Goal: Task Accomplishment & Management: Use online tool/utility

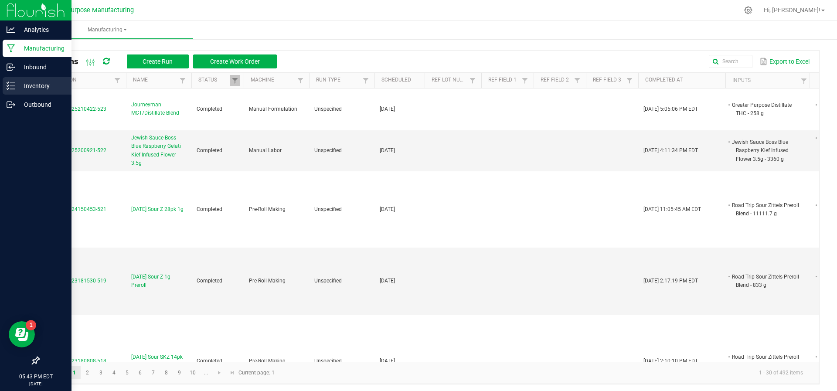
click at [41, 84] on p "Inventory" at bounding box center [41, 86] width 52 height 10
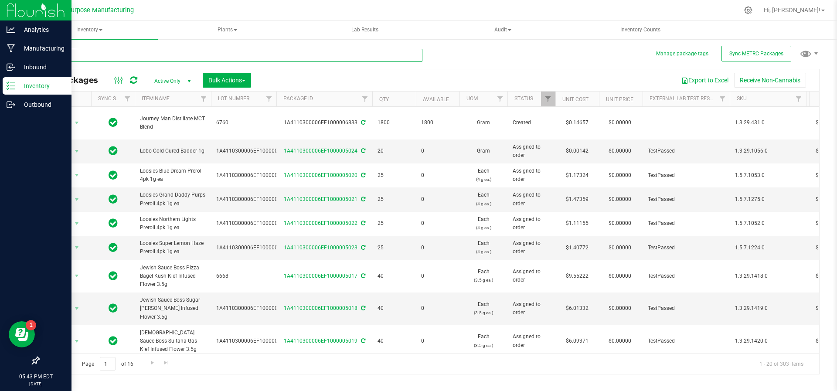
click at [175, 54] on input "text" at bounding box center [230, 55] width 384 height 13
click at [142, 57] on input "text" at bounding box center [230, 55] width 384 height 13
click at [367, 99] on span "Filter" at bounding box center [364, 98] width 7 height 7
click at [242, 57] on input "text" at bounding box center [230, 55] width 384 height 13
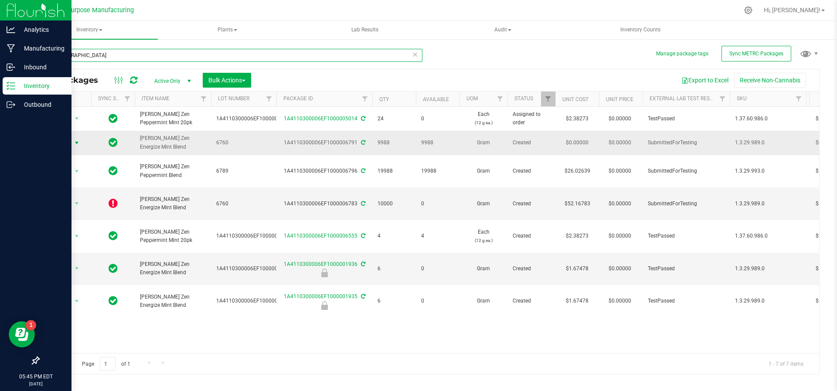
type input "zen"
click at [75, 143] on span "select" at bounding box center [76, 142] width 7 height 7
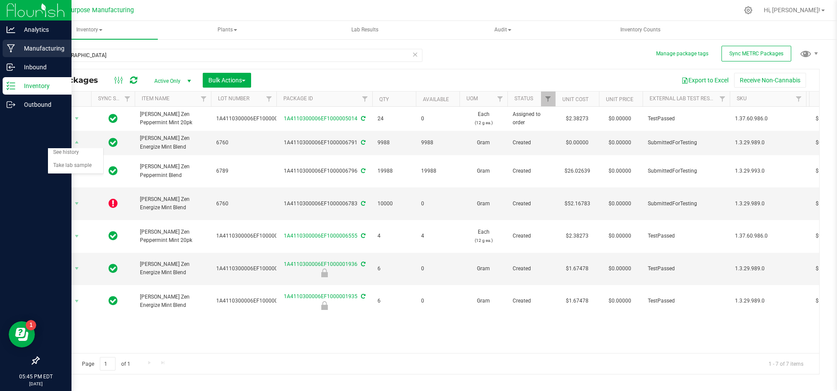
click at [34, 57] on link "Manufacturing" at bounding box center [35, 49] width 71 height 19
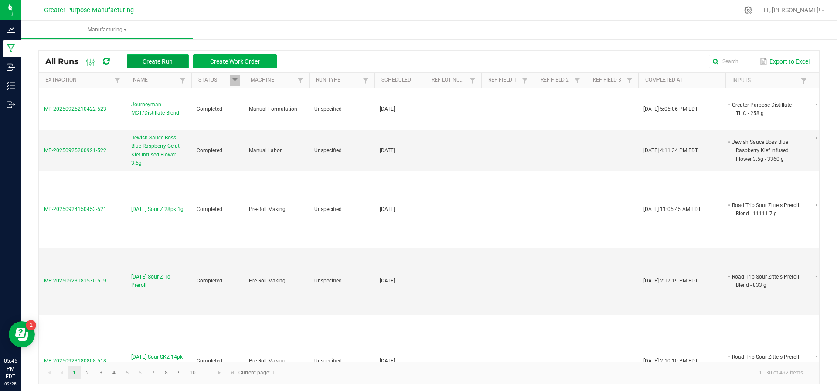
click at [159, 67] on button "Create Run" at bounding box center [158, 61] width 62 height 14
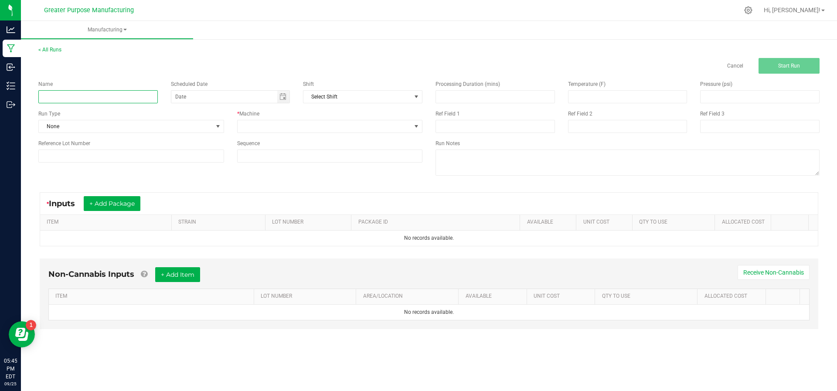
click at [126, 101] on input at bounding box center [97, 96] width 119 height 13
click at [283, 102] on span "Toggle calendar" at bounding box center [283, 97] width 13 height 12
type input "[PERSON_NAME] Mints Energize mints"
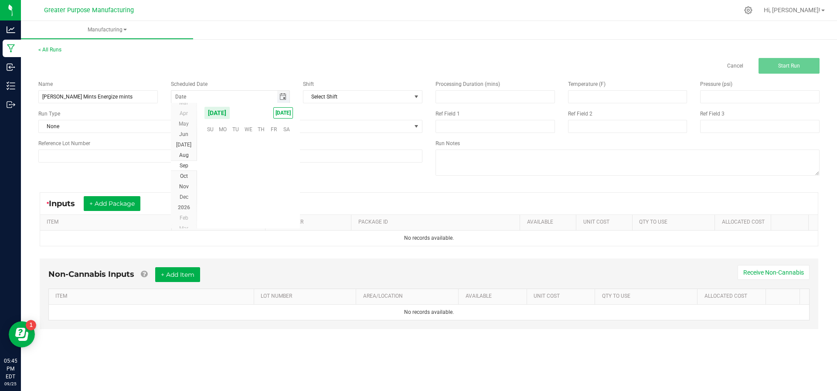
scroll to position [141364, 0]
click at [259, 180] on span "25" at bounding box center [261, 184] width 13 height 14
type input "[DATE]"
click at [304, 125] on span at bounding box center [325, 126] width 174 height 12
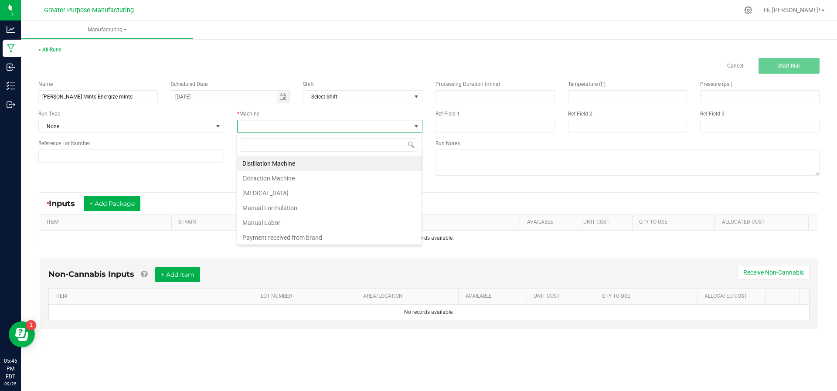
scroll to position [13, 186]
click at [298, 218] on li "Manual Labor" at bounding box center [329, 222] width 184 height 15
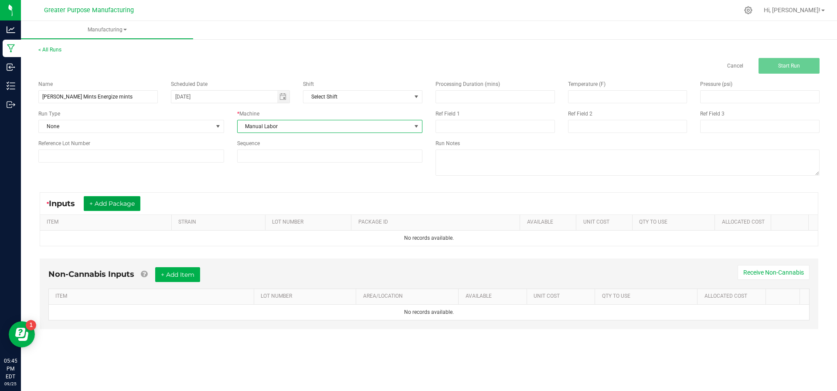
click at [114, 204] on button "+ Add Package" at bounding box center [112, 203] width 57 height 15
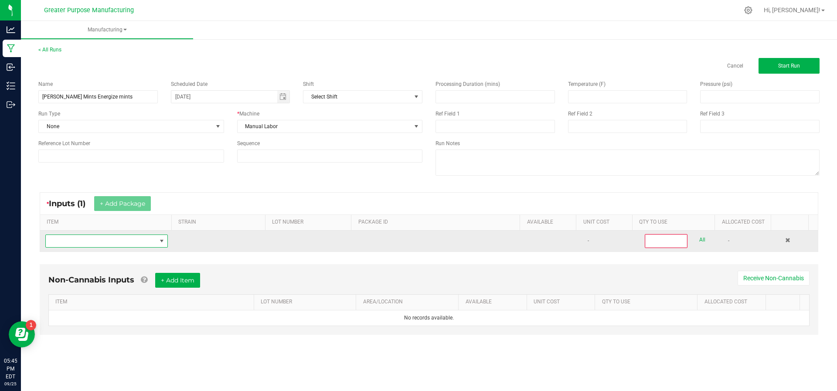
click at [120, 246] on span "NO DATA FOUND" at bounding box center [106, 241] width 122 height 13
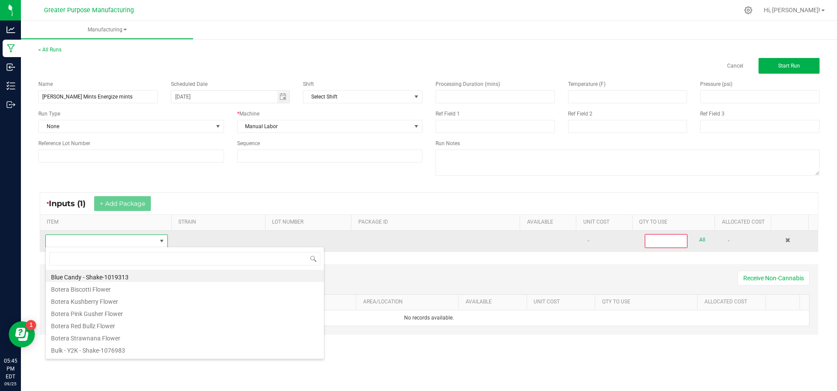
scroll to position [13, 119]
click at [120, 247] on div "Blue Candy - Shake-1019313 Botera Biscotti Flower Botera Kushberry Flower Boter…" at bounding box center [184, 303] width 279 height 112
type input "Zen"
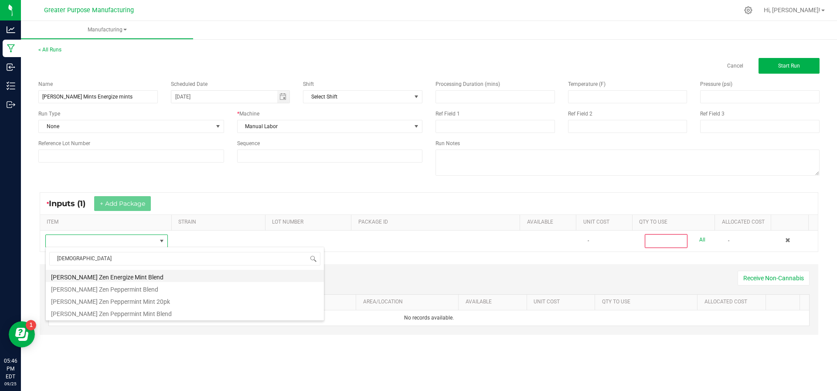
click at [117, 272] on li "[PERSON_NAME] Zen Energize Mint Blend" at bounding box center [185, 276] width 278 height 12
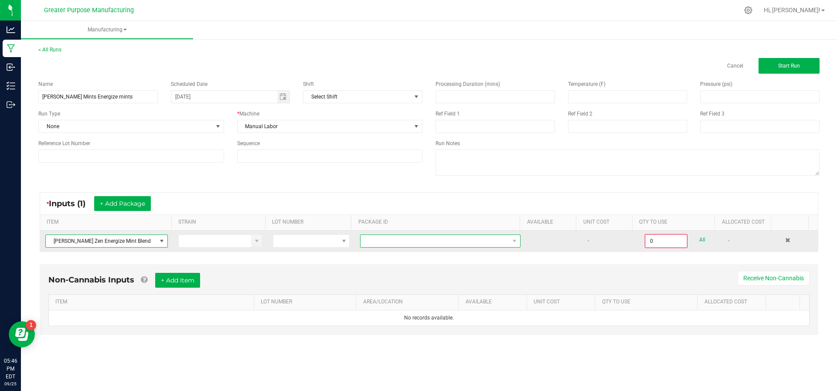
click at [380, 237] on span at bounding box center [434, 241] width 149 height 12
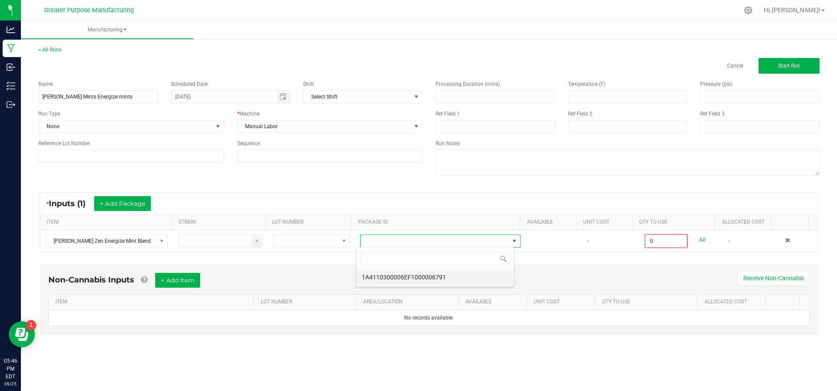
click at [379, 277] on li "1A4110300006EF1000006791" at bounding box center [435, 277] width 157 height 15
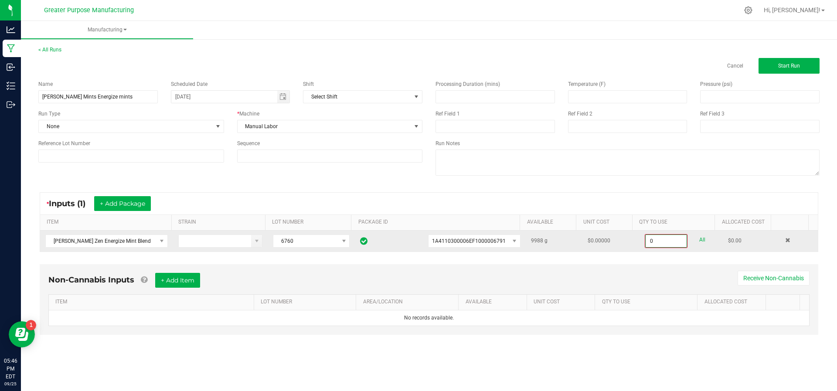
click at [663, 241] on input "0" at bounding box center [666, 241] width 41 height 12
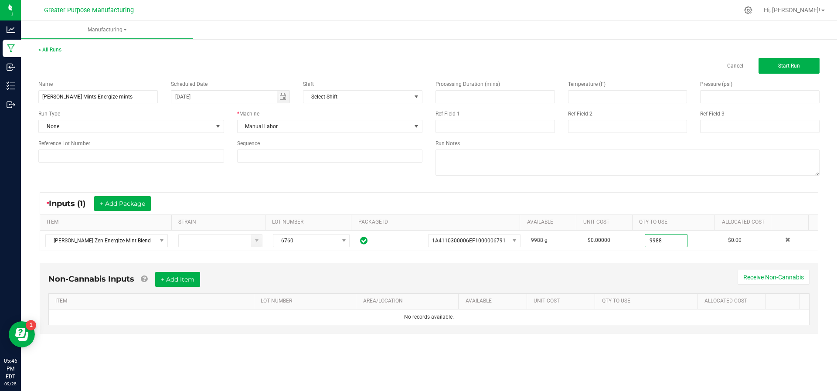
type input "9988.0000 g"
click at [536, 289] on div "Non-Cannabis Inputs + Add Item Receive Non-Cannabis" at bounding box center [428, 282] width 761 height 21
click at [175, 278] on button "+ Add Item" at bounding box center [177, 279] width 45 height 15
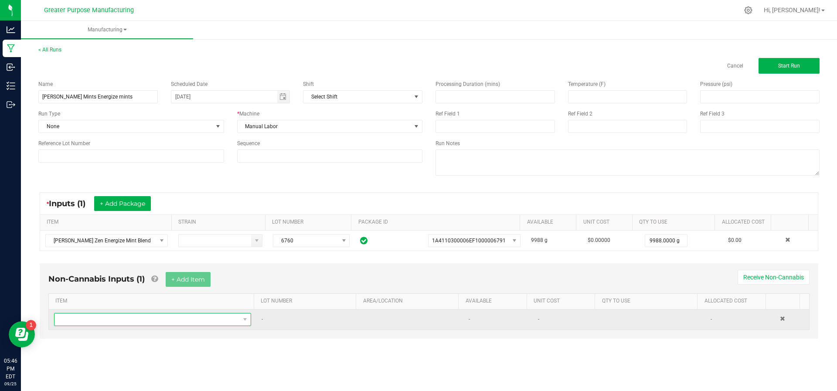
click at [160, 320] on span "NO DATA FOUND" at bounding box center [146, 319] width 185 height 12
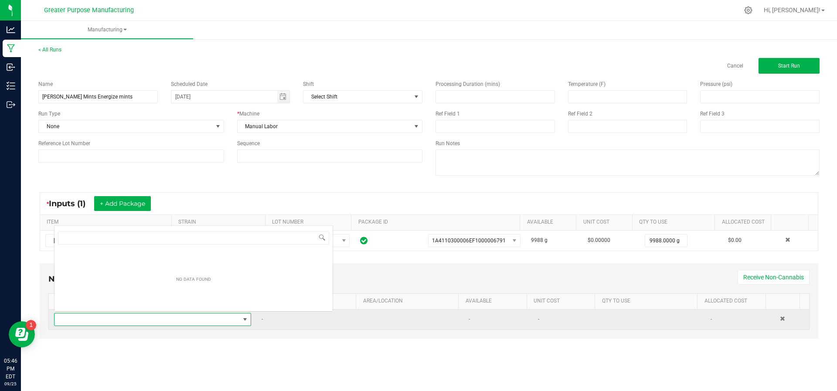
scroll to position [13, 191]
type input "Tin"
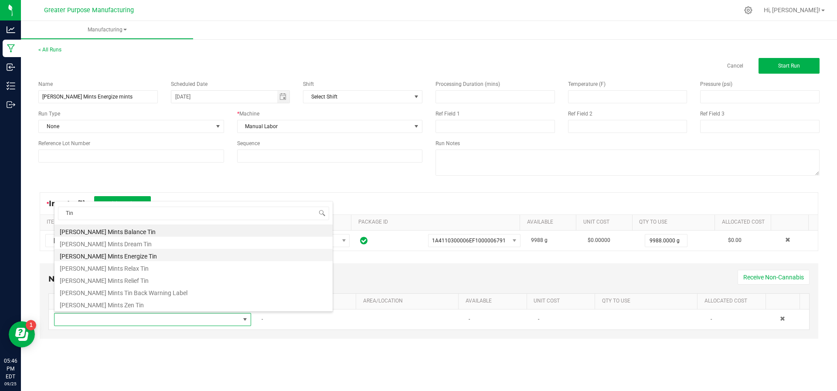
click at [171, 250] on li "Mr. Moxey's Mints Energize Tin" at bounding box center [193, 255] width 278 height 12
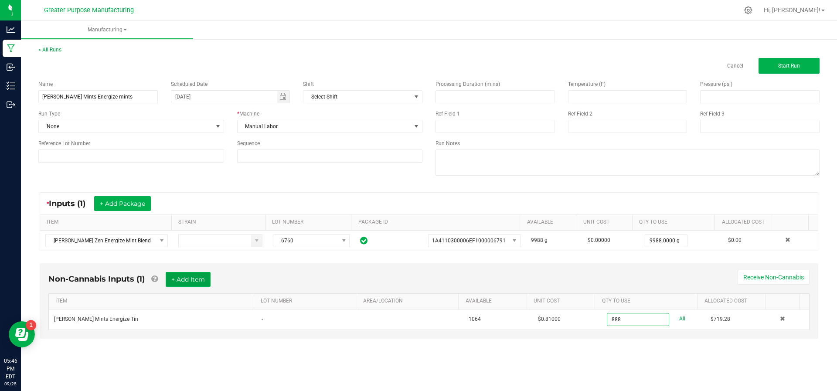
type input "888 ea"
click at [178, 273] on button "+ Add Item" at bounding box center [188, 279] width 45 height 15
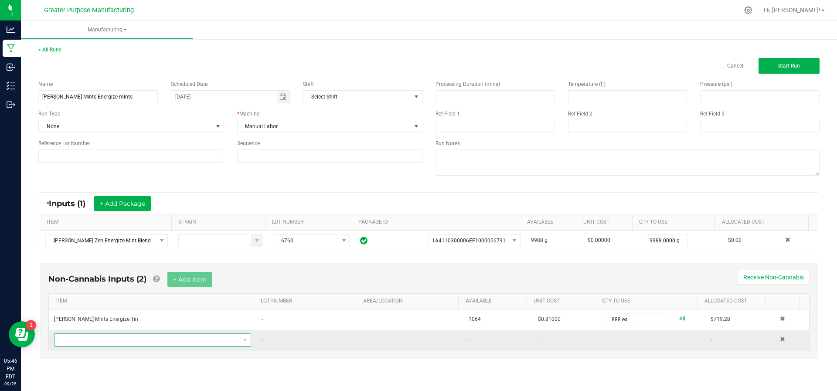
click at [156, 339] on span "NO DATA FOUND" at bounding box center [146, 340] width 185 height 12
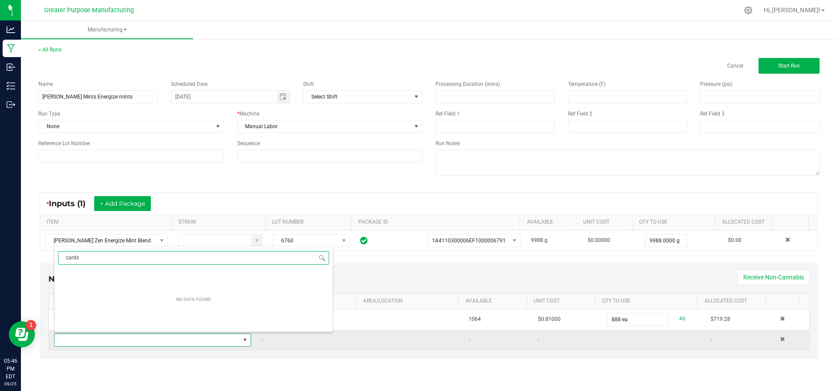
type input "card"
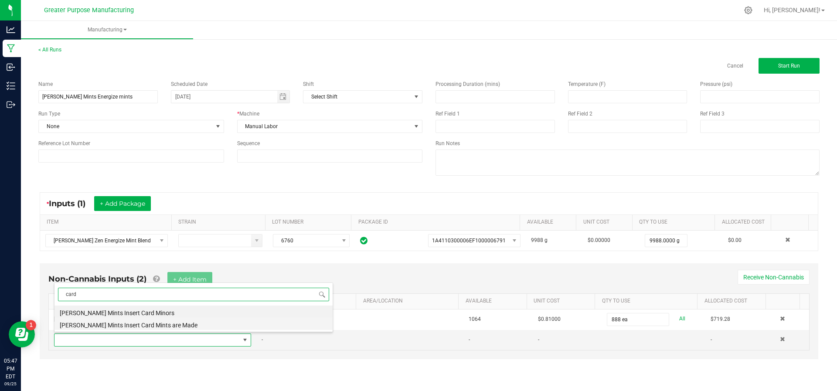
click at [157, 329] on li "Mr. Moxey's Mints Insert Card Mints are Made" at bounding box center [193, 324] width 278 height 12
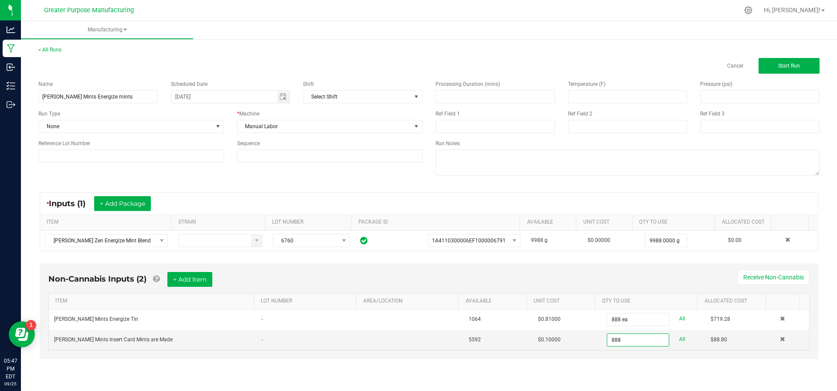
type input "888 ea"
click at [514, 376] on div "< All Runs Cancel Start Run Name Moxey's Mints Energize mints Scheduled Date 09…" at bounding box center [429, 210] width 816 height 347
click at [201, 282] on button "+ Add Item" at bounding box center [189, 279] width 45 height 15
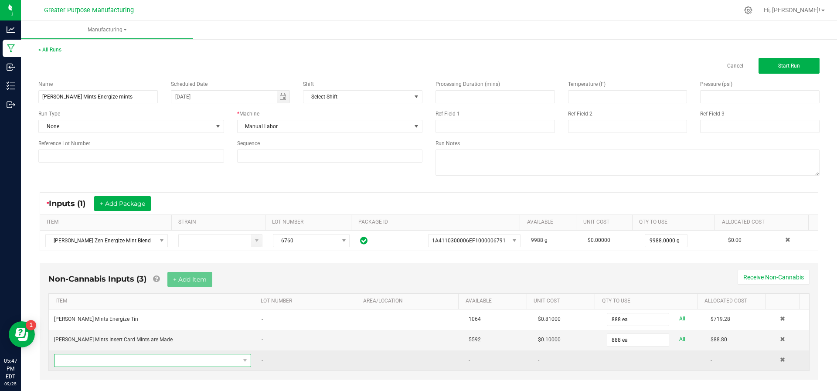
click at [186, 360] on span "NO DATA FOUND" at bounding box center [146, 360] width 185 height 12
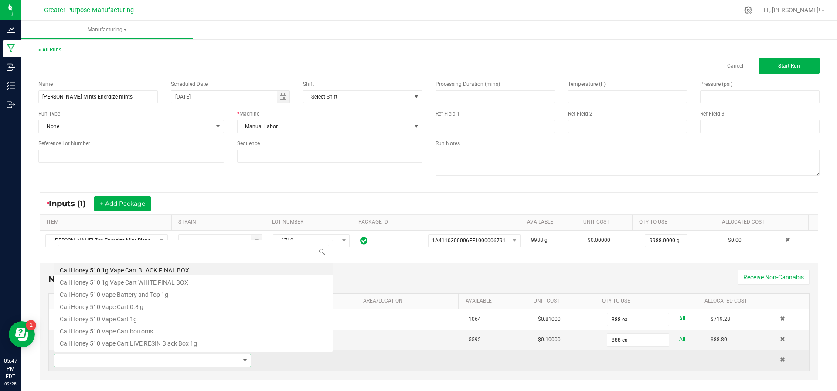
scroll to position [13, 189]
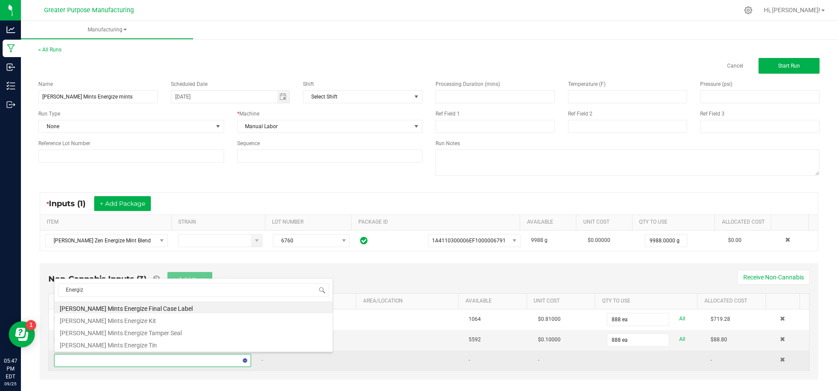
type input "Energize"
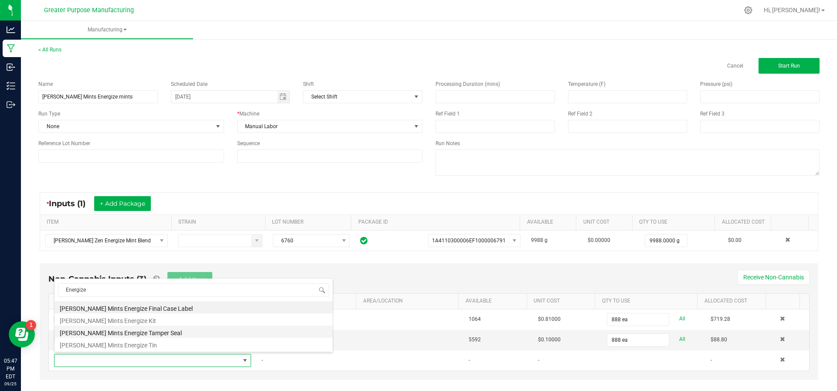
click at [182, 336] on li "Mr. Moxey's Mints Energize Tamper Seal" at bounding box center [193, 332] width 278 height 12
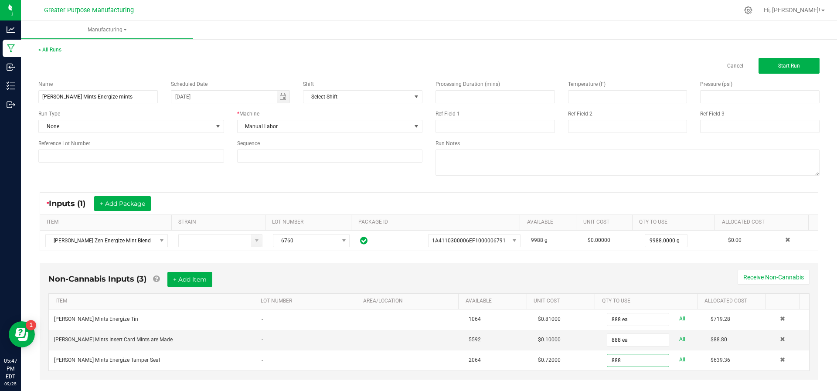
type input "888 ea"
click at [544, 385] on div "Non-Cannabis Inputs (3) + Add Item Receive Non-Cannabis ITEM LOT NUMBER AREA/LO…" at bounding box center [429, 327] width 794 height 137
click at [780, 62] on button "Start Run" at bounding box center [788, 66] width 61 height 16
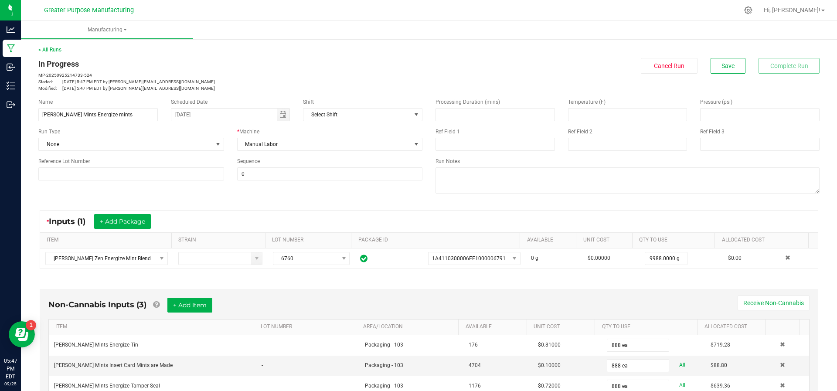
scroll to position [189, 0]
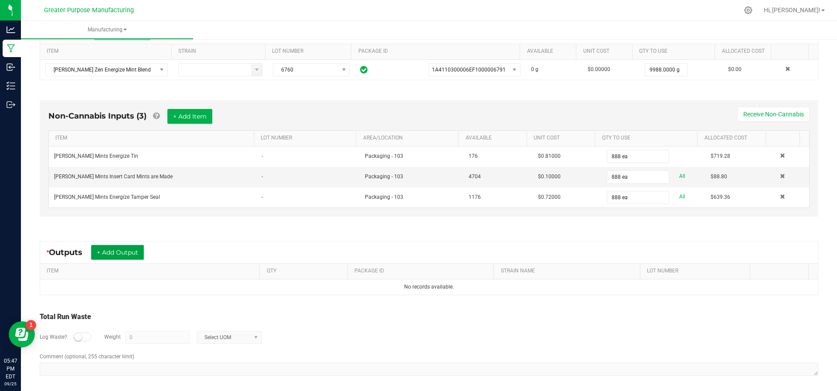
click at [133, 247] on button "+ Add Output" at bounding box center [117, 252] width 53 height 15
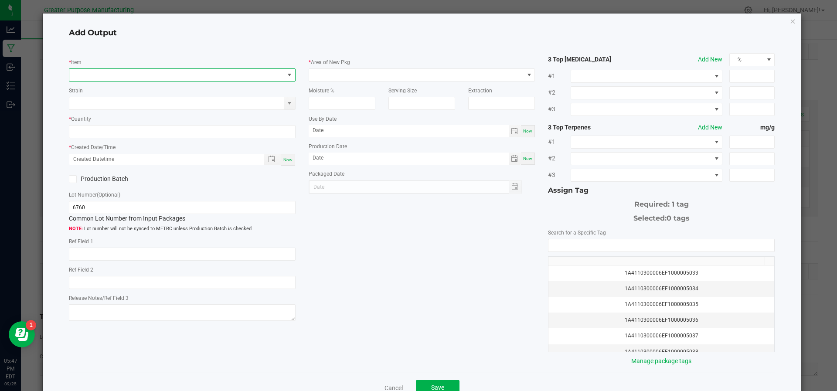
click at [128, 71] on span "NO DATA FOUND" at bounding box center [176, 75] width 215 height 12
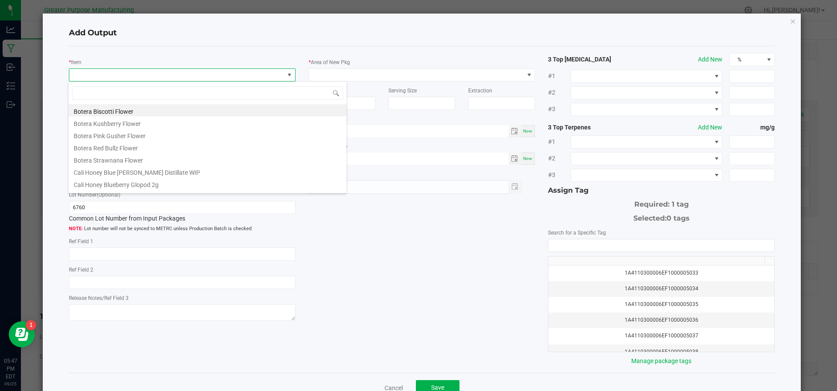
scroll to position [13, 224]
type input "Energize"
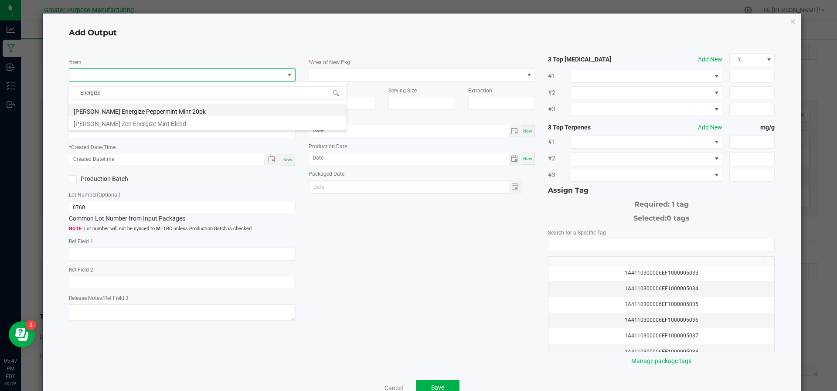
click at [135, 112] on li "[PERSON_NAME] Energize Peppermint Mint 20pk" at bounding box center [207, 110] width 278 height 12
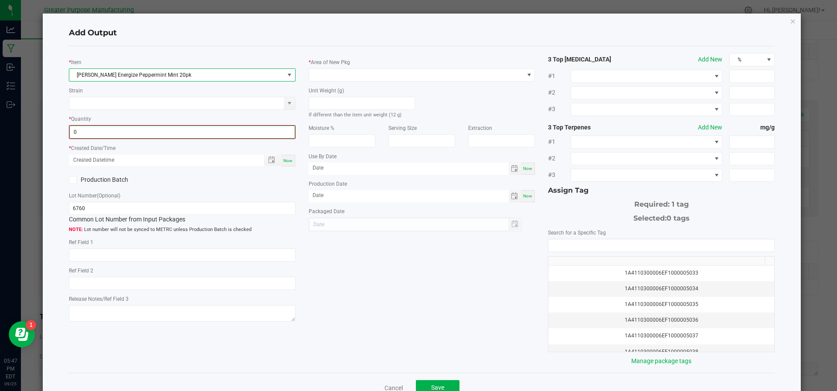
click at [127, 129] on input "0" at bounding box center [182, 132] width 225 height 12
type input "888 ea"
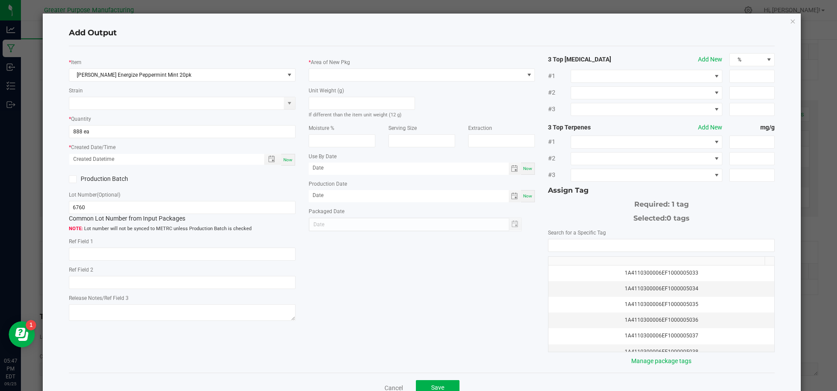
click at [283, 158] on span "Now" at bounding box center [287, 159] width 9 height 5
type input "09/25/2025 5:48 PM"
type input "[DATE]"
click at [331, 77] on span at bounding box center [416, 75] width 215 height 12
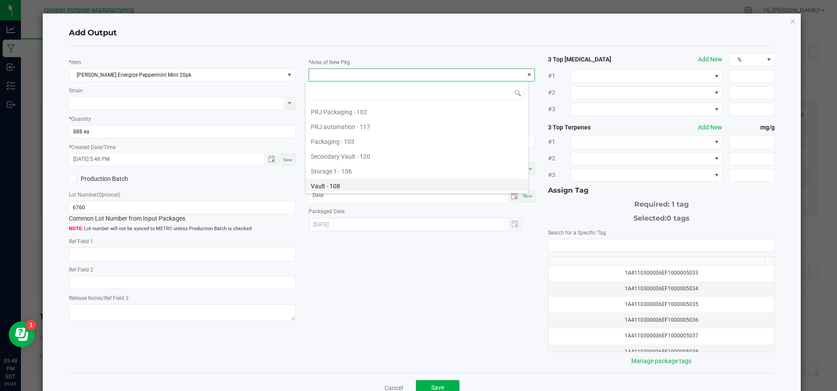
click at [329, 186] on li "Vault - 108" at bounding box center [417, 186] width 223 height 15
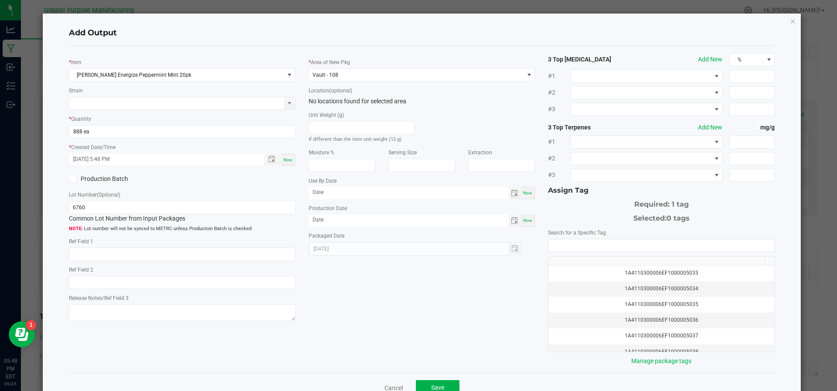
click at [523, 218] on span "Now" at bounding box center [527, 220] width 9 height 5
type input "[DATE]"
click at [391, 198] on span at bounding box center [409, 193] width 200 height 12
click at [387, 191] on input "month/day/year" at bounding box center [409, 192] width 200 height 11
click at [324, 194] on input "09/day/2025" at bounding box center [409, 192] width 200 height 11
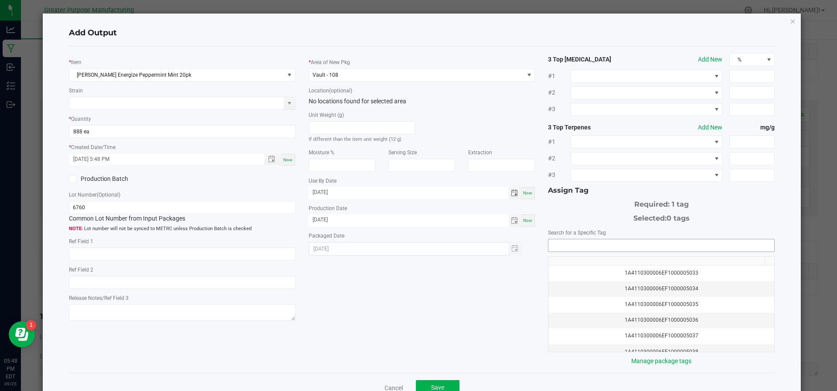
type input "09/25/2026"
click at [581, 246] on input "NO DATA FOUND" at bounding box center [661, 245] width 226 height 12
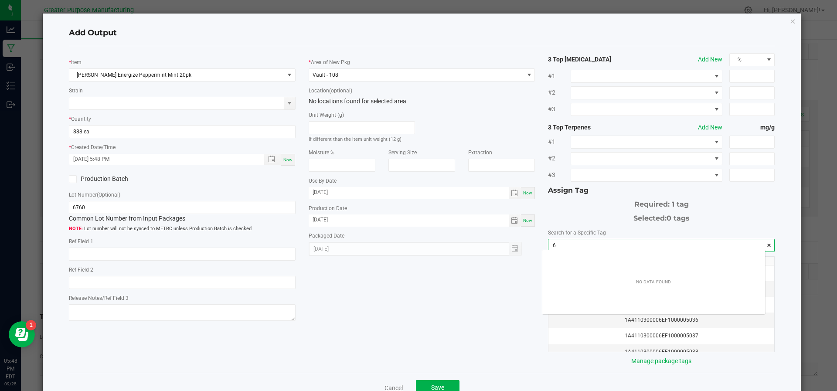
scroll to position [12, 223]
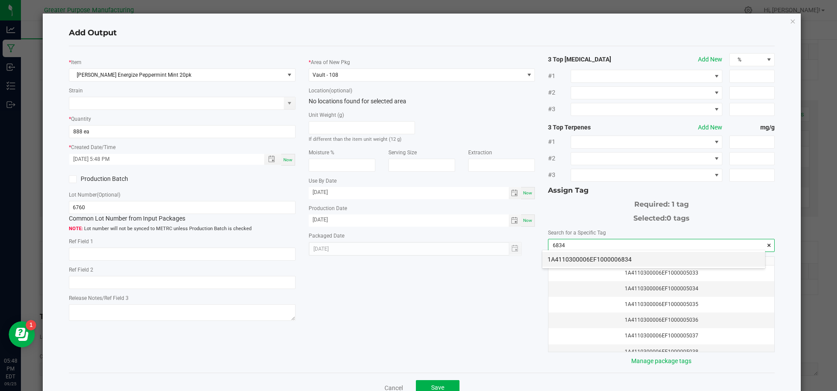
click at [581, 258] on li "1A4110300006EF1000006834" at bounding box center [653, 259] width 223 height 15
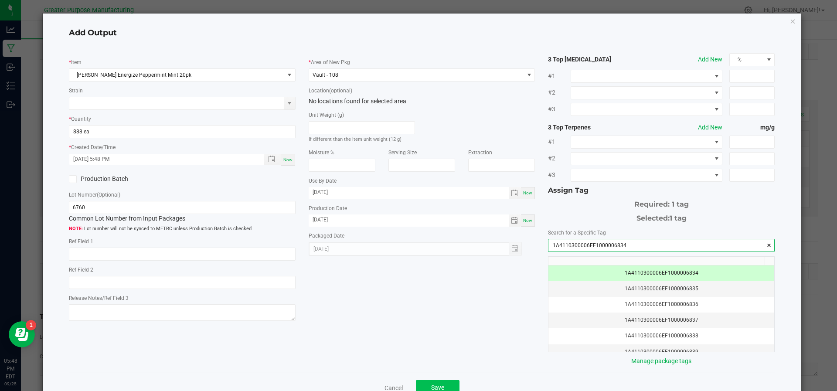
type input "1A4110300006EF1000006834"
click at [448, 380] on button "Save" at bounding box center [438, 388] width 44 height 16
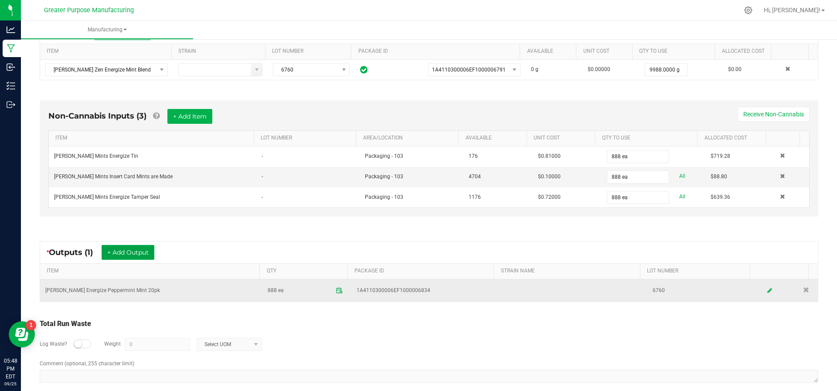
scroll to position [196, 0]
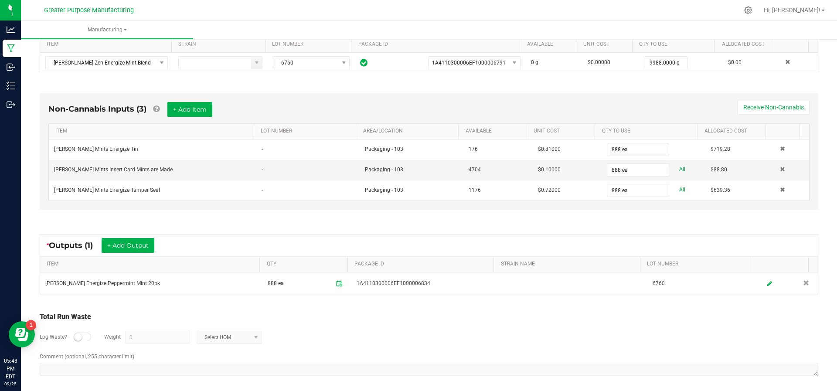
click at [186, 100] on div "Non-Cannabis Inputs (3) + Add Item Receive Non-Cannabis ITEM LOT NUMBER AREA/LO…" at bounding box center [429, 151] width 778 height 116
click at [186, 102] on button "+ Add Item" at bounding box center [189, 109] width 45 height 15
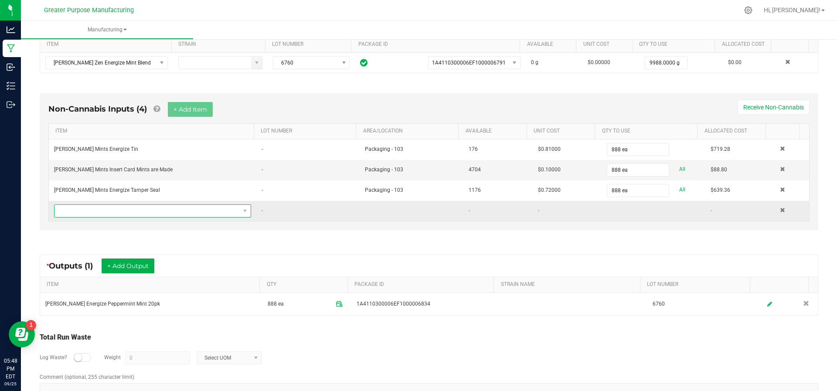
click at [144, 208] on span "NO DATA FOUND" at bounding box center [146, 211] width 185 height 12
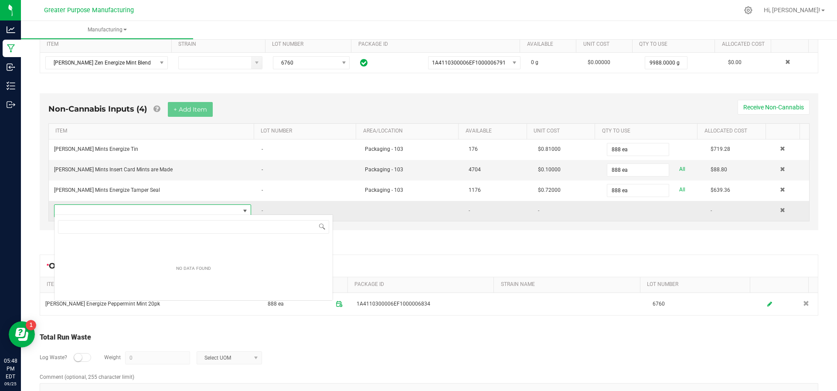
scroll to position [13, 191]
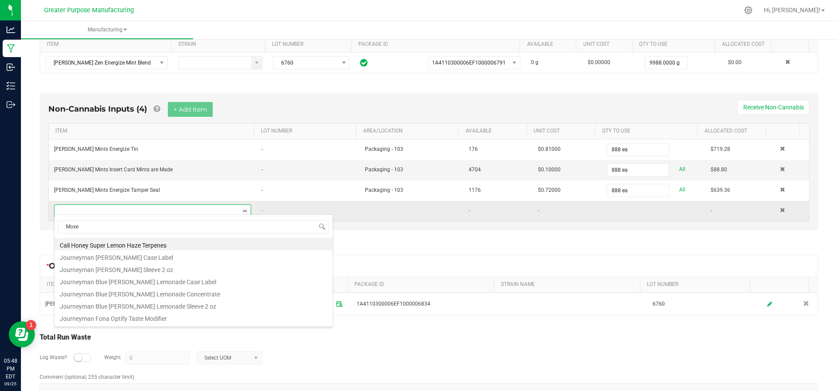
type input "Moxey"
click at [160, 251] on li "Mr. Moxey's Mints Energize Final Case Label" at bounding box center [193, 252] width 278 height 12
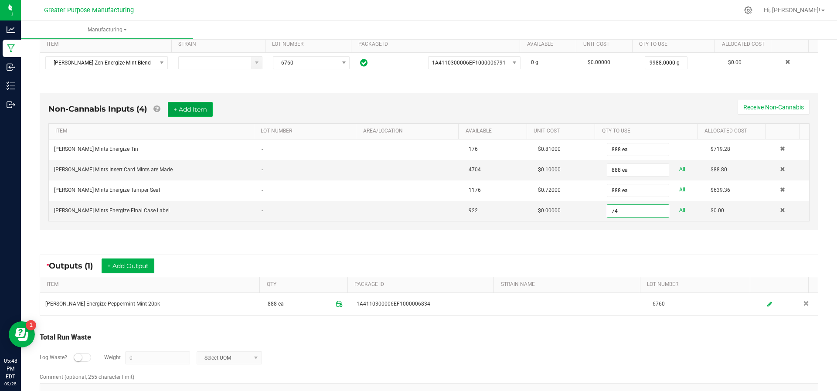
type input "74 ea"
click at [188, 109] on button "+ Add Item" at bounding box center [190, 109] width 45 height 15
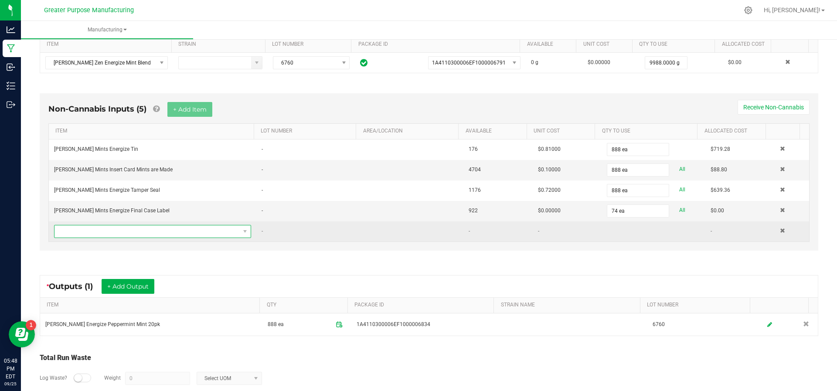
click at [153, 226] on span "NO DATA FOUND" at bounding box center [146, 231] width 185 height 12
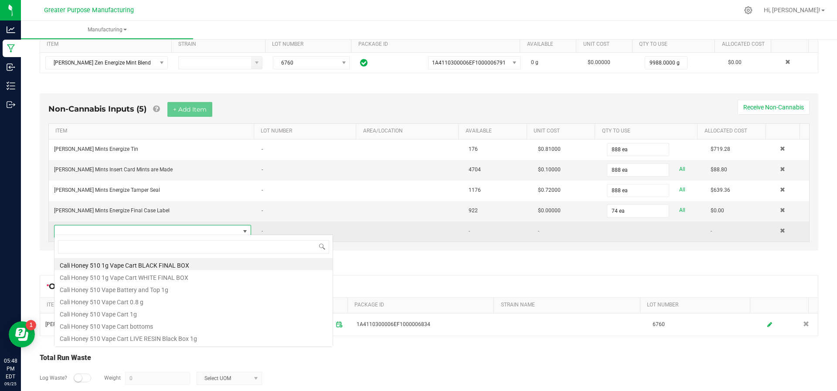
scroll to position [13, 189]
type input "Moxey"
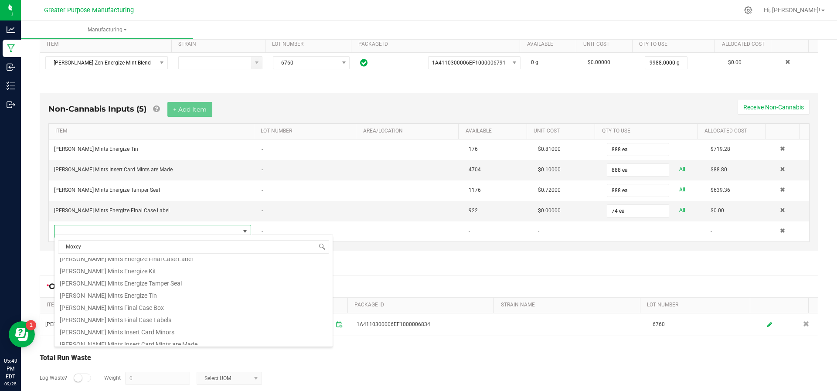
scroll to position [167, 0]
click at [171, 307] on li "Mr. Moxey's Mints Final Case Box" at bounding box center [193, 305] width 278 height 12
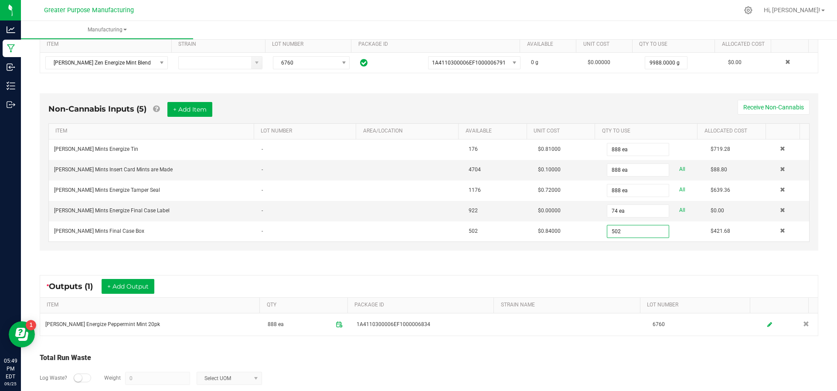
type input "502 ea"
click at [382, 276] on div "* Outputs (1) + Add Output" at bounding box center [429, 286] width 778 height 22
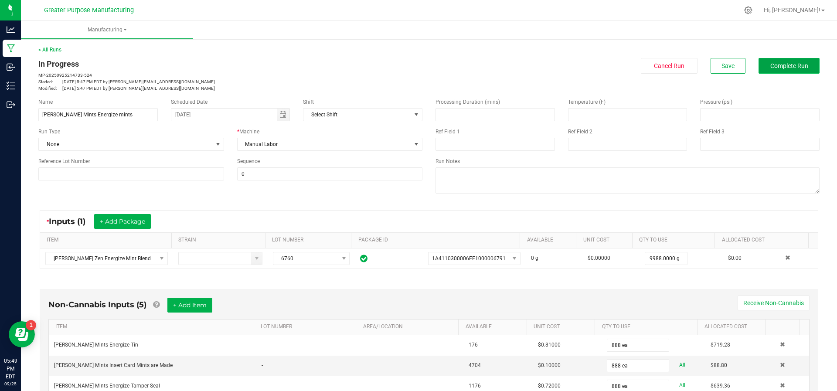
click at [773, 73] on button "Complete Run" at bounding box center [788, 66] width 61 height 16
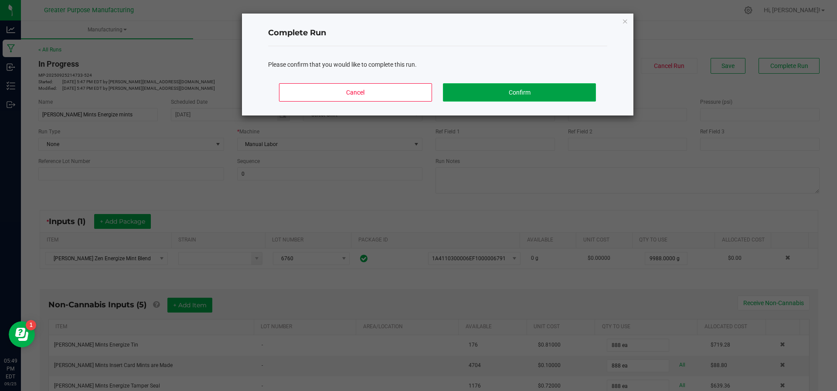
click at [503, 95] on button "Confirm" at bounding box center [519, 92] width 153 height 18
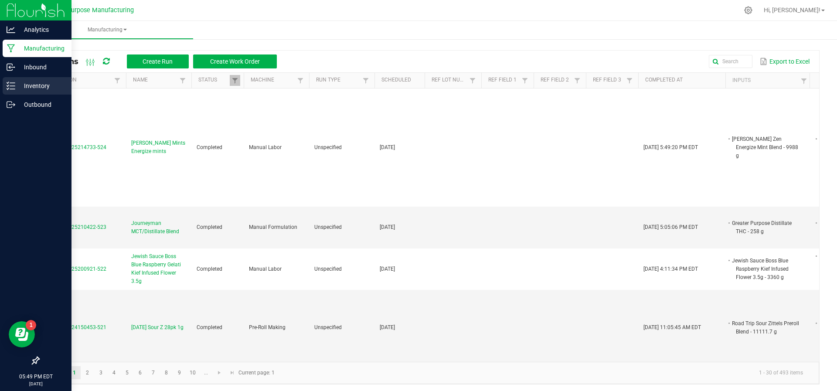
click at [27, 94] on div "Inventory" at bounding box center [37, 85] width 69 height 17
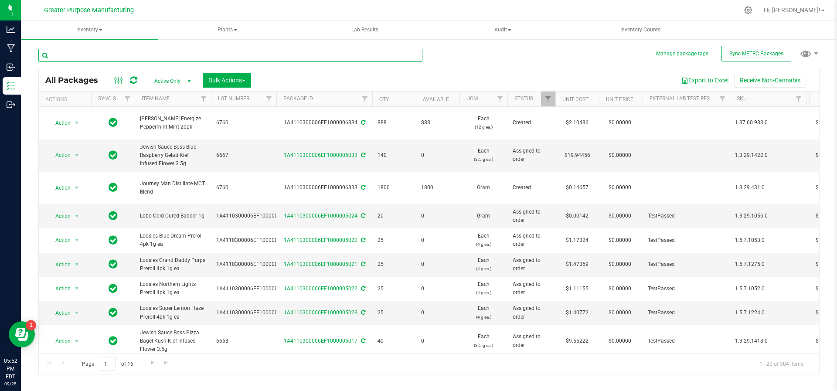
click at [143, 55] on input "text" at bounding box center [230, 55] width 384 height 13
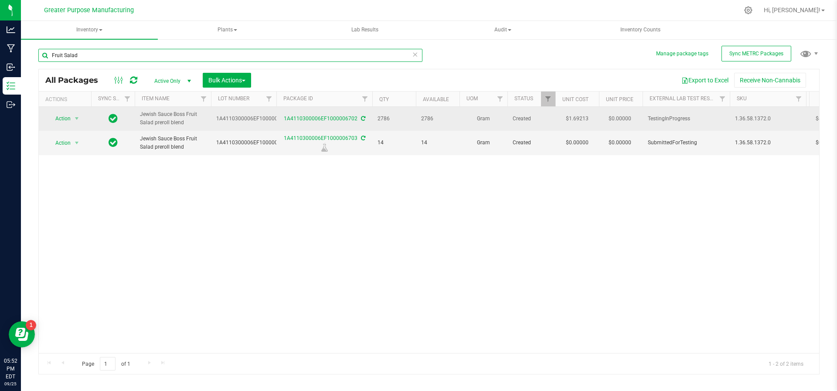
type input "Fruit Salad"
drag, startPoint x: 189, startPoint y: 126, endPoint x: 136, endPoint y: 112, distance: 54.8
click at [136, 112] on td "Jewish Sauce Boss Fruit Salad preroll blend" at bounding box center [173, 119] width 76 height 24
copy span "Jewish Sauce Boss Fruit Salad preroll blend"
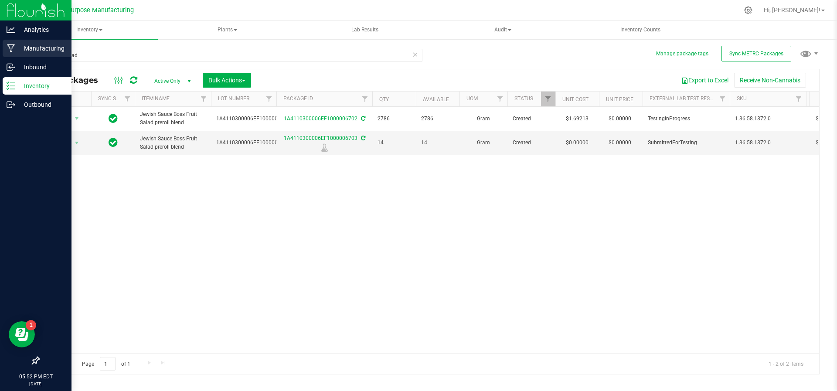
click at [20, 45] on p "Manufacturing" at bounding box center [41, 48] width 52 height 10
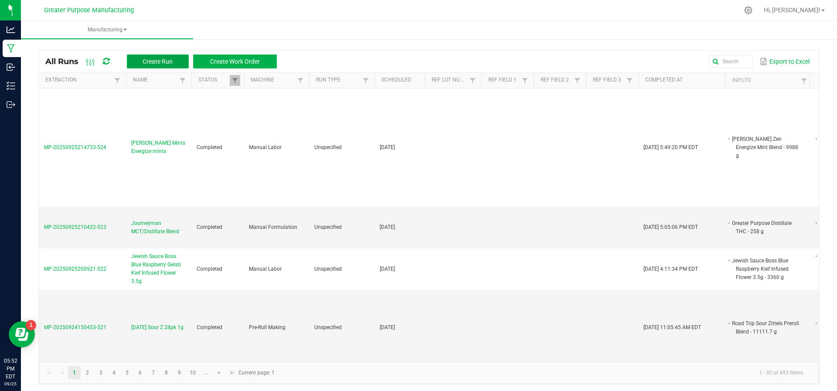
click at [159, 67] on button "Create Run" at bounding box center [158, 61] width 62 height 14
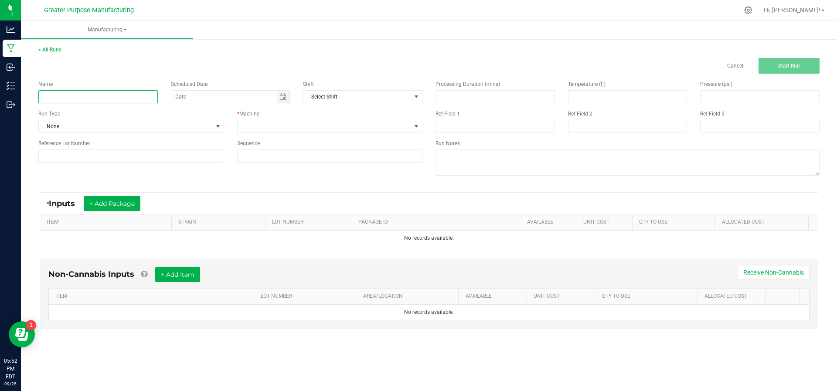
click at [118, 92] on input at bounding box center [97, 96] width 119 height 13
paste input "Jewish Sauce Boss Fruit Salad preroll blend"
click at [284, 98] on span "Toggle calendar" at bounding box center [282, 96] width 7 height 7
type input "Jewish Sauce Boss Fruit Salad preroll blend"
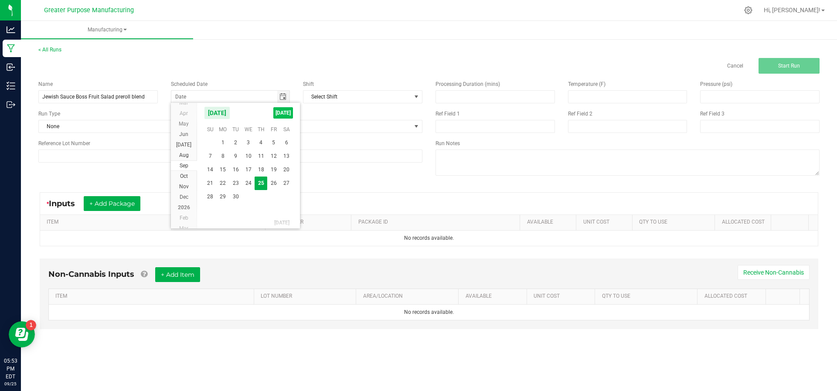
click at [280, 110] on span "[DATE]" at bounding box center [283, 112] width 20 height 11
type input "[DATE]"
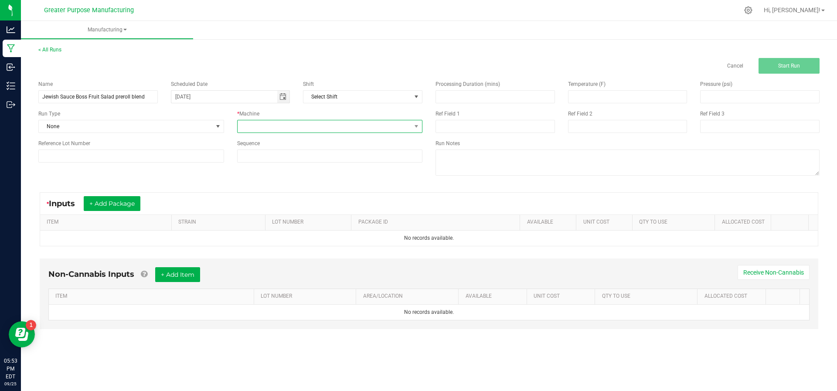
click at [282, 125] on span at bounding box center [325, 126] width 174 height 12
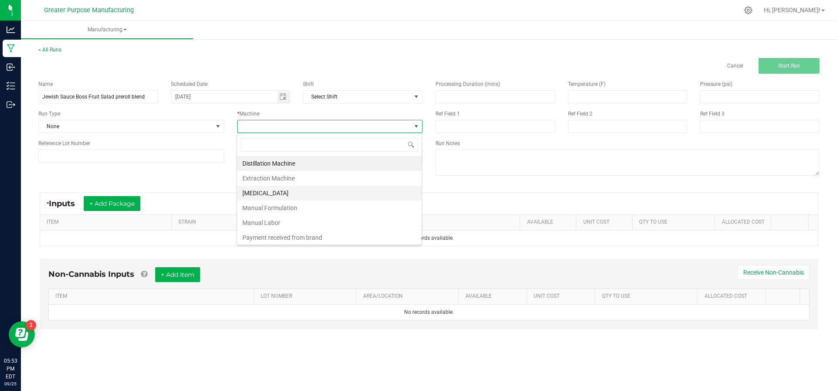
scroll to position [59, 0]
click at [288, 191] on li "Pre-Roll Making" at bounding box center [329, 193] width 184 height 15
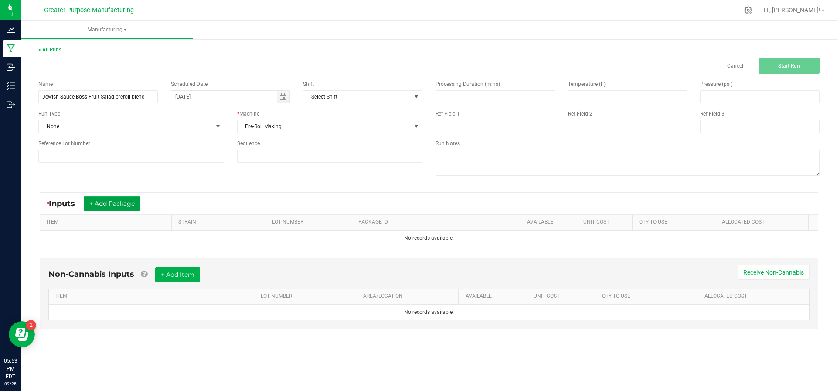
click at [112, 203] on button "+ Add Package" at bounding box center [112, 203] width 57 height 15
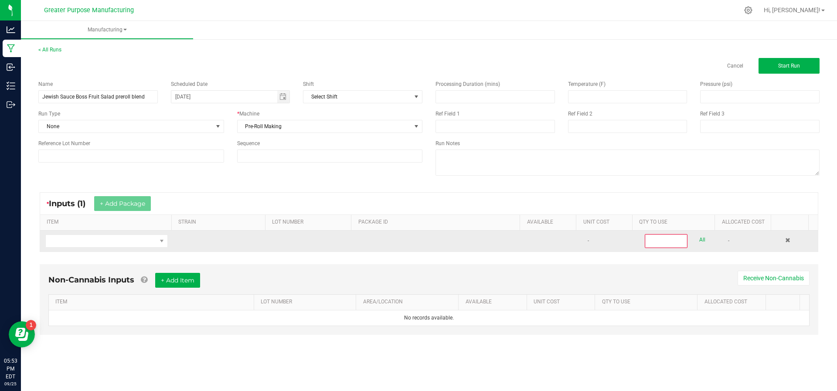
click at [107, 232] on td at bounding box center [106, 241] width 133 height 21
click at [106, 240] on span "NO DATA FOUND" at bounding box center [101, 241] width 111 height 12
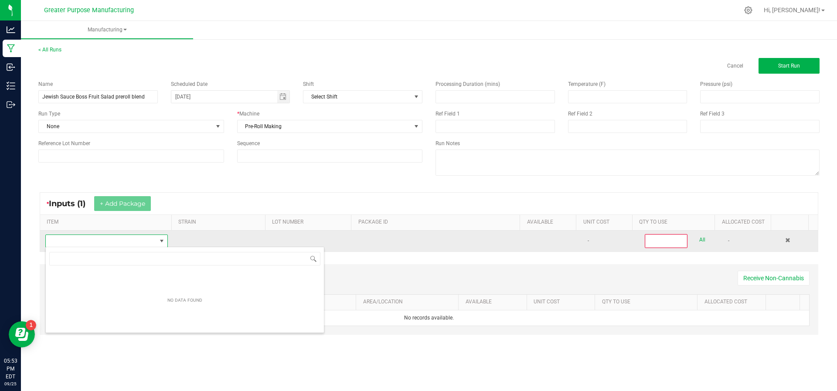
scroll to position [13, 119]
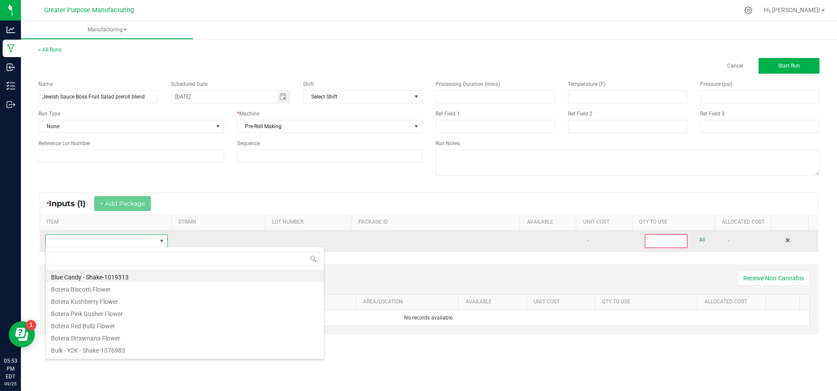
type input "Jewish Sauce Boss Fruit Salad preroll blend"
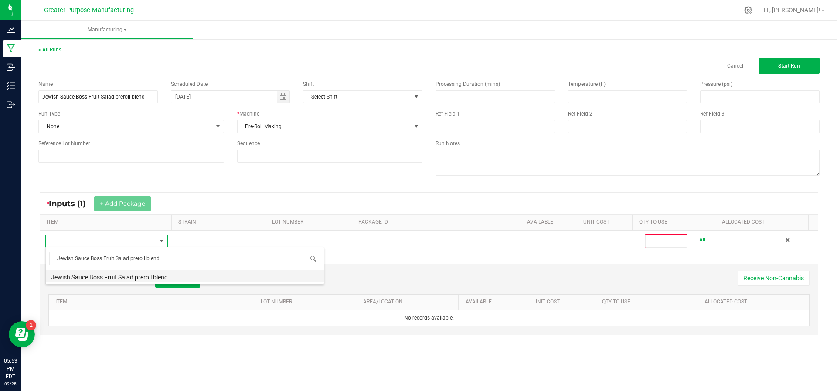
click at [99, 280] on li "Jewish Sauce Boss Fruit Salad preroll blend" at bounding box center [185, 276] width 278 height 12
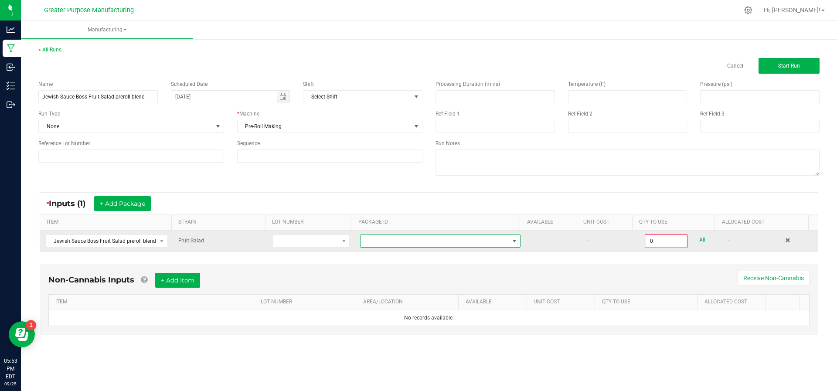
click at [407, 236] on span at bounding box center [434, 241] width 149 height 12
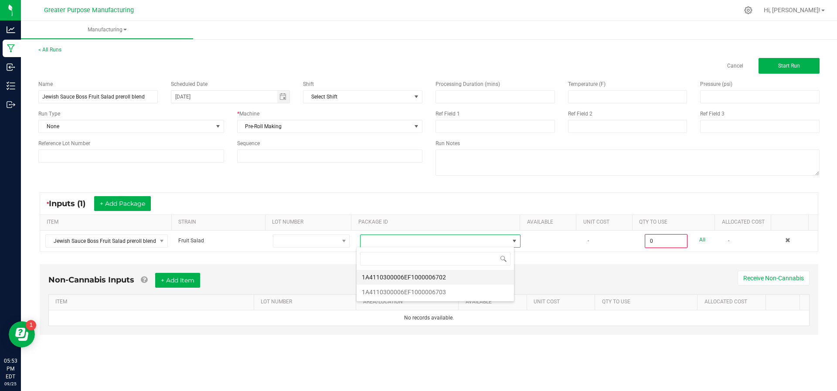
click at [399, 273] on li "1A4110300006EF1000006702" at bounding box center [435, 277] width 157 height 15
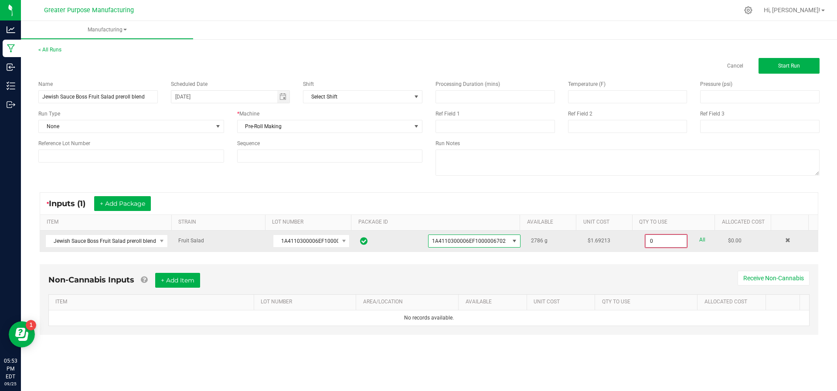
click at [666, 242] on input "0" at bounding box center [666, 241] width 41 height 12
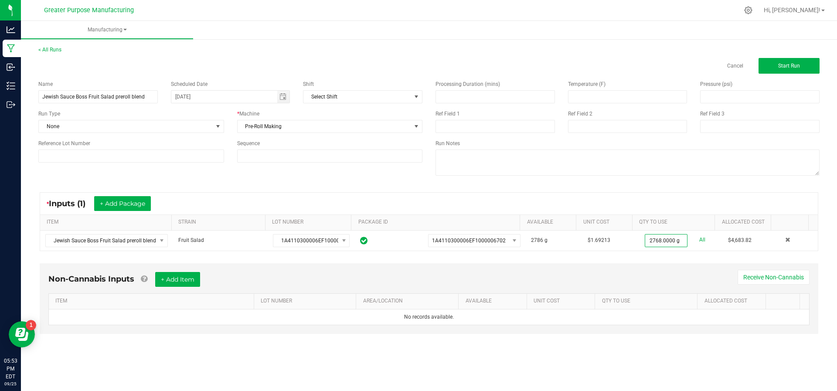
click at [506, 278] on div "Non-Cannabis Inputs + Add Item Receive Non-Cannabis" at bounding box center [428, 282] width 761 height 21
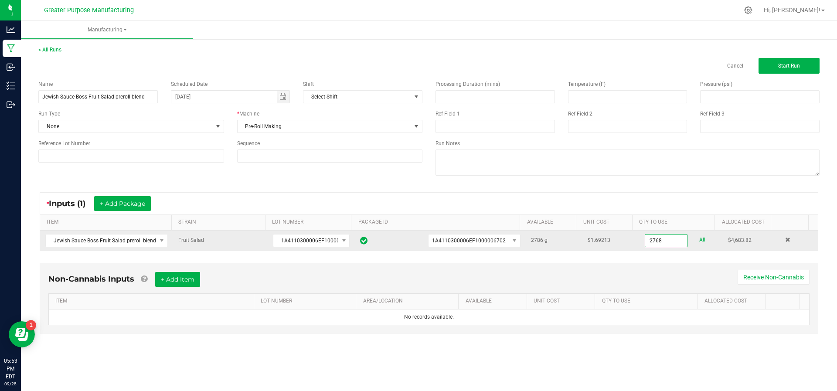
click at [653, 239] on input "2768" at bounding box center [666, 241] width 42 height 12
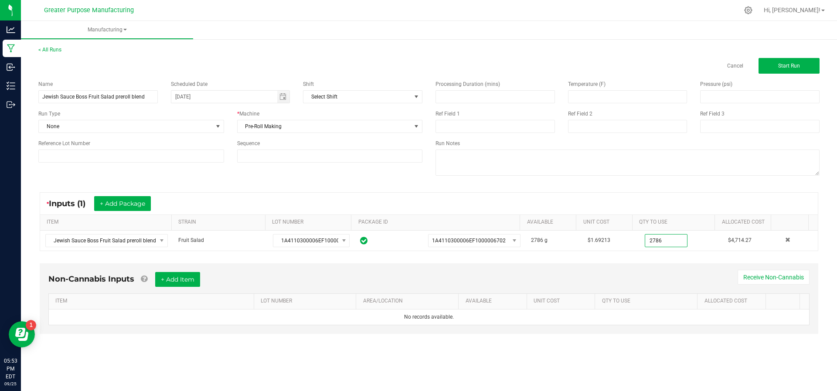
type input "2786.0000 g"
click at [537, 270] on div "Non-Cannabis Inputs + Add Item Receive Non-Cannabis ITEM LOT NUMBER AREA/LOCATI…" at bounding box center [429, 298] width 778 height 71
click at [143, 203] on button "+ Add Package" at bounding box center [122, 203] width 57 height 15
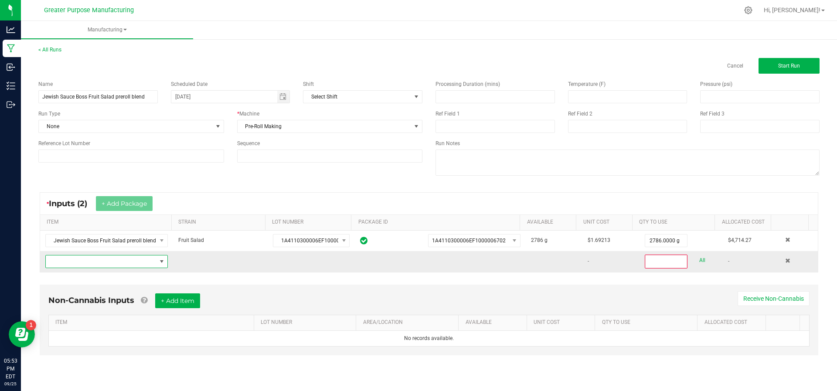
click at [123, 262] on span "NO DATA FOUND" at bounding box center [101, 261] width 111 height 12
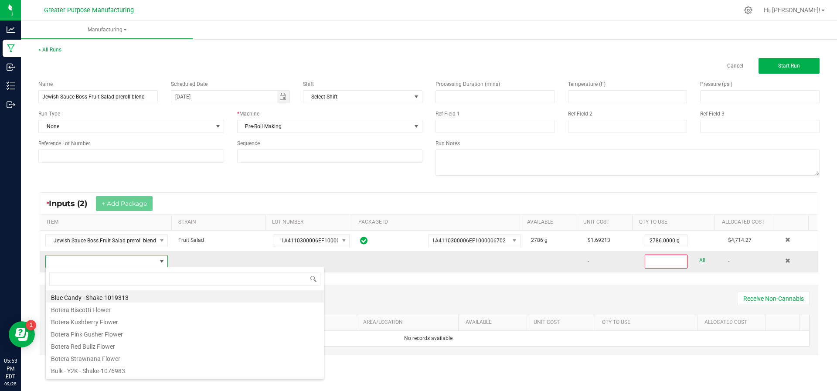
scroll to position [13, 119]
type input "Jewish Sauce Boss Fruit Salad preroll blend"
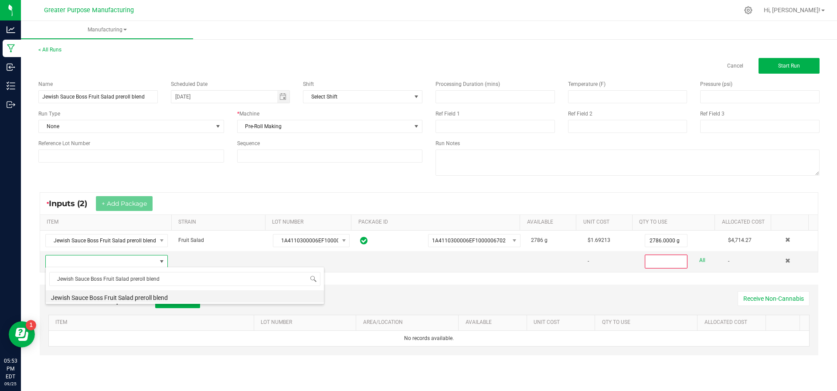
click at [113, 297] on li "Jewish Sauce Boss Fruit Salad preroll blend" at bounding box center [185, 296] width 278 height 12
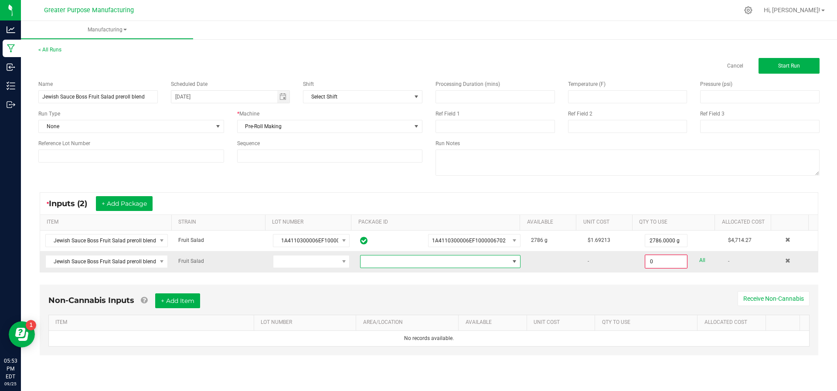
click at [426, 260] on span at bounding box center [434, 261] width 149 height 12
click at [416, 298] on li "1A4110300006EF1000006703" at bounding box center [435, 297] width 157 height 15
click at [646, 261] on input "0" at bounding box center [666, 261] width 41 height 12
type input "14.0000 g"
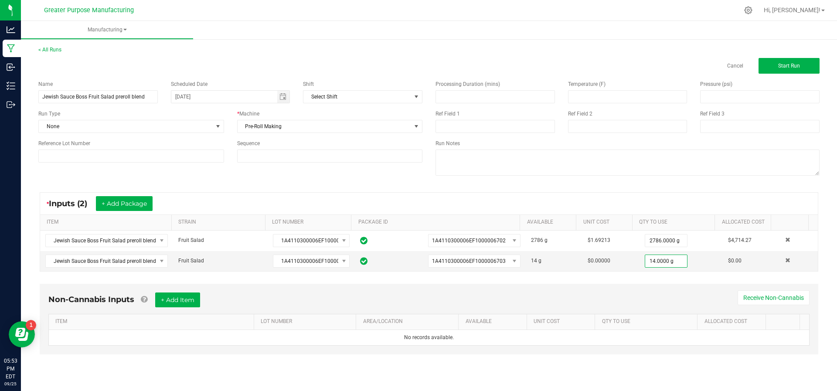
click at [498, 298] on div "Non-Cannabis Inputs + Add Item Receive Non-Cannabis" at bounding box center [428, 302] width 761 height 21
click at [169, 296] on button "+ Add Item" at bounding box center [177, 299] width 45 height 15
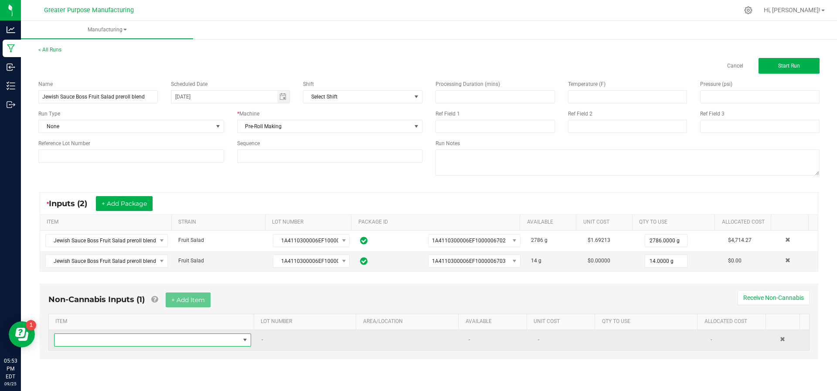
click at [170, 341] on span "NO DATA FOUND" at bounding box center [146, 340] width 185 height 12
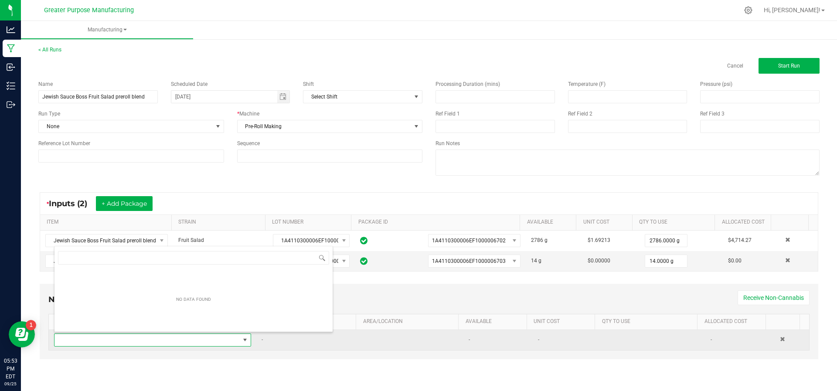
scroll to position [13, 191]
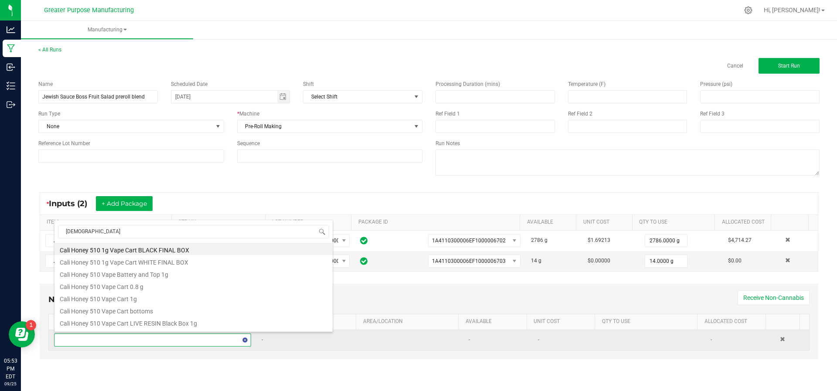
type input "[DEMOGRAPHIC_DATA]"
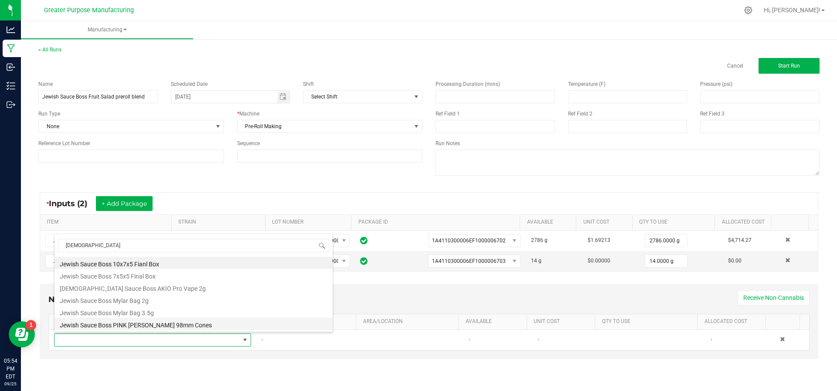
click at [179, 320] on li "Jewish Sauce Boss PINK [PERSON_NAME] 98mm Cones" at bounding box center [193, 324] width 278 height 12
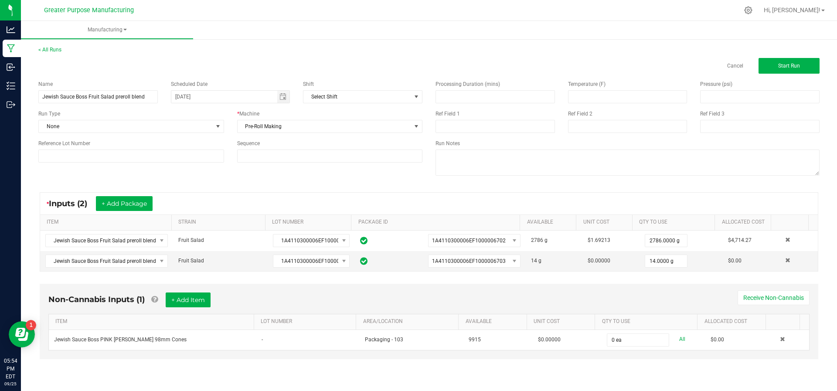
type input "0"
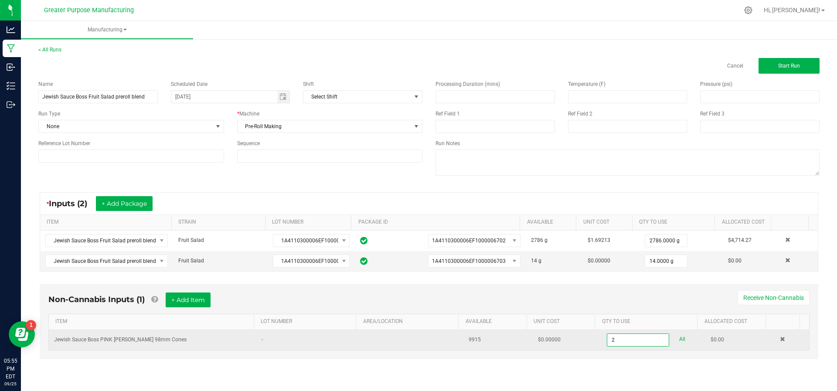
click at [620, 342] on input "2" at bounding box center [637, 340] width 61 height 12
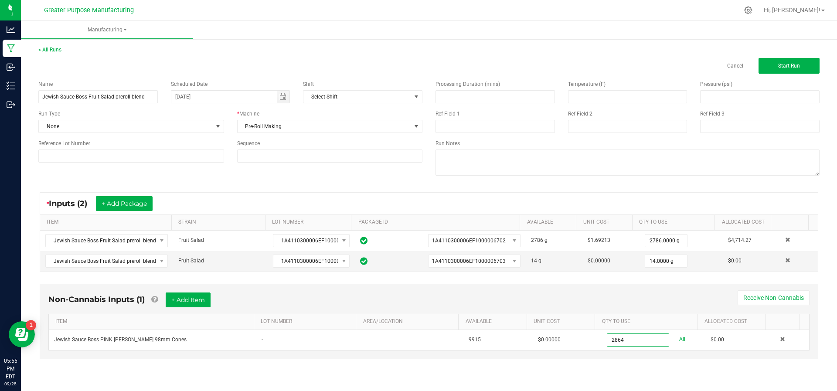
type input "2864 ea"
click at [572, 358] on div "Non-Cannabis Inputs (1) + Add Item Receive Non-Cannabis ITEM LOT NUMBER AREA/LO…" at bounding box center [429, 327] width 794 height 96
click at [187, 298] on button "+ Add Item" at bounding box center [188, 299] width 45 height 15
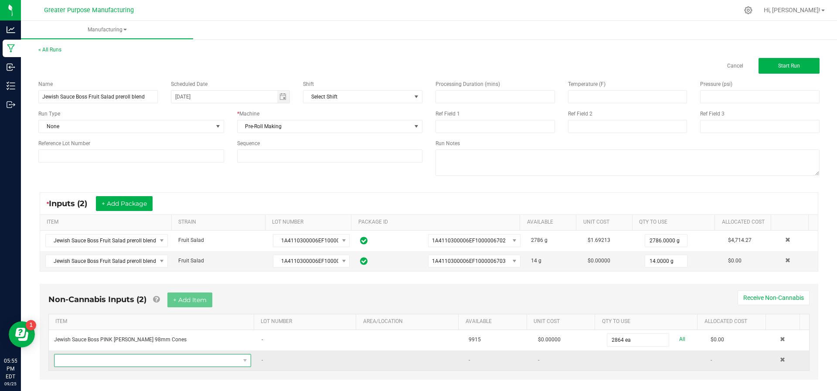
click at [174, 359] on span "NO DATA FOUND" at bounding box center [146, 360] width 185 height 12
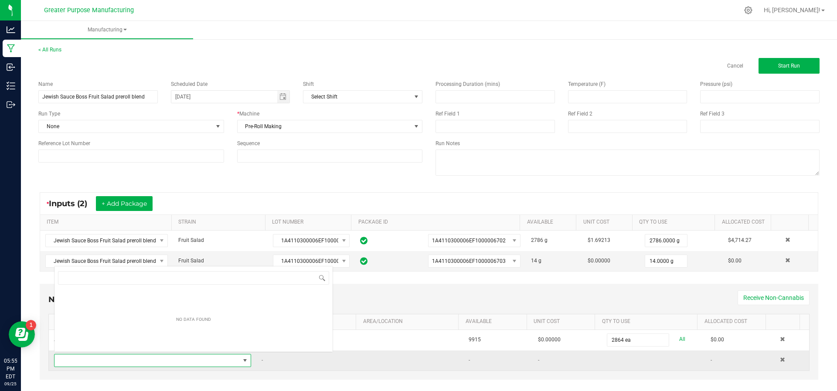
scroll to position [13, 189]
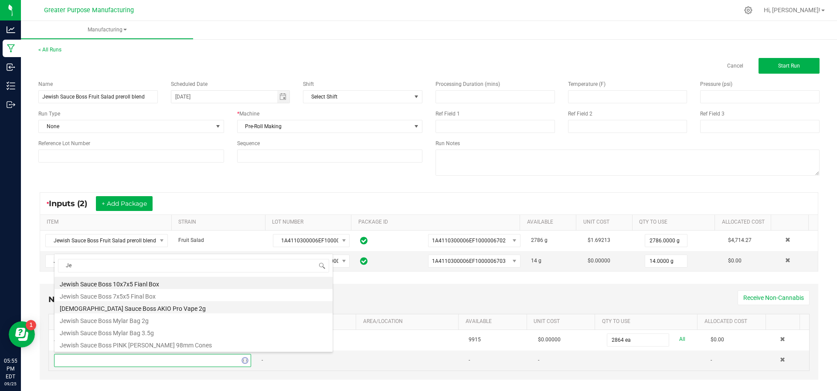
type input "J"
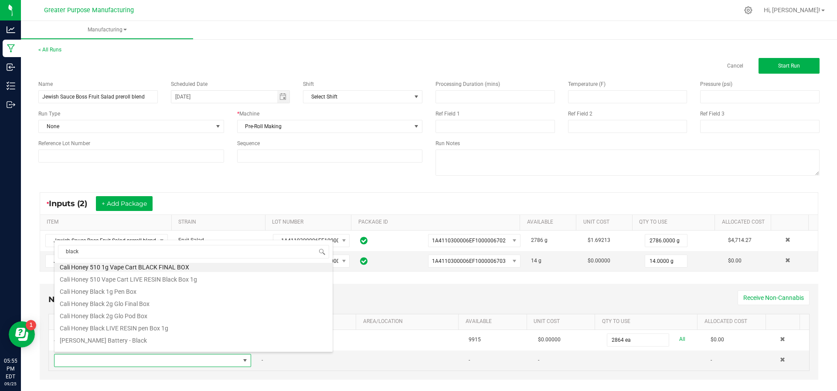
scroll to position [0, 0]
type input "b"
type input "a"
type input "bottle"
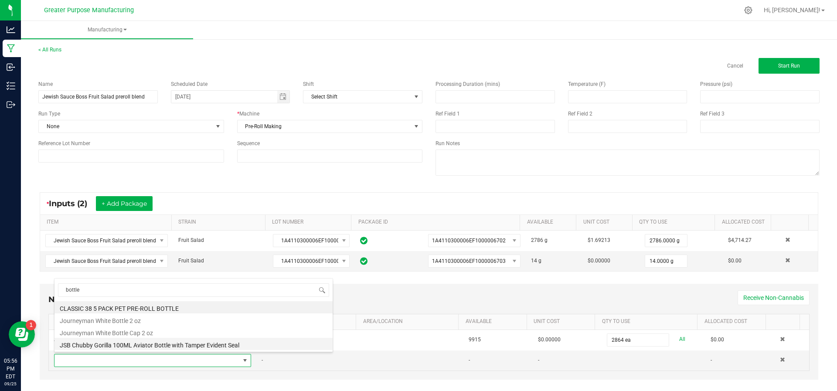
click at [183, 343] on li "JSB Chubby Gorilla 100ML Aviator Bottle with Tamper Evident Seal" at bounding box center [193, 344] width 278 height 12
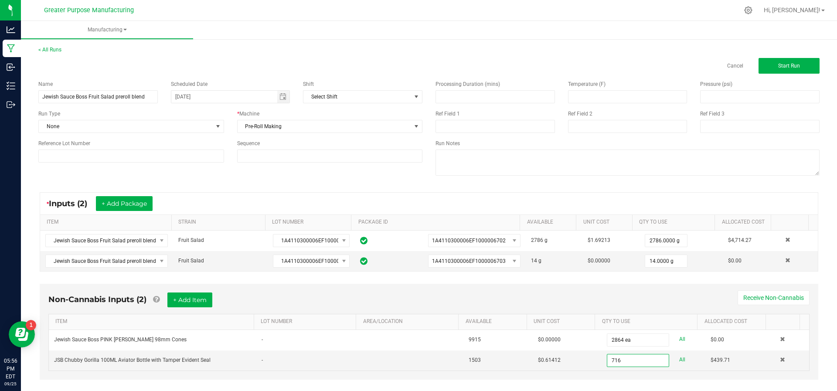
type input "716 ea"
click at [506, 386] on div "Non-Cannabis Inputs (2) + Add Item Receive Non-Cannabis ITEM LOT NUMBER AREA/LO…" at bounding box center [429, 337] width 794 height 117
click at [778, 63] on span "Start Run" at bounding box center [789, 66] width 22 height 6
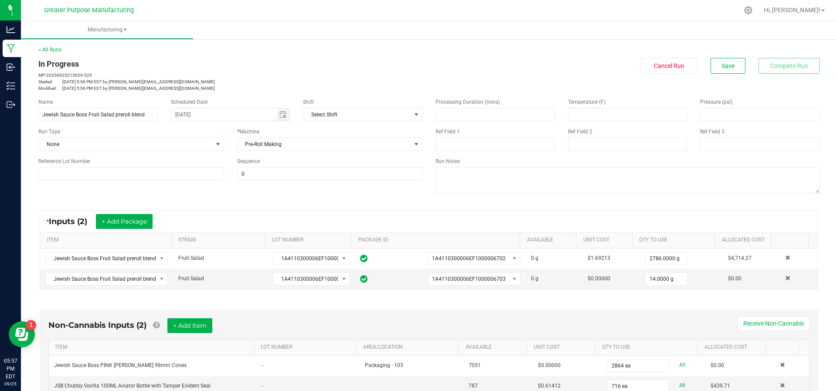
scroll to position [189, 0]
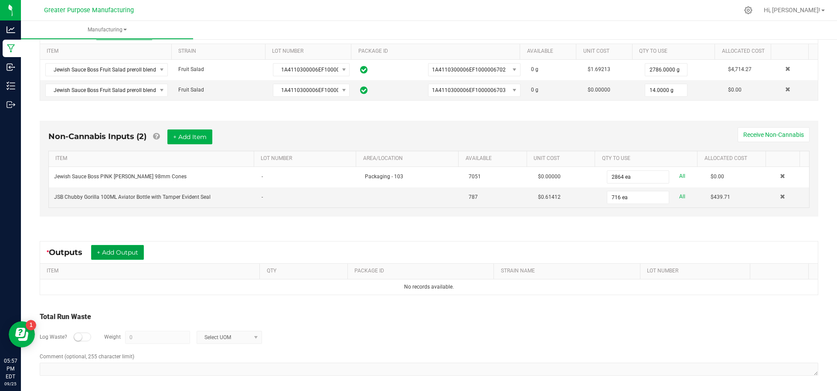
click at [114, 248] on button "+ Add Output" at bounding box center [117, 252] width 53 height 15
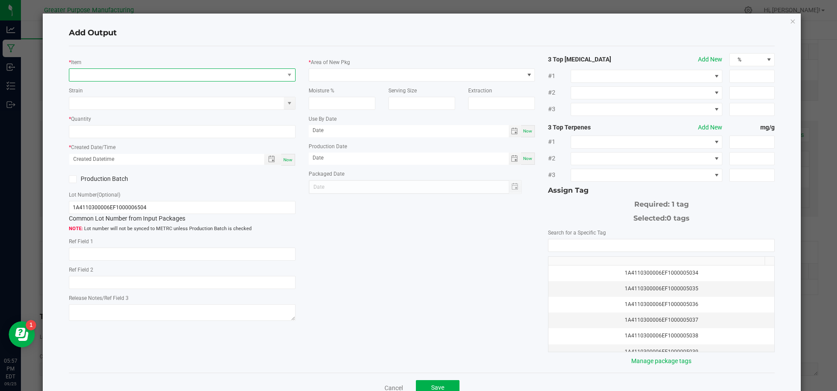
click at [130, 71] on span "NO DATA FOUND" at bounding box center [176, 75] width 215 height 12
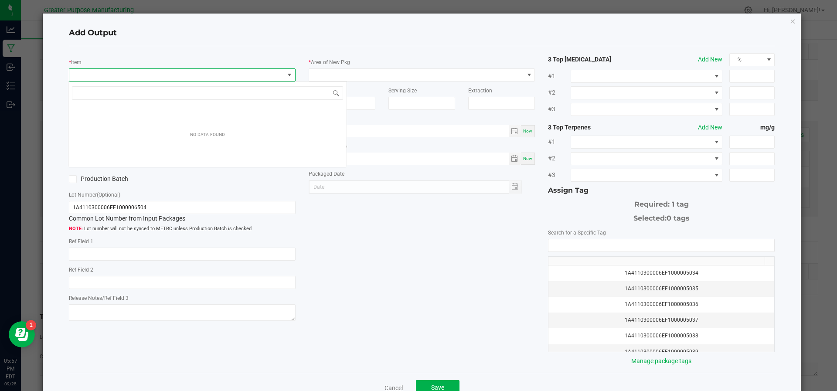
scroll to position [13, 224]
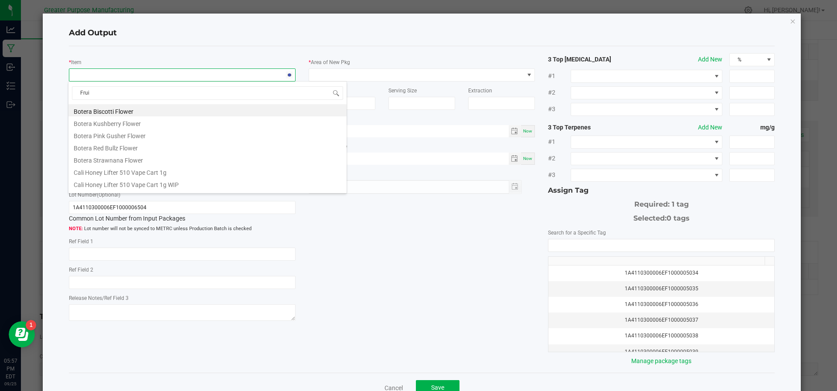
type input "Fruit"
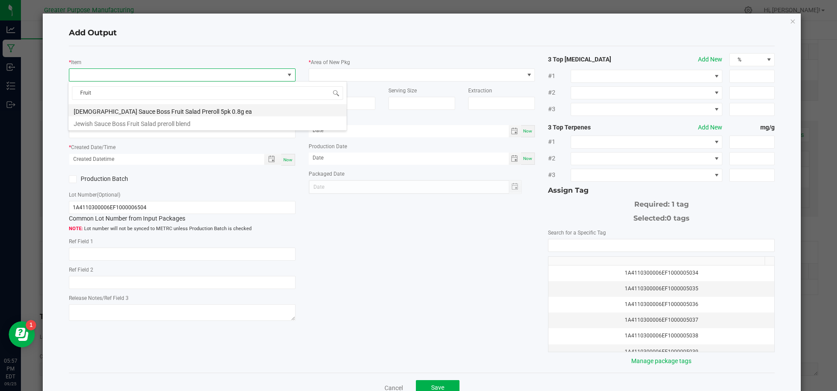
click at [132, 107] on li "[DEMOGRAPHIC_DATA] Sauce Boss Fruit Salad Preroll 5pk 0.8g ea" at bounding box center [207, 110] width 278 height 12
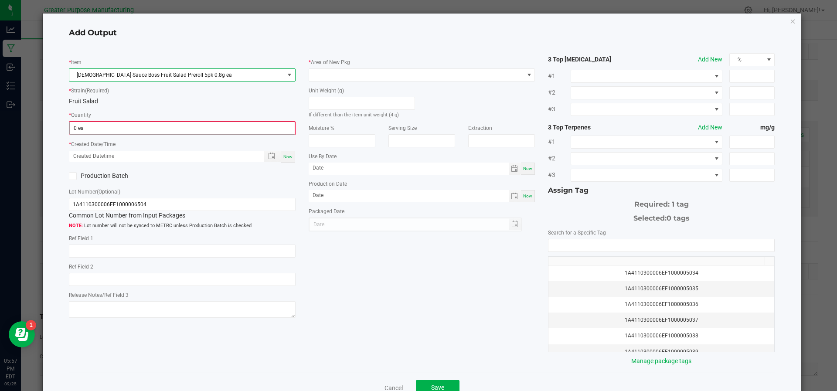
type input "0"
click at [122, 126] on input "0" at bounding box center [182, 128] width 225 height 12
type input "716 ea"
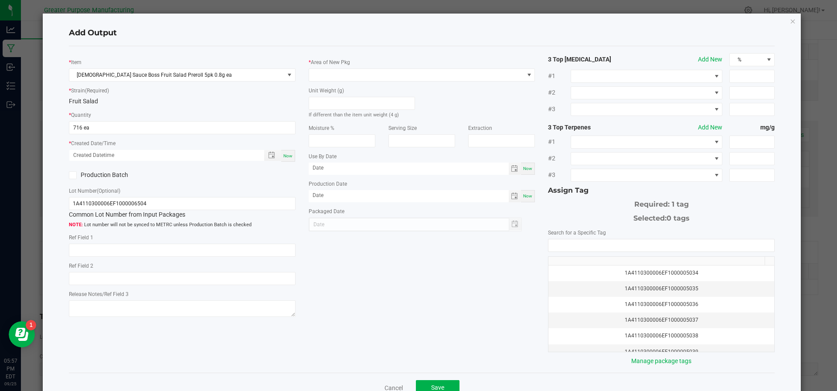
click at [283, 154] on span "Now" at bounding box center [287, 155] width 9 height 5
type input "09/25/2025 5:57 PM"
type input "[DATE]"
click at [341, 72] on span at bounding box center [416, 75] width 215 height 12
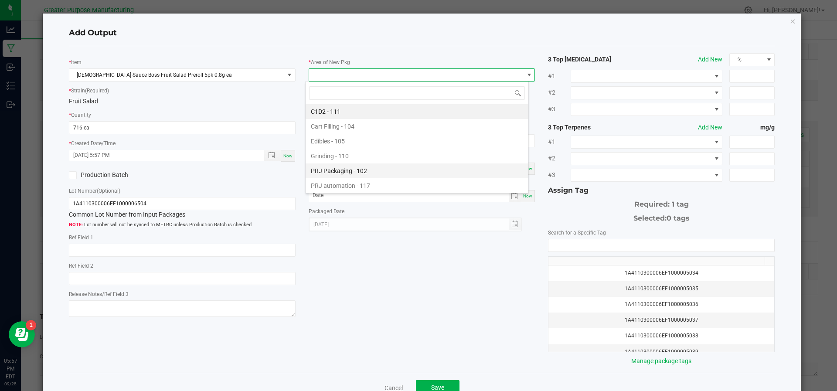
scroll to position [59, 0]
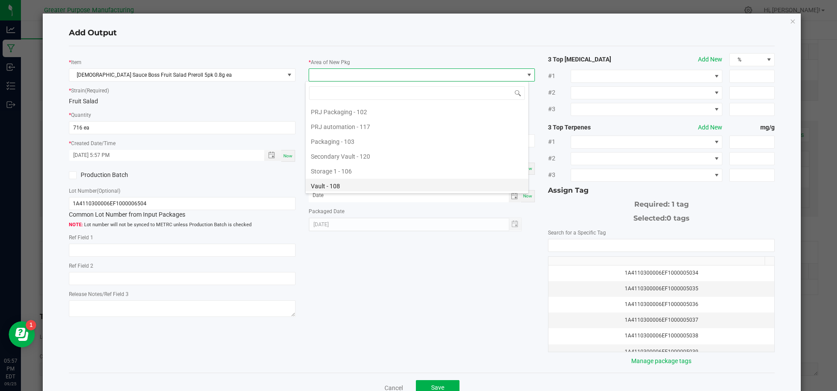
click at [326, 179] on li "Vault - 108" at bounding box center [417, 186] width 223 height 15
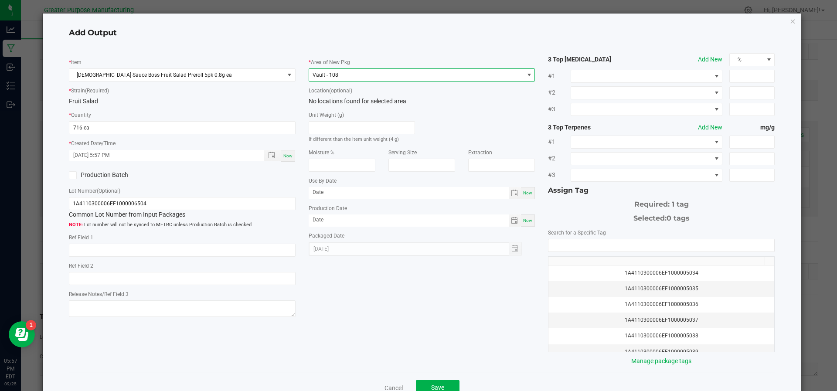
click at [521, 223] on div "Now" at bounding box center [528, 220] width 14 height 12
type input "[DATE]"
click at [402, 197] on input "month/day/year" at bounding box center [409, 192] width 200 height 11
type input "09/25/2026"
click at [514, 319] on div "* Item Jewish Sauce Boss Fruit Salad Preroll 5pk 0.8g ea * Strain (Required) Fr…" at bounding box center [421, 209] width 719 height 313
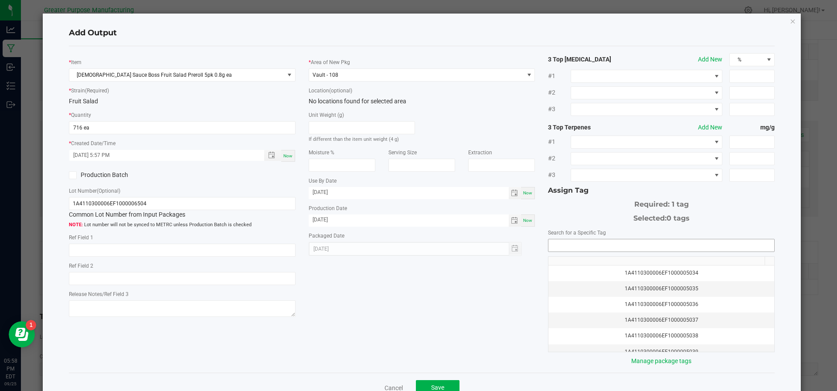
click at [584, 239] on input "NO DATA FOUND" at bounding box center [661, 245] width 226 height 12
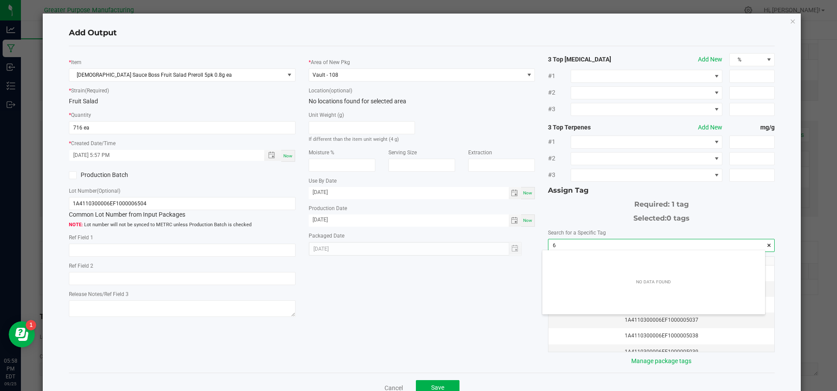
scroll to position [12, 223]
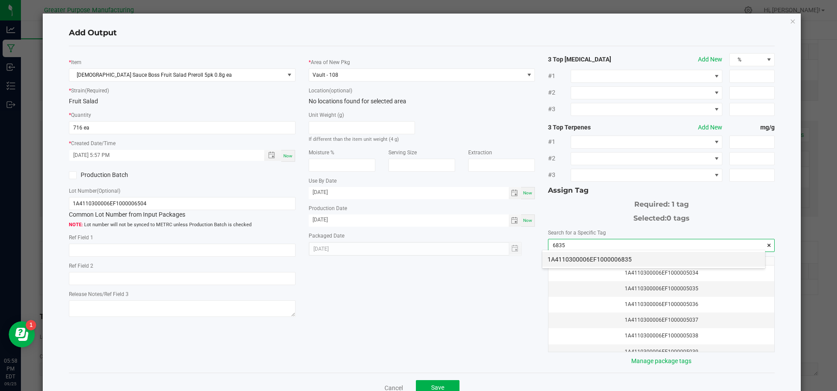
click at [579, 261] on li "1A4110300006EF1000006835" at bounding box center [653, 259] width 223 height 15
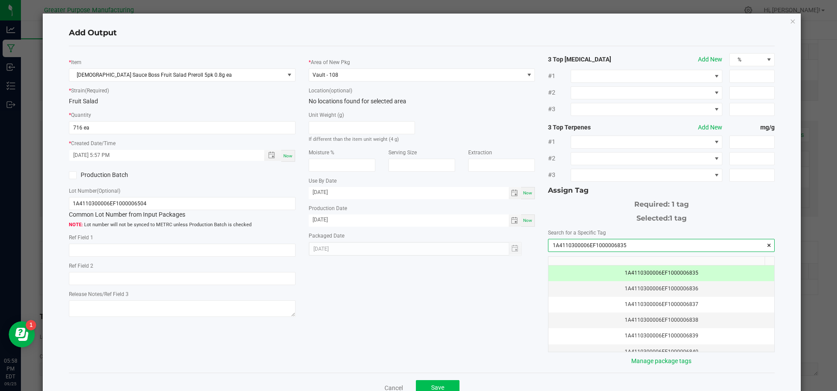
type input "1A4110300006EF1000006835"
click at [428, 380] on button "Save" at bounding box center [438, 388] width 44 height 16
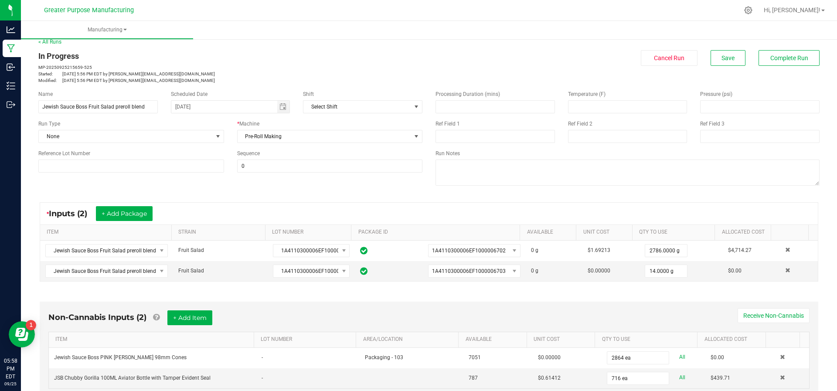
scroll to position [0, 0]
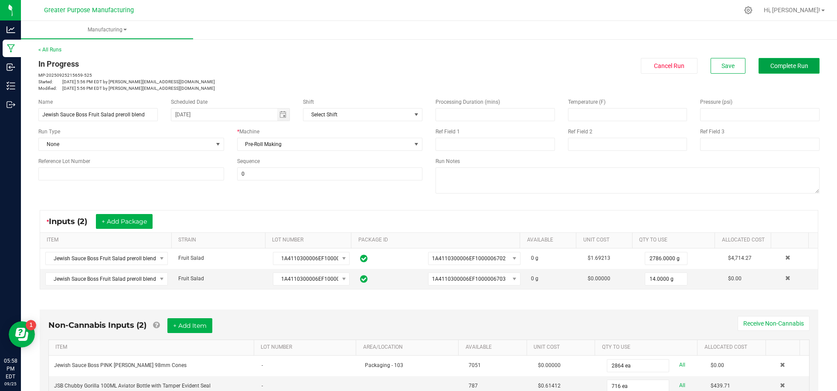
click at [770, 66] on span "Complete Run" at bounding box center [789, 65] width 38 height 7
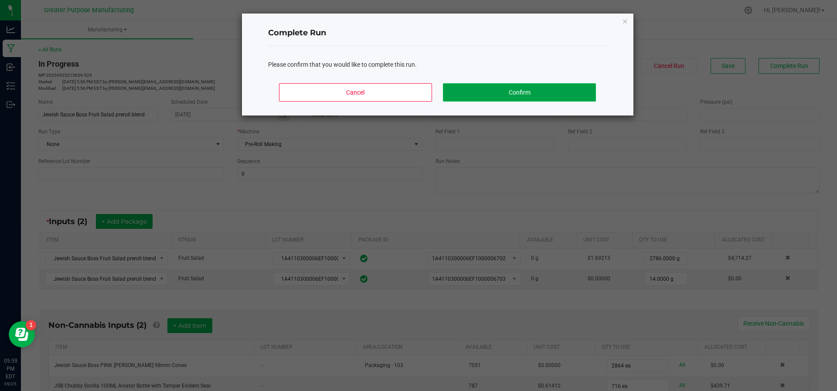
click at [554, 90] on button "Confirm" at bounding box center [519, 92] width 153 height 18
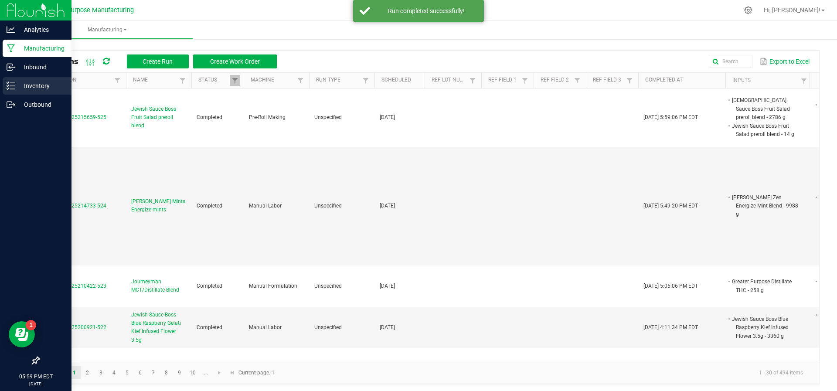
click at [12, 84] on icon at bounding box center [11, 86] width 9 height 9
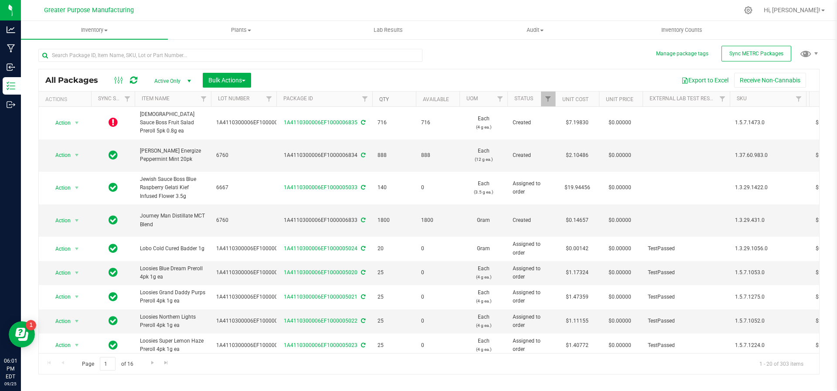
click at [386, 96] on link "Qty" at bounding box center [384, 99] width 10 height 6
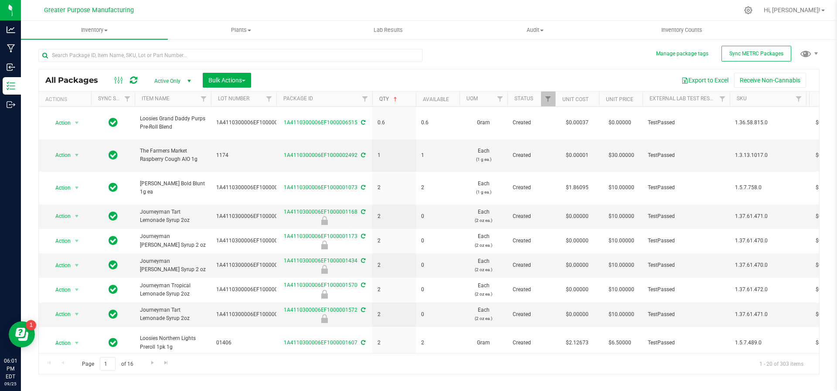
click at [386, 97] on link "Qty" at bounding box center [389, 99] width 20 height 6
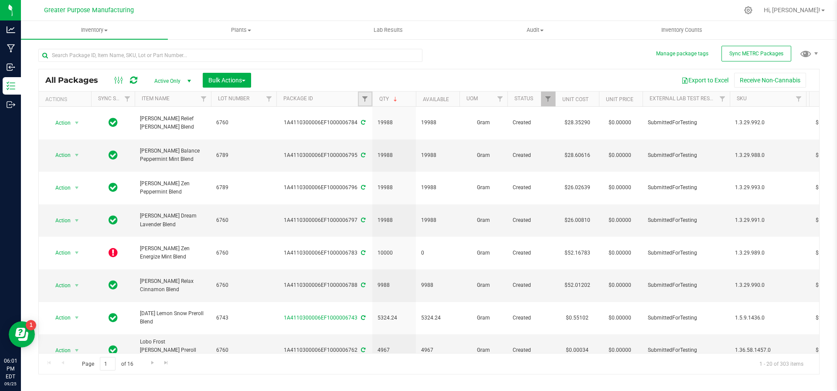
click at [364, 93] on link "Filter" at bounding box center [365, 99] width 14 height 15
type input "6835"
click at [380, 146] on button "Filter" at bounding box center [384, 140] width 42 height 19
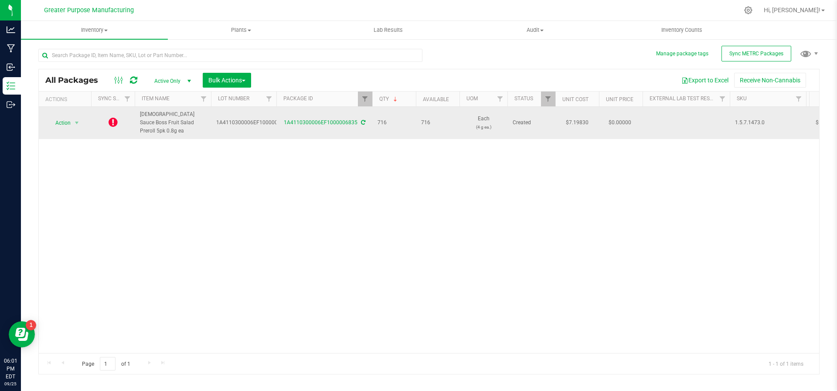
click at [361, 120] on icon at bounding box center [363, 122] width 4 height 5
click at [111, 119] on icon at bounding box center [113, 122] width 9 height 10
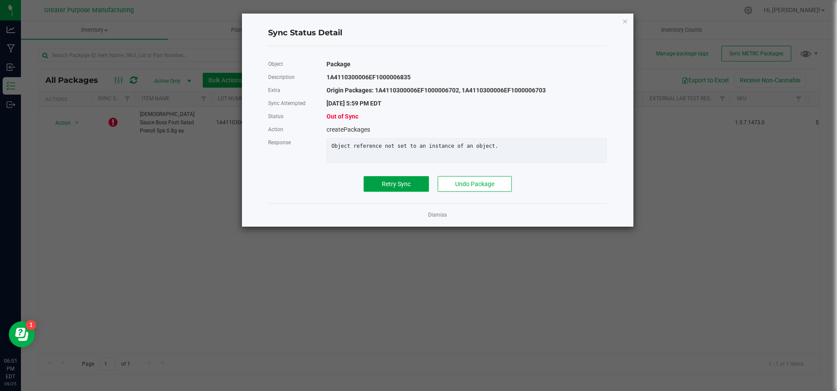
click at [409, 188] on button "Retry Sync" at bounding box center [396, 184] width 65 height 16
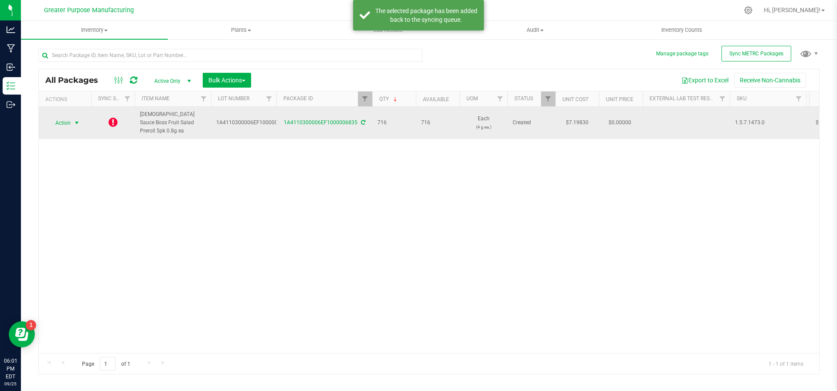
click at [80, 120] on span "select" at bounding box center [76, 122] width 7 height 7
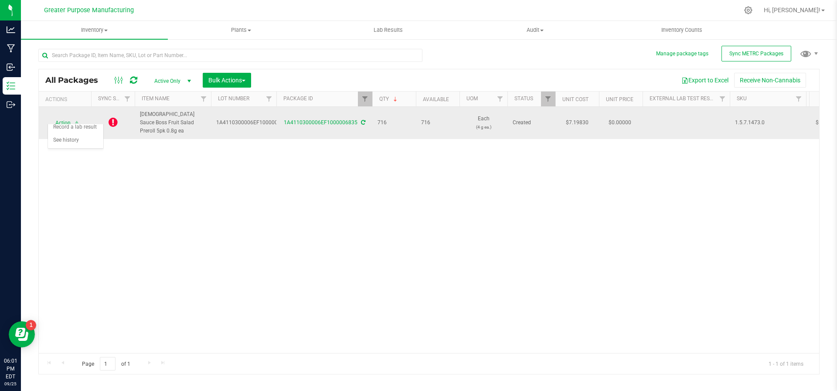
click at [111, 120] on icon at bounding box center [113, 122] width 9 height 10
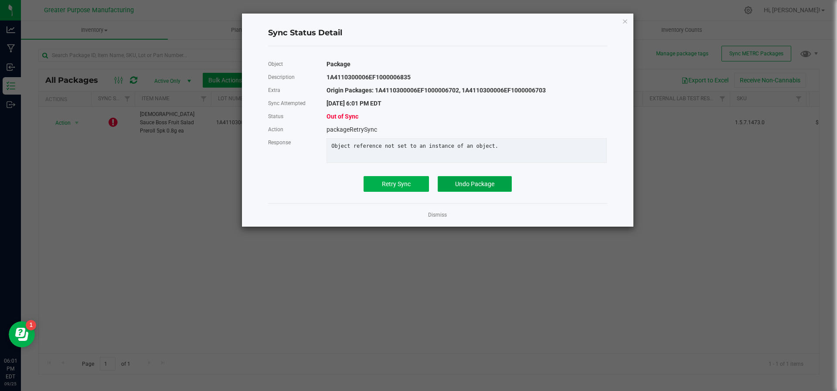
click at [459, 192] on button "Undo Package" at bounding box center [475, 184] width 74 height 16
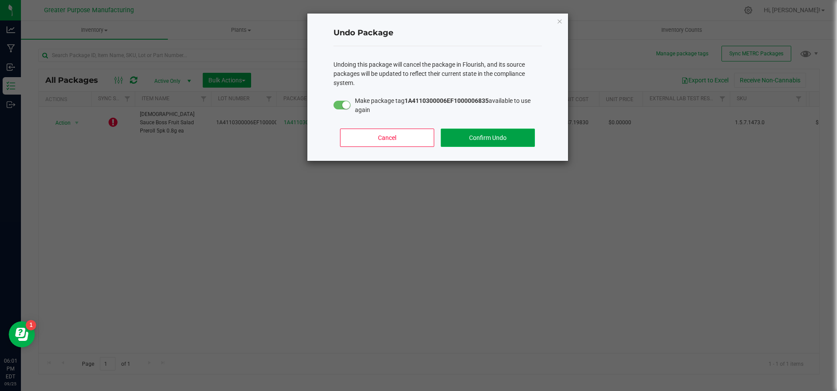
click at [476, 137] on button "Confirm Undo" at bounding box center [488, 138] width 94 height 18
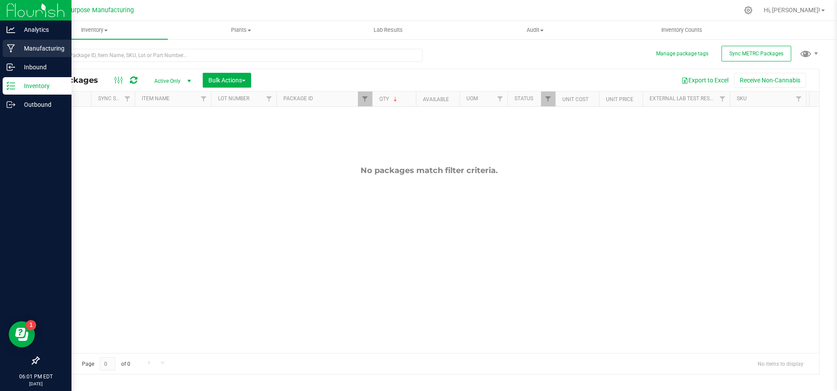
click at [36, 47] on p "Manufacturing" at bounding box center [41, 48] width 52 height 10
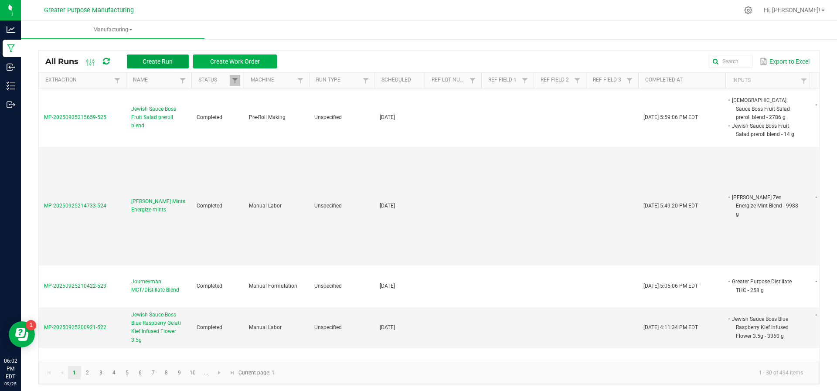
click at [151, 61] on span "Create Run" at bounding box center [158, 61] width 30 height 7
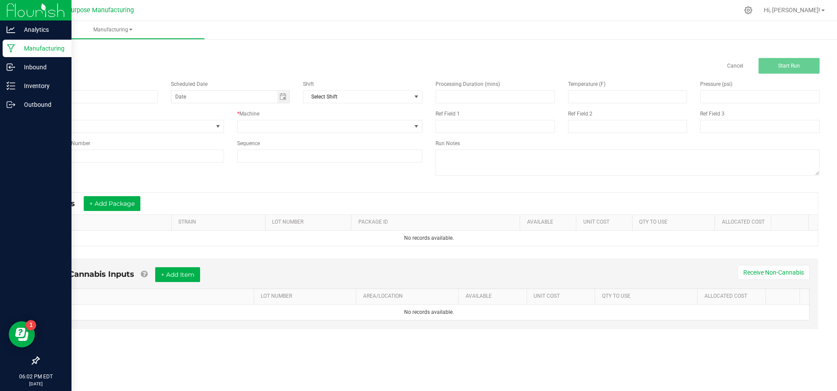
click at [14, 47] on icon at bounding box center [11, 48] width 8 height 9
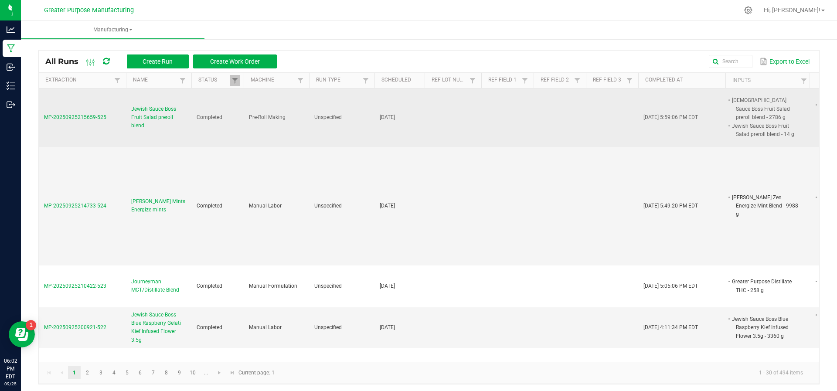
click at [148, 117] on span "Jewish Sauce Boss Fruit Salad preroll blend" at bounding box center [158, 117] width 55 height 25
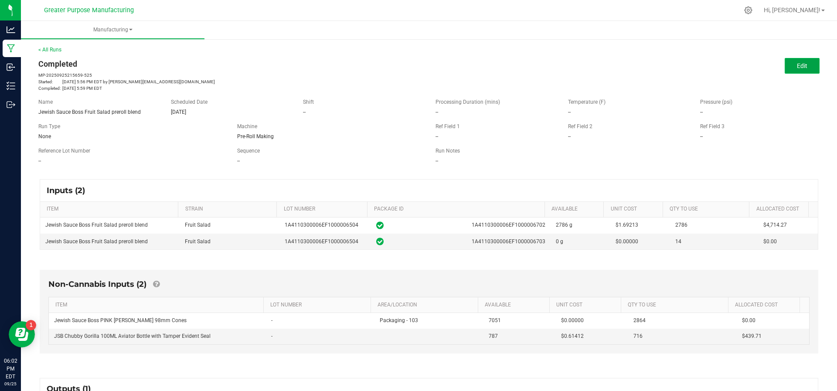
click at [802, 62] on button "Edit" at bounding box center [802, 66] width 35 height 16
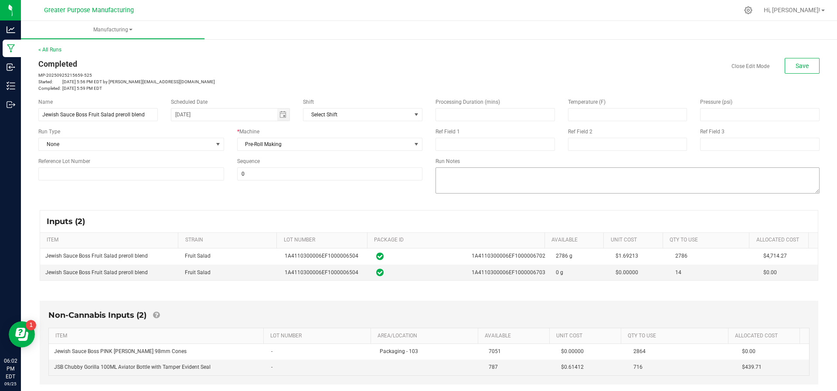
scroll to position [151, 0]
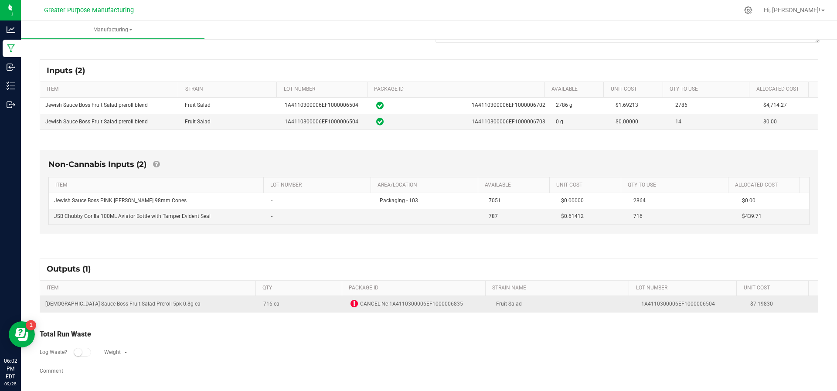
click at [350, 303] on icon at bounding box center [353, 303] width 7 height 9
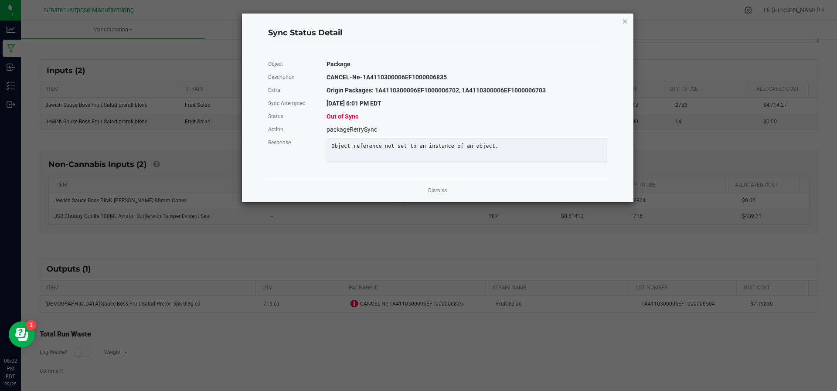
click at [626, 20] on icon "Close" at bounding box center [625, 21] width 6 height 10
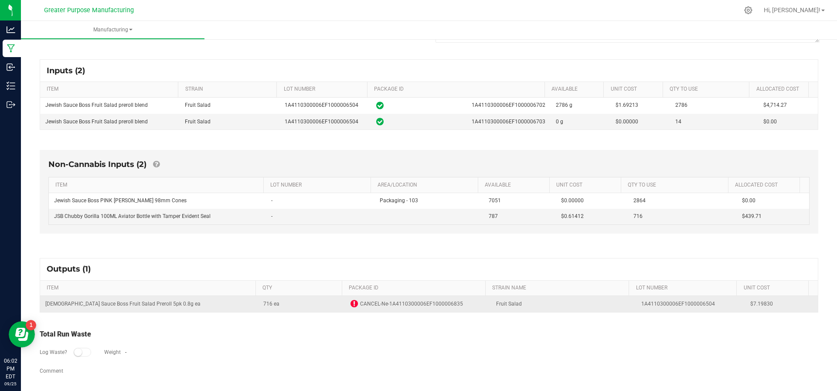
click at [149, 297] on td "[DEMOGRAPHIC_DATA] Sauce Boss Fruit Salad Preroll 5pk 0.8g ea" at bounding box center [149, 304] width 218 height 16
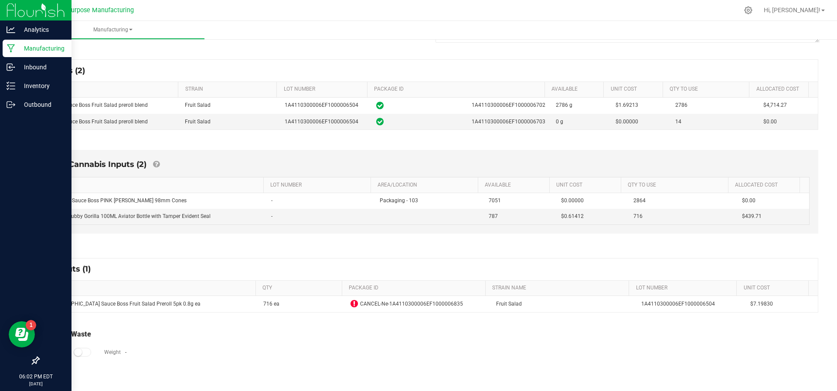
click at [26, 53] on p "Manufacturing" at bounding box center [41, 48] width 52 height 10
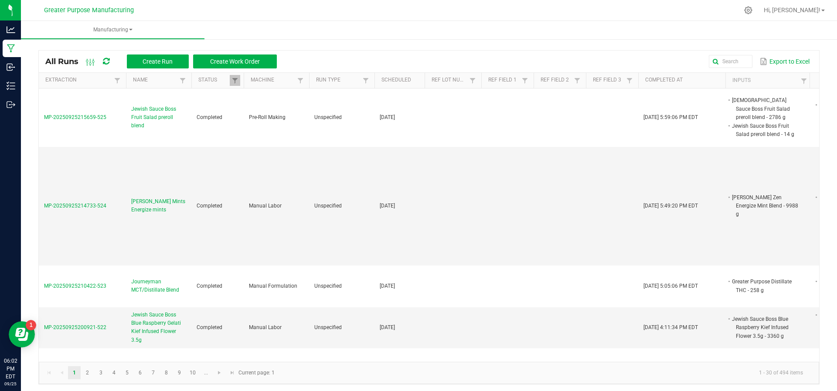
click at [156, 69] on div "All Runs Create Run Create Work Order Export to Excel" at bounding box center [429, 62] width 780 height 22
click at [157, 65] on button "Create Run" at bounding box center [158, 61] width 62 height 14
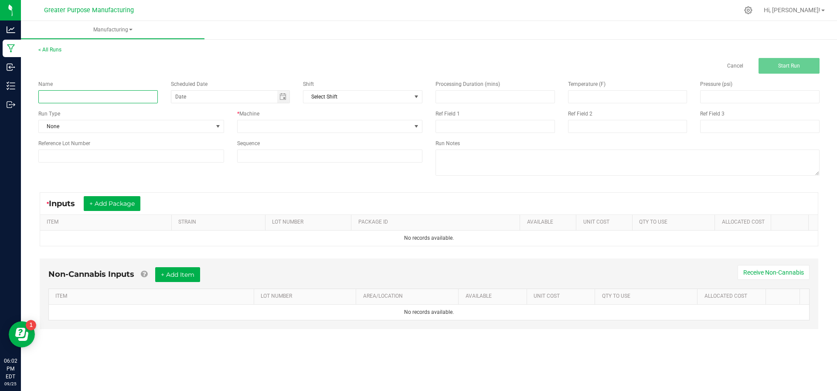
click at [129, 97] on input at bounding box center [97, 96] width 119 height 13
paste input "Jewish Sauce Boss Fruit Salad preroll blend"
click at [278, 99] on span "Toggle calendar" at bounding box center [283, 97] width 13 height 12
type input "[DEMOGRAPHIC_DATA] Sauce Boss Fruit Salad prerolls"
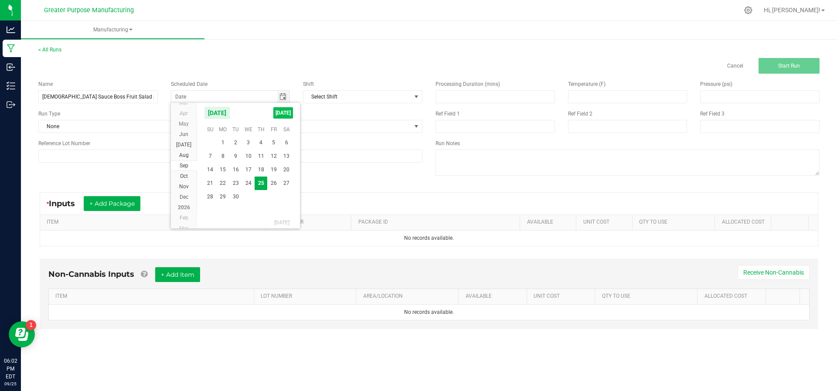
click at [278, 113] on span "[DATE]" at bounding box center [283, 112] width 20 height 11
type input "[DATE]"
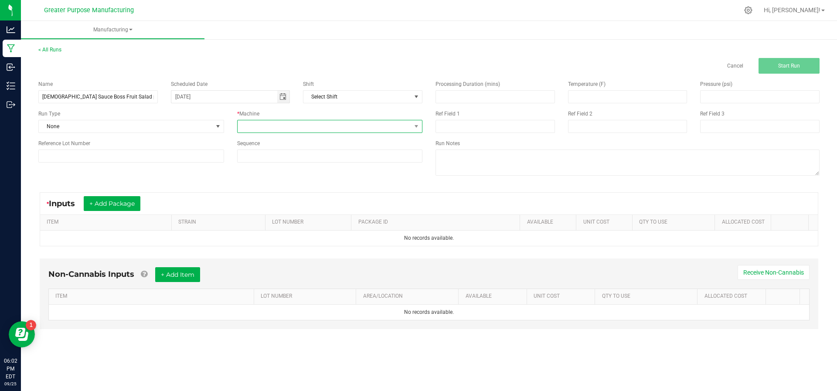
click at [280, 123] on span at bounding box center [325, 126] width 174 height 12
click at [258, 229] on li "Pre-Roll Making" at bounding box center [329, 228] width 184 height 15
click at [129, 203] on button "+ Add Package" at bounding box center [112, 203] width 57 height 15
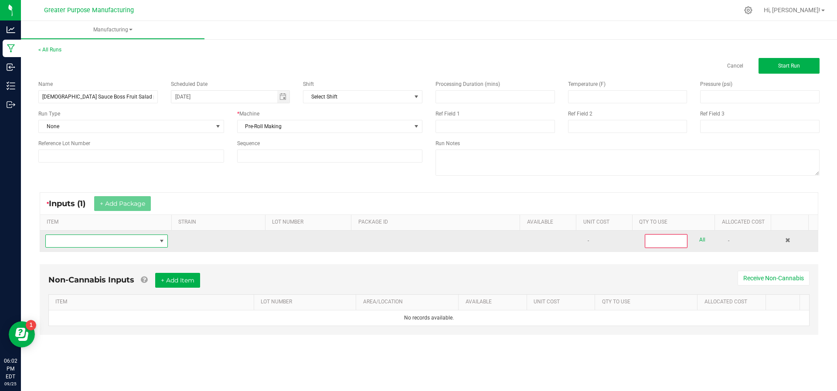
click at [122, 241] on span "NO DATA FOUND" at bounding box center [101, 241] width 111 height 12
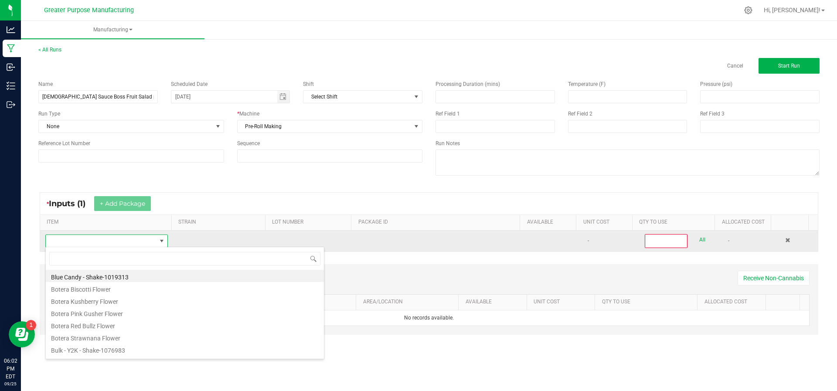
scroll to position [13, 119]
type input "Jewish Sauce Boss Fruit Salad preroll blend"
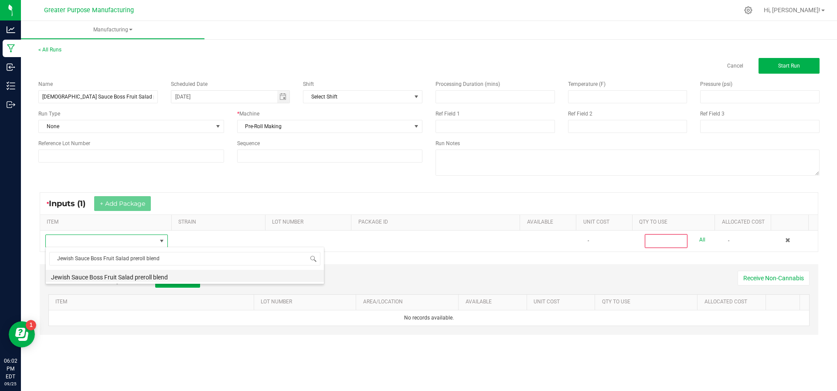
click at [112, 278] on li "Jewish Sauce Boss Fruit Salad preroll blend" at bounding box center [185, 276] width 278 height 12
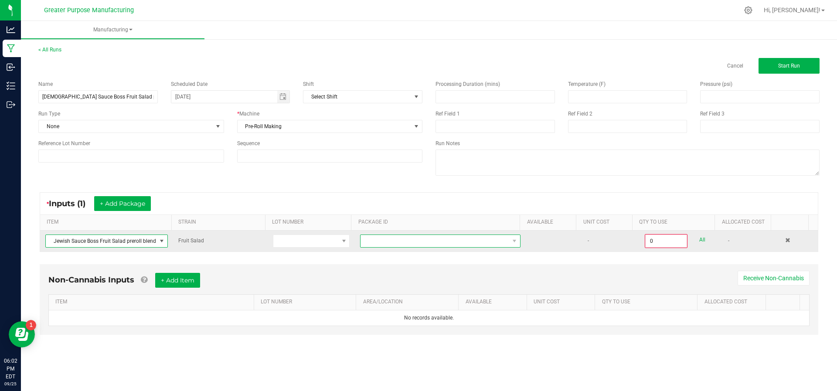
click at [387, 246] on span at bounding box center [434, 241] width 149 height 12
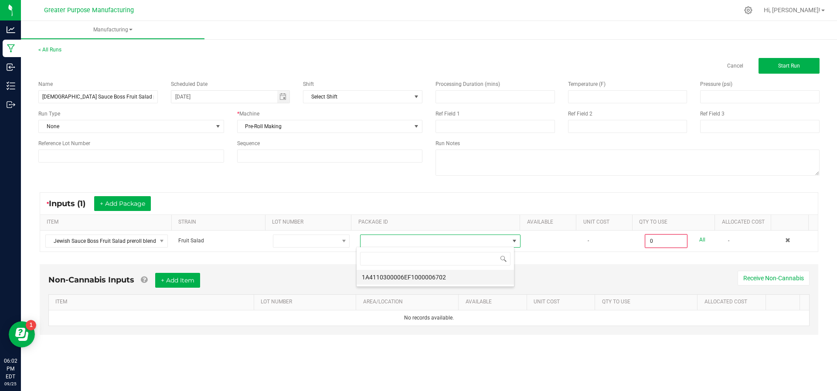
click at [378, 273] on li "1A4110300006EF1000006702" at bounding box center [435, 277] width 157 height 15
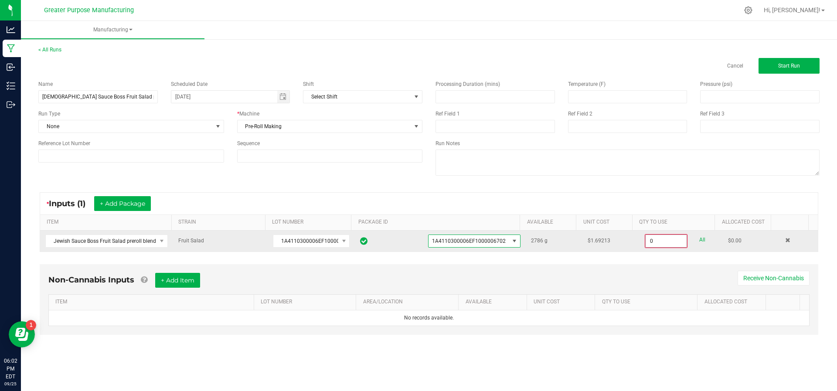
click at [667, 241] on input "0" at bounding box center [666, 241] width 41 height 12
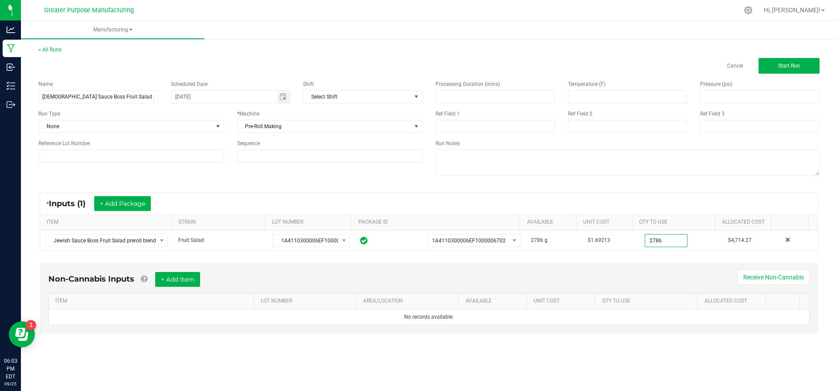
type input "2786.0000 g"
click at [604, 255] on div "* Inputs (1) + Add Package ITEM STRAIN LOT NUMBER PACKAGE ID AVAILABLE Unit Cos…" at bounding box center [429, 221] width 794 height 75
click at [138, 204] on button "+ Add Package" at bounding box center [122, 203] width 57 height 15
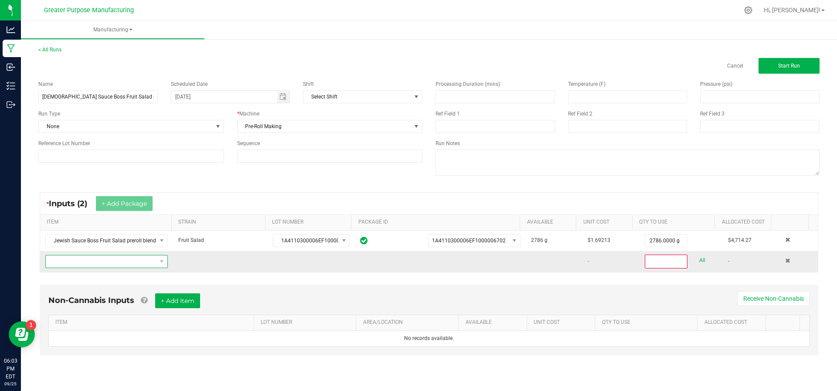
click at [131, 257] on span "NO DATA FOUND" at bounding box center [101, 261] width 111 height 12
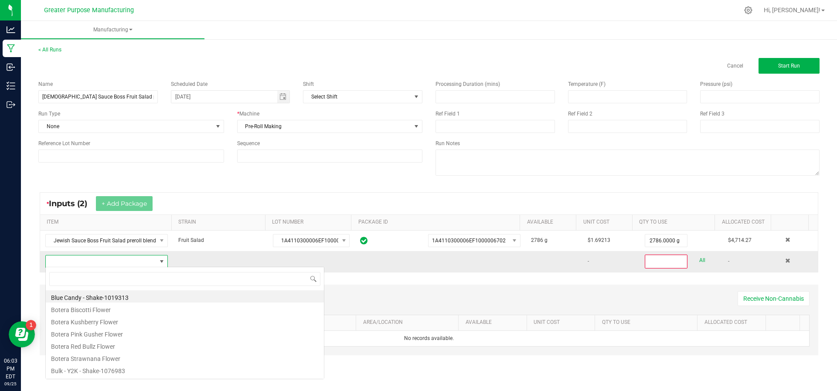
scroll to position [13, 119]
type input "Jewish Sauce Boss Fruit Salad preroll blend"
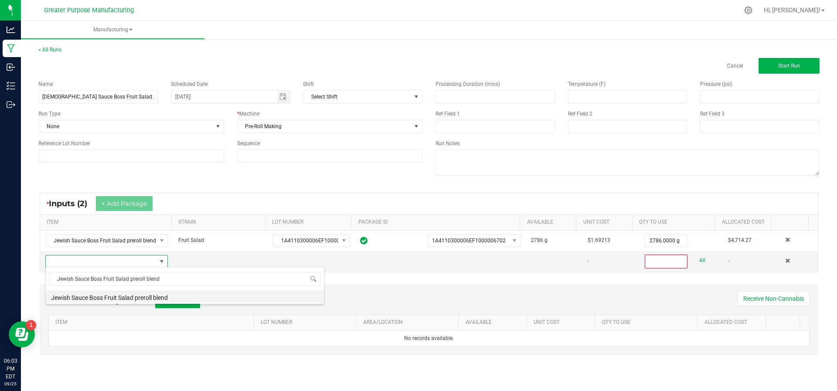
click at [122, 295] on li "Jewish Sauce Boss Fruit Salad preroll blend" at bounding box center [185, 296] width 278 height 12
type input "0"
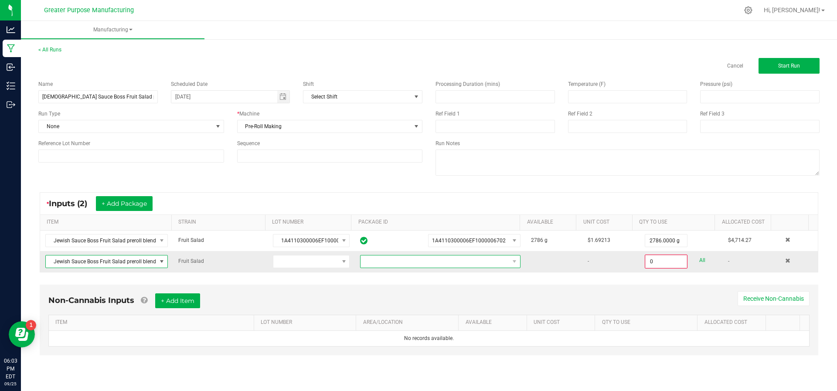
click at [432, 263] on span "NO DATA FOUND" at bounding box center [434, 261] width 149 height 12
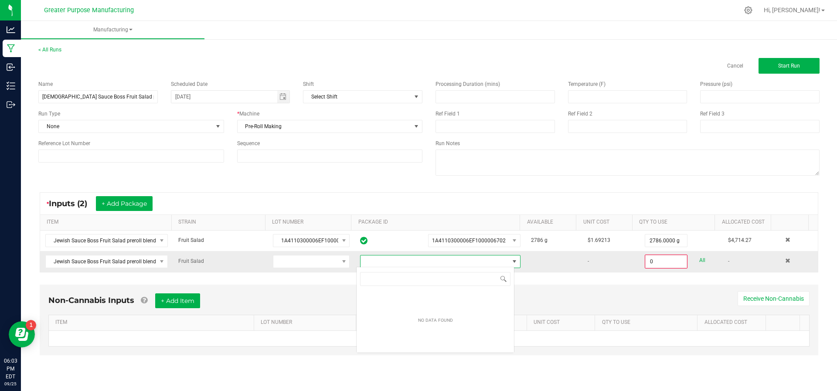
scroll to position [13, 158]
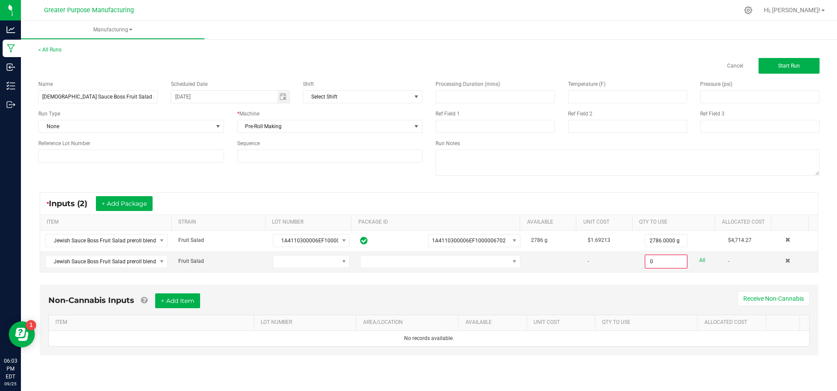
click at [566, 281] on div "Non-Cannabis Inputs + Add Item Receive Non-Cannabis ITEM LOT NUMBER AREA/LOCATI…" at bounding box center [429, 326] width 794 height 92
click at [785, 258] on span at bounding box center [787, 260] width 5 height 5
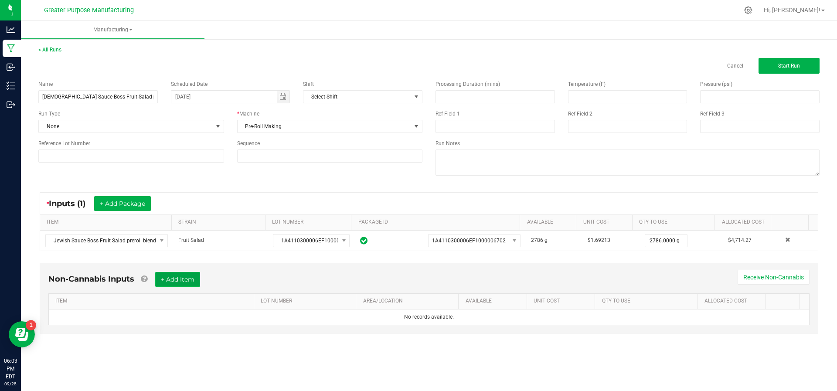
click at [178, 283] on button "+ Add Item" at bounding box center [177, 279] width 45 height 15
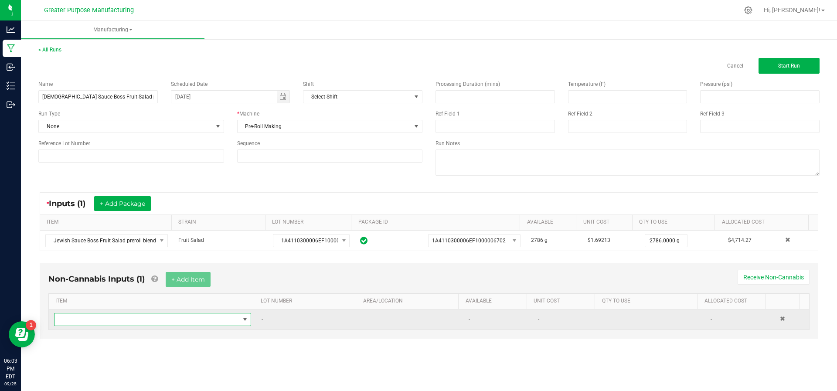
click at [160, 313] on span "NO DATA FOUND" at bounding box center [146, 319] width 185 height 12
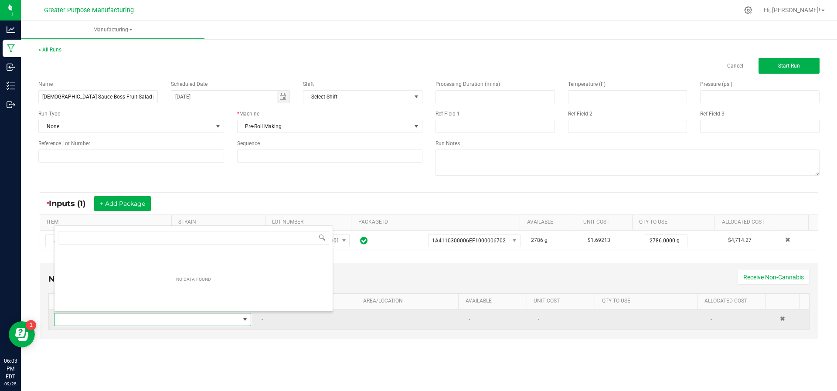
scroll to position [13, 191]
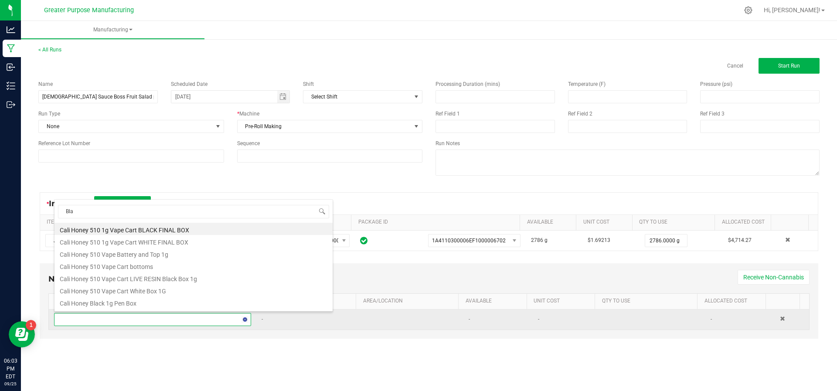
type input "Blaz"
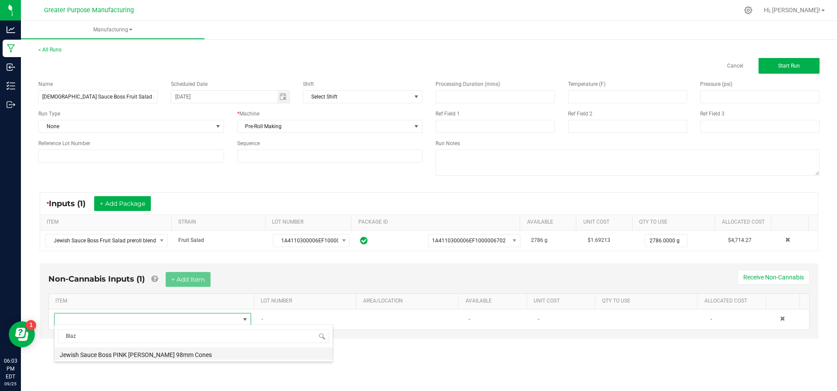
click at [142, 350] on li "Jewish Sauce Boss PINK [PERSON_NAME] 98mm Cones" at bounding box center [193, 353] width 278 height 12
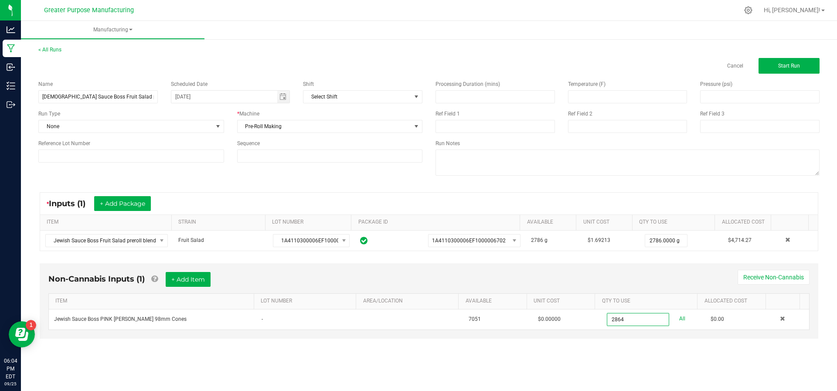
type input "2864 ea"
click at [450, 345] on div "Non-Cannabis Inputs (1) + Add Item Receive Non-Cannabis ITEM LOT NUMBER AREA/LO…" at bounding box center [429, 307] width 794 height 96
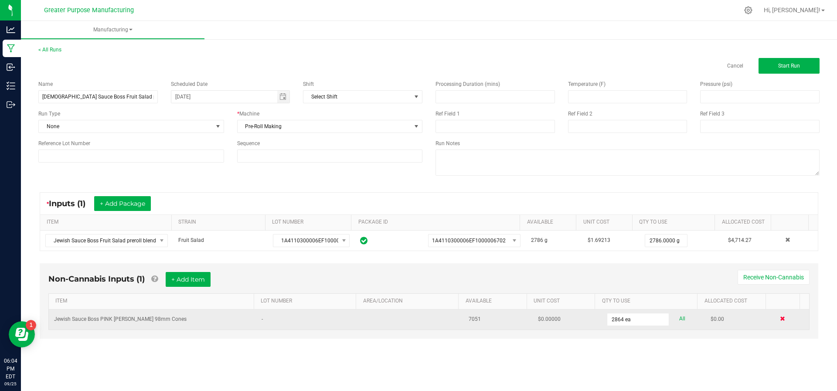
click at [780, 319] on span at bounding box center [782, 318] width 5 height 5
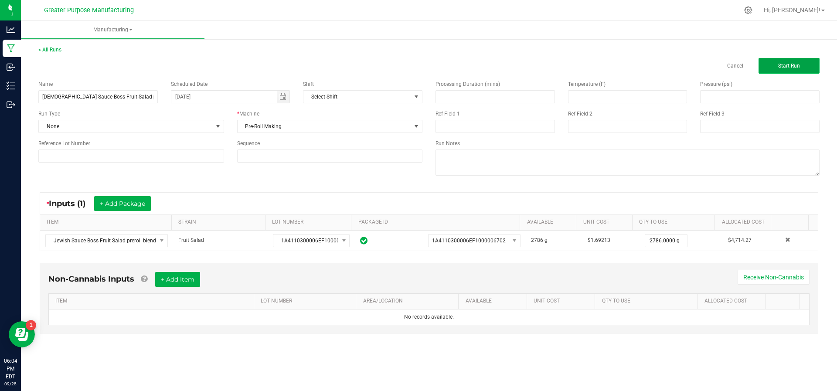
click at [786, 64] on span "Start Run" at bounding box center [789, 66] width 22 height 6
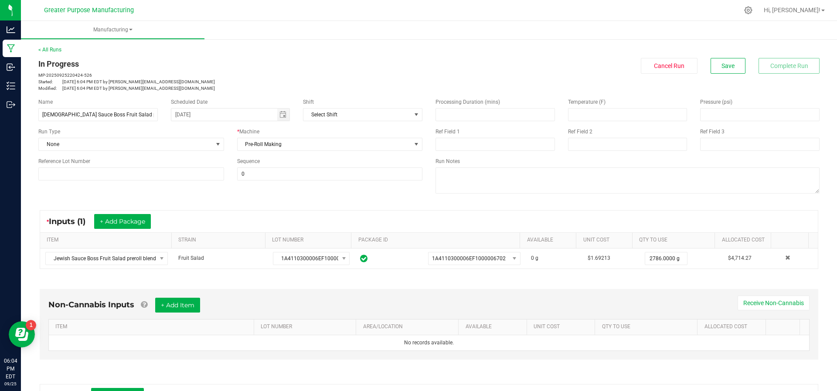
scroll to position [144, 0]
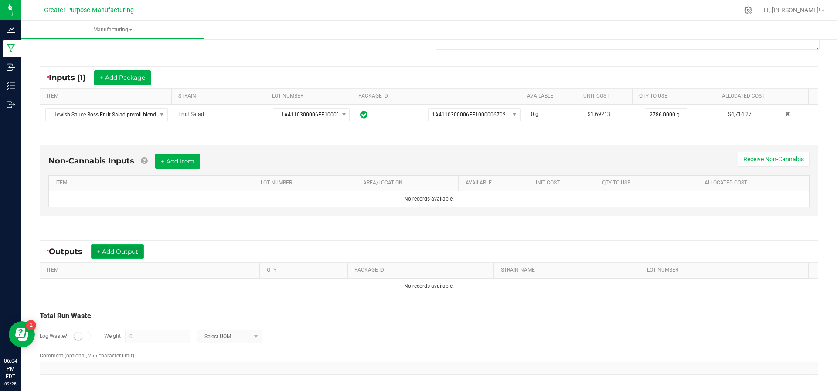
click at [126, 251] on button "+ Add Output" at bounding box center [117, 251] width 53 height 15
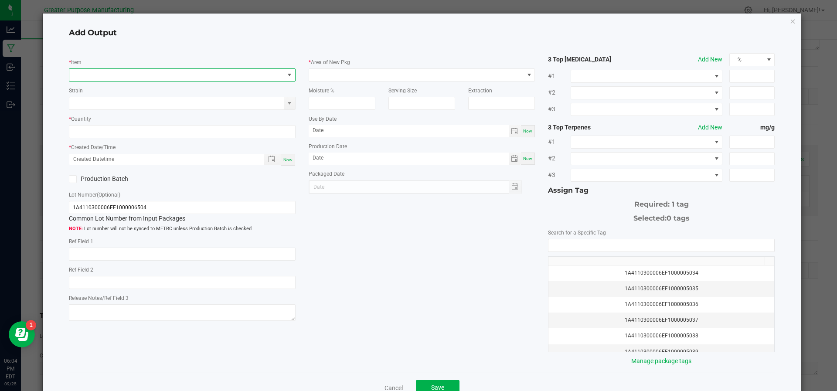
click at [140, 75] on span "NO DATA FOUND" at bounding box center [176, 75] width 215 height 12
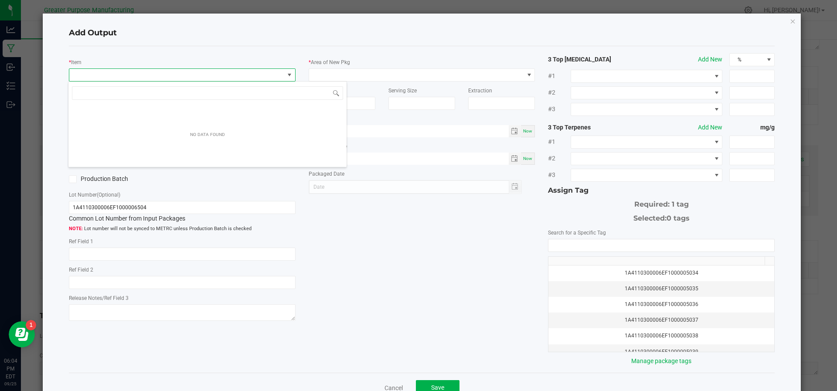
scroll to position [13, 224]
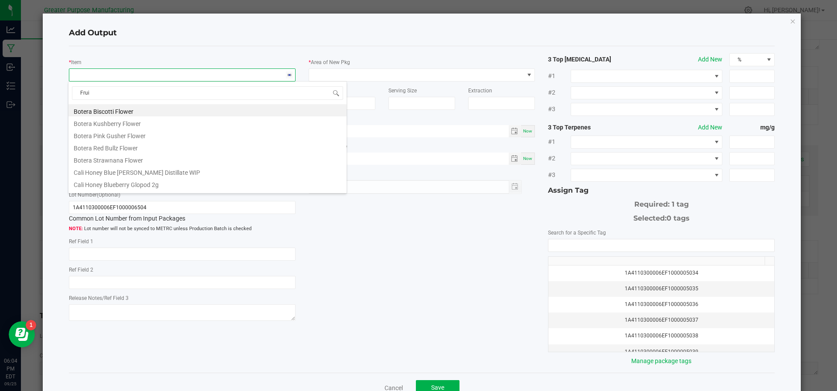
type input "Fruit"
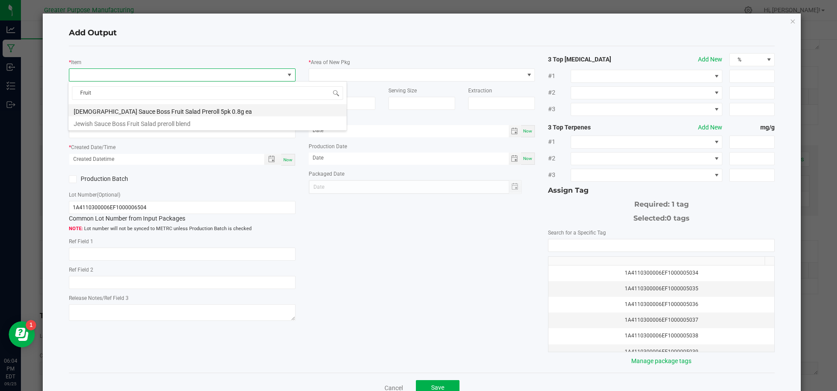
click at [136, 105] on li "[DEMOGRAPHIC_DATA] Sauce Boss Fruit Salad Preroll 5pk 0.8g ea" at bounding box center [207, 110] width 278 height 12
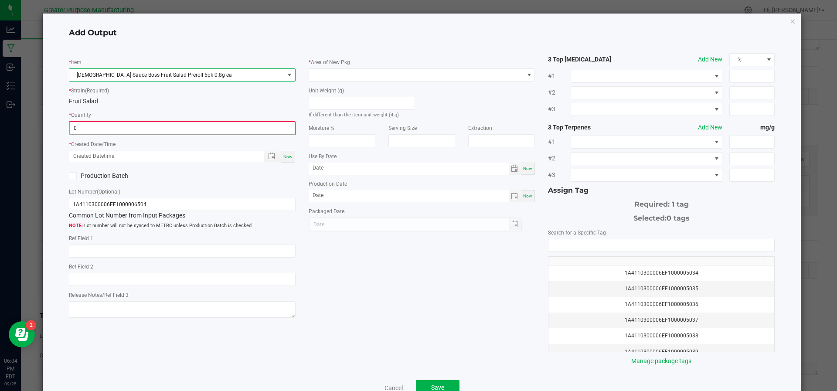
click at [120, 131] on input "0" at bounding box center [182, 128] width 225 height 12
type input "716 ea"
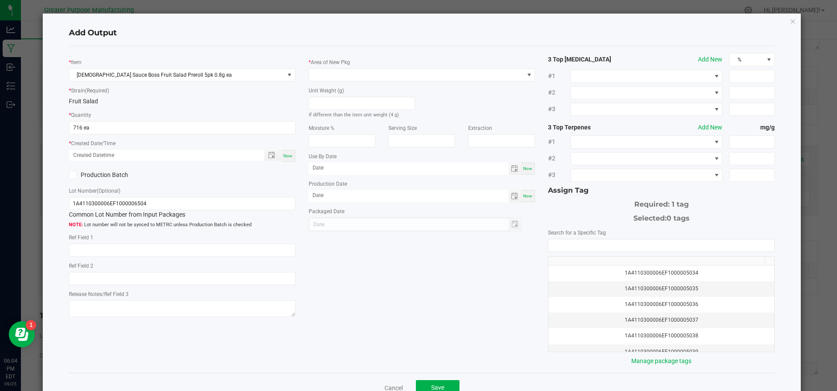
click at [281, 151] on div "Now" at bounding box center [288, 156] width 14 height 12
type input "[DATE] 6:04 PM"
type input "[DATE]"
click at [335, 74] on span at bounding box center [416, 75] width 215 height 12
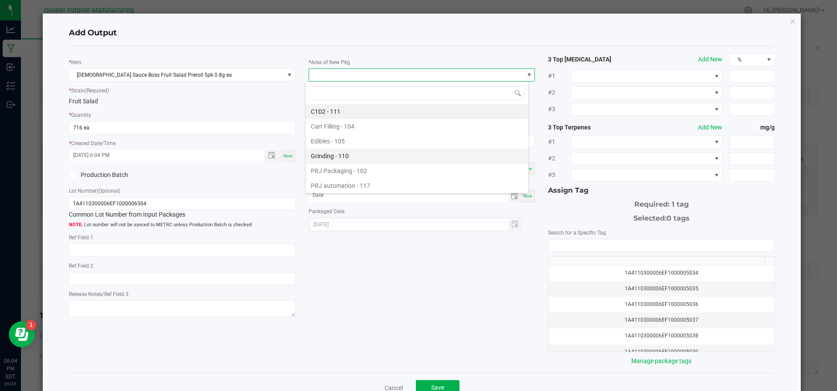
scroll to position [59, 0]
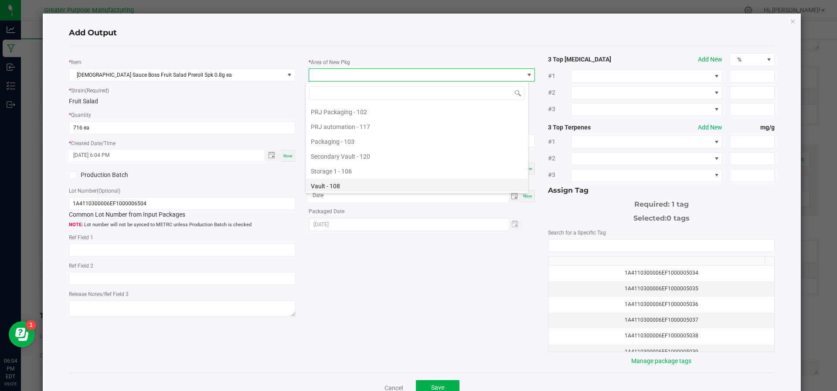
click at [332, 179] on li "Vault - 108" at bounding box center [417, 186] width 223 height 15
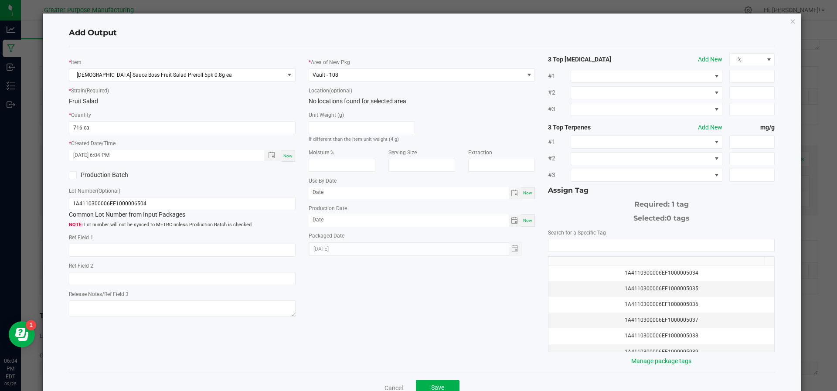
click at [523, 221] on span "Now" at bounding box center [527, 220] width 9 height 5
type input "[DATE]"
click at [558, 245] on input "NO DATA FOUND" at bounding box center [661, 245] width 226 height 12
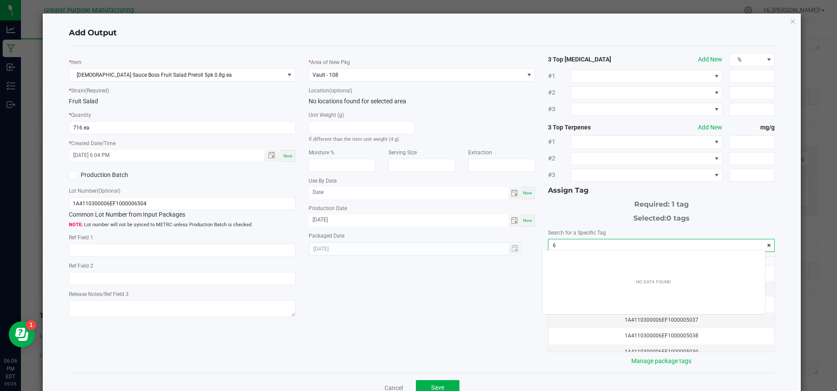
scroll to position [12, 223]
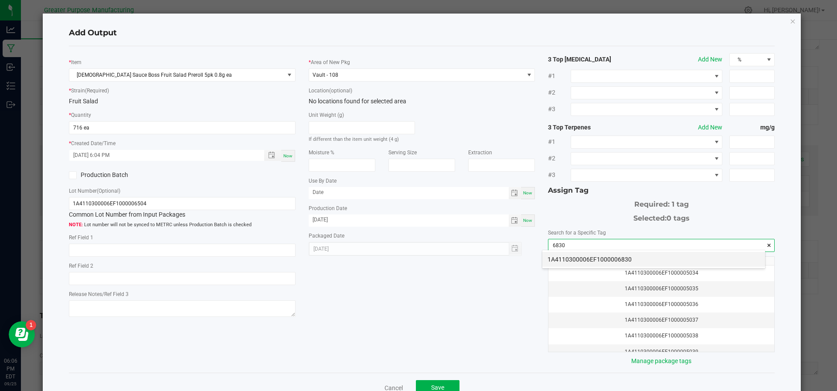
click at [560, 256] on li "1A4110300006EF1000006830" at bounding box center [653, 259] width 223 height 15
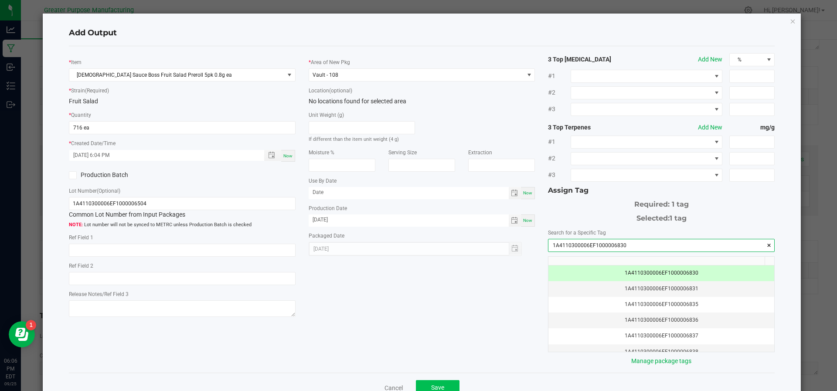
type input "1A4110300006EF1000006830"
click at [435, 384] on span "Save" at bounding box center [437, 387] width 13 height 7
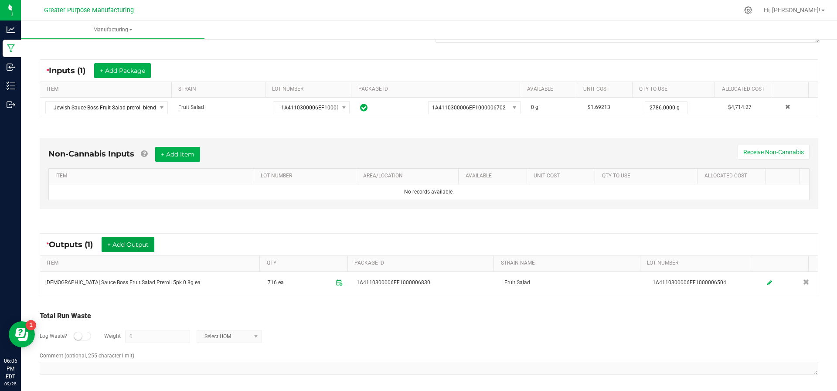
scroll to position [0, 0]
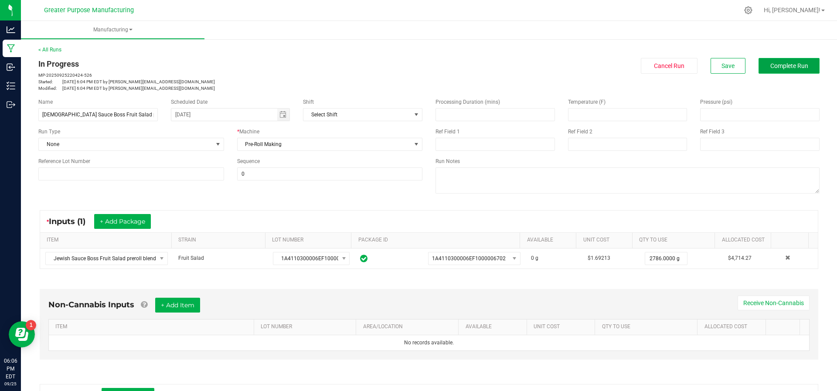
click at [800, 68] on button "Complete Run" at bounding box center [788, 66] width 61 height 16
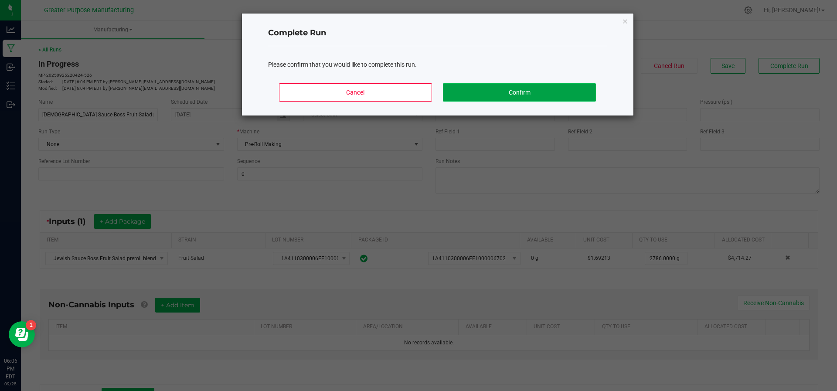
click at [559, 95] on button "Confirm" at bounding box center [519, 92] width 153 height 18
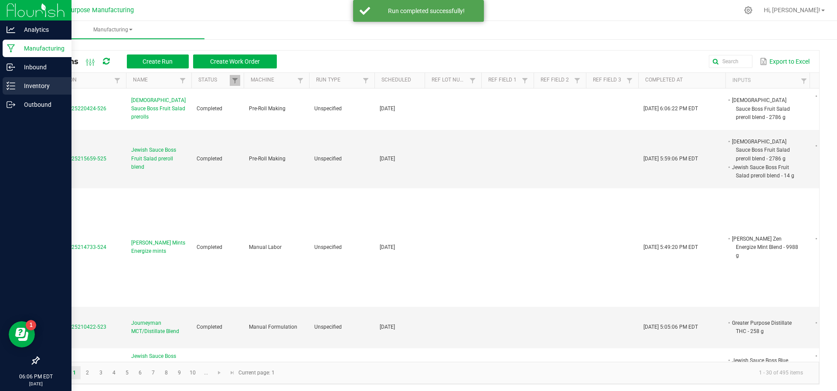
click at [10, 91] on div "Inventory" at bounding box center [37, 85] width 69 height 17
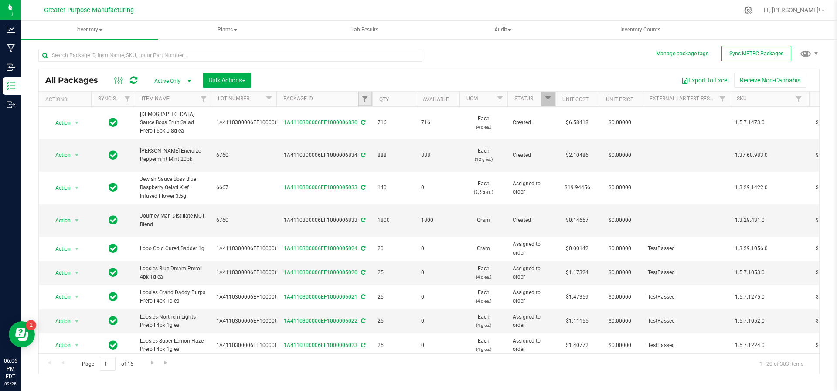
click at [365, 103] on link "Filter" at bounding box center [365, 99] width 14 height 15
type input "7"
type input "6807"
click at [363, 131] on button "Filter" at bounding box center [384, 140] width 42 height 19
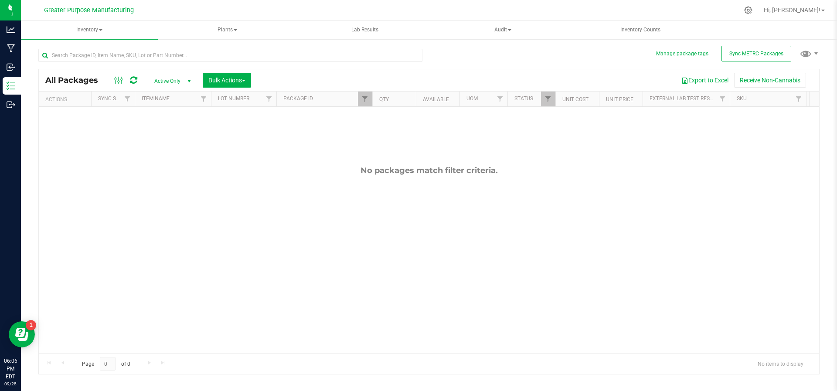
click at [185, 84] on span "select" at bounding box center [189, 81] width 11 height 12
click at [167, 127] on li "All" at bounding box center [170, 133] width 47 height 13
click at [366, 93] on link "Filter" at bounding box center [365, 99] width 14 height 15
click at [376, 146] on button "Filter" at bounding box center [384, 140] width 42 height 19
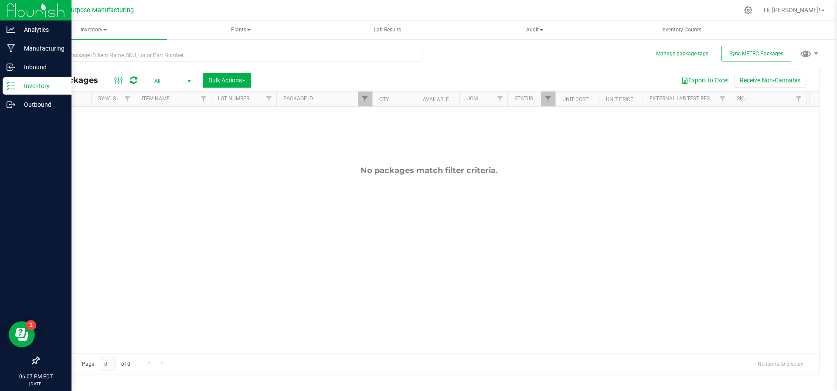
click at [49, 85] on p "Inventory" at bounding box center [41, 86] width 52 height 10
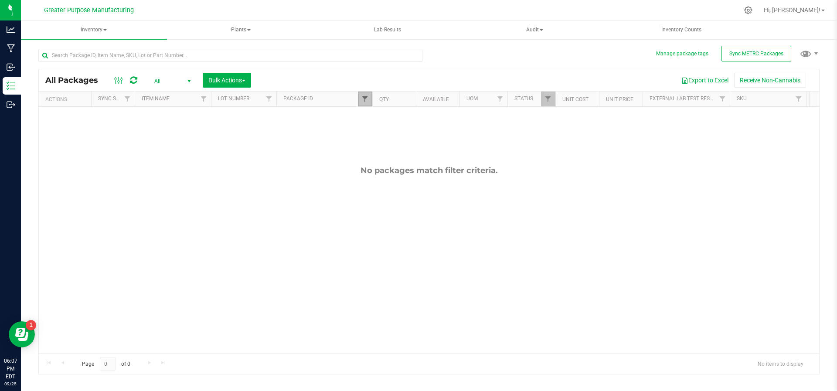
click at [365, 98] on span "Filter" at bounding box center [364, 98] width 7 height 7
drag, startPoint x: 390, startPoint y: 122, endPoint x: 360, endPoint y: 123, distance: 30.1
click at [360, 123] on div "6807 Filter Clear" at bounding box center [408, 129] width 100 height 47
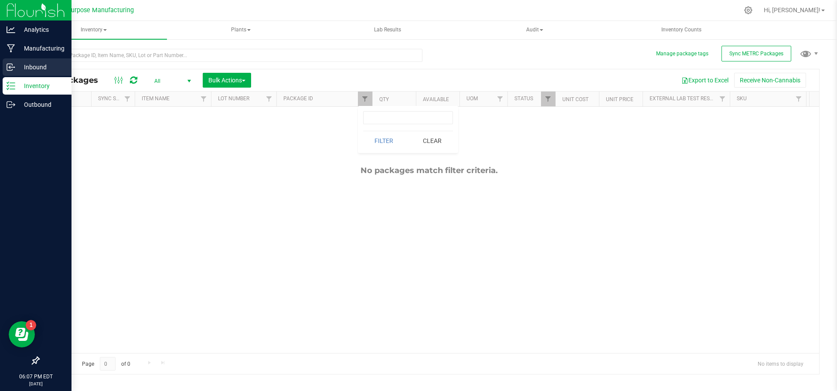
click at [0, 69] on link "Inbound" at bounding box center [35, 67] width 71 height 19
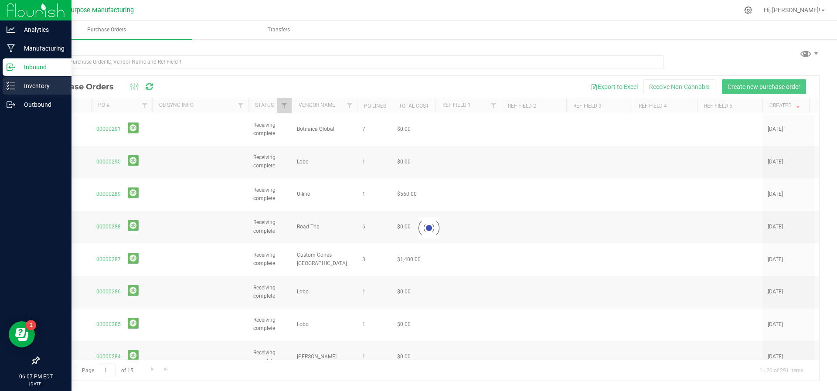
click at [19, 85] on p "Inventory" at bounding box center [41, 86] width 52 height 10
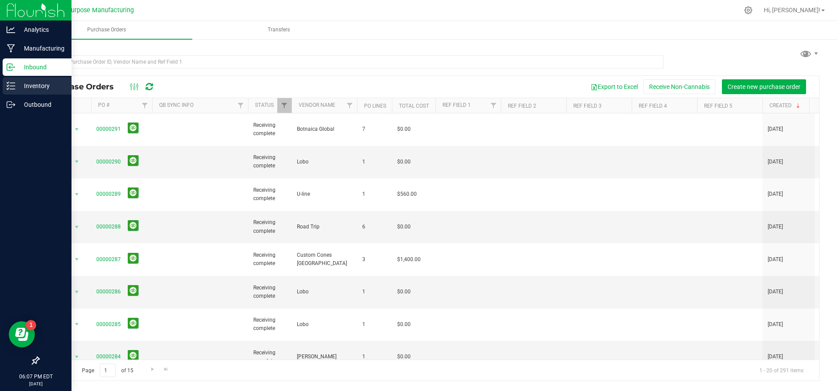
click at [10, 81] on div "Inventory" at bounding box center [37, 85] width 69 height 17
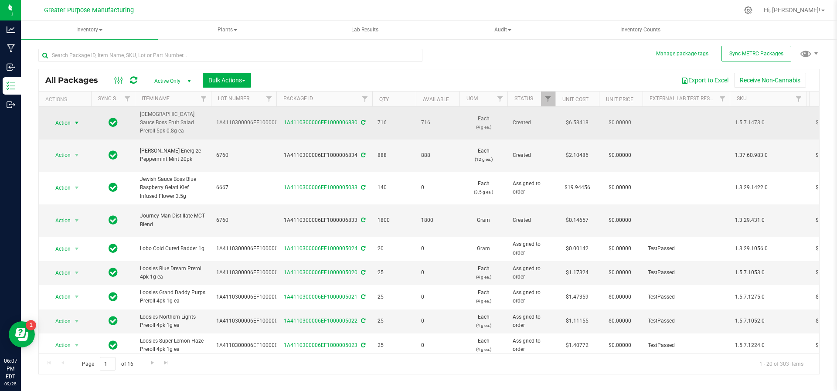
click at [76, 119] on span "select" at bounding box center [76, 122] width 7 height 7
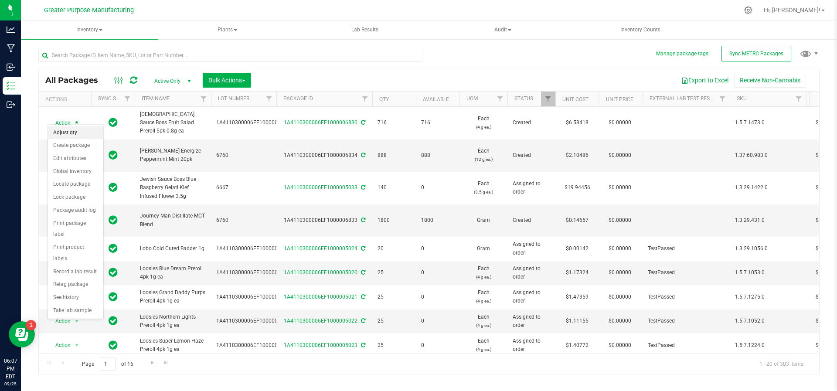
click at [73, 131] on li "Adjust qty" at bounding box center [75, 132] width 55 height 13
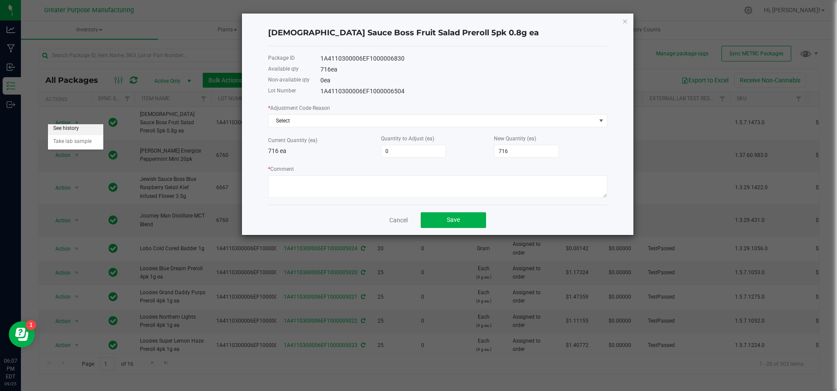
click at [73, 131] on body "Analytics Manufacturing Inbound Inventory Outbound 06:07 PM EDT [DATE] 09/25 Gr…" at bounding box center [418, 195] width 837 height 391
click at [398, 221] on link "Cancel" at bounding box center [398, 220] width 18 height 9
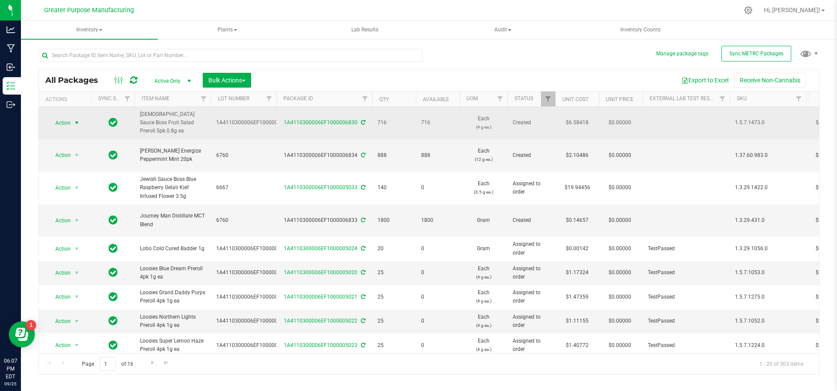
click at [78, 119] on span "select" at bounding box center [76, 122] width 7 height 7
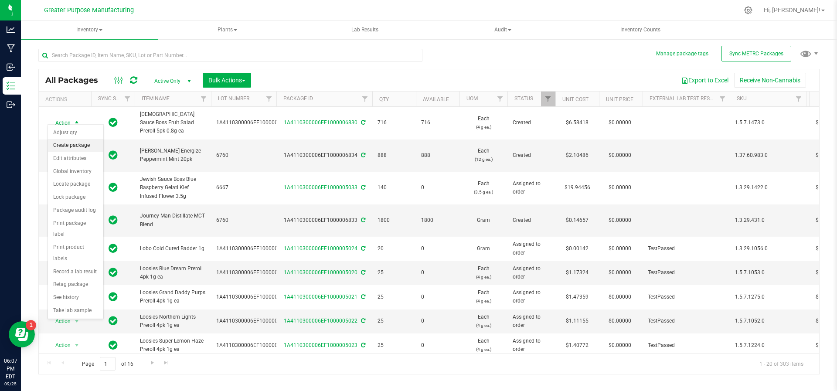
click at [78, 146] on li "Create package" at bounding box center [75, 145] width 55 height 13
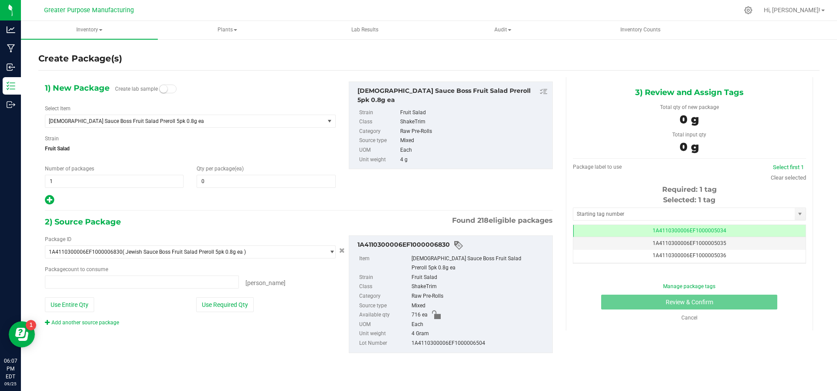
type input "0 ea"
click at [214, 175] on span at bounding box center [266, 181] width 139 height 13
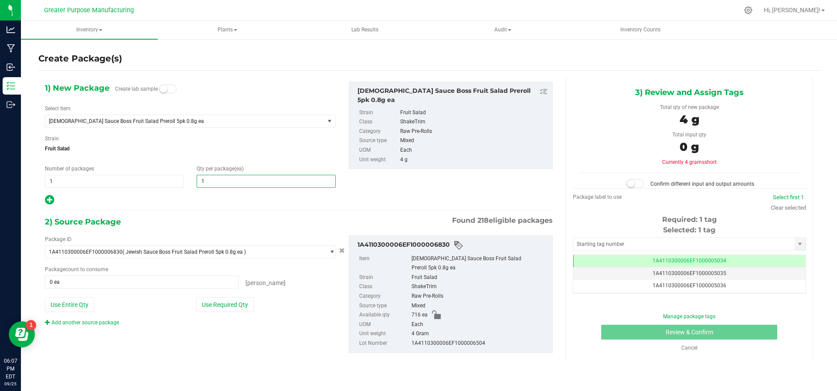
type input "17"
click at [231, 306] on button "Use Required Qty" at bounding box center [225, 304] width 58 height 15
type input "17 ea"
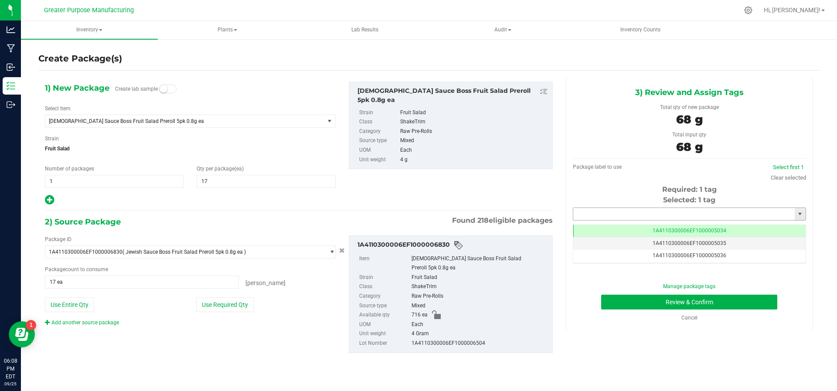
click at [643, 212] on input "text" at bounding box center [683, 214] width 221 height 12
click at [638, 227] on li "1A4110300006EF1000006807" at bounding box center [689, 227] width 233 height 13
type input "1A4110300006EF1000006807"
click at [642, 303] on button "Review & Confirm" at bounding box center [689, 302] width 176 height 15
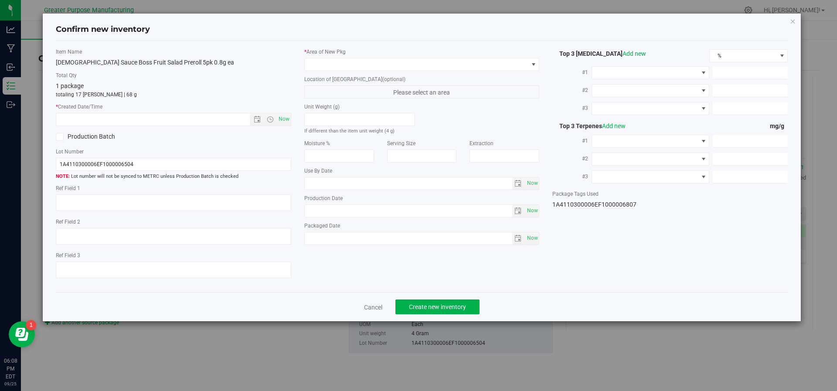
type input "[DATE]"
click at [276, 122] on span "Now" at bounding box center [283, 119] width 15 height 13
type input "[DATE] 6:08 PM"
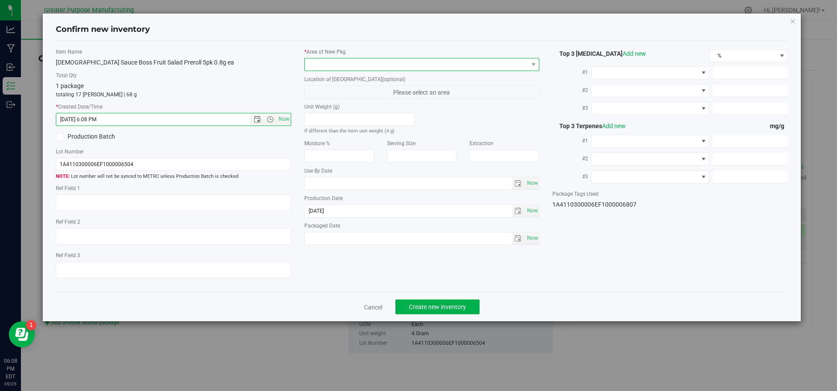
click at [348, 60] on span at bounding box center [417, 64] width 224 height 12
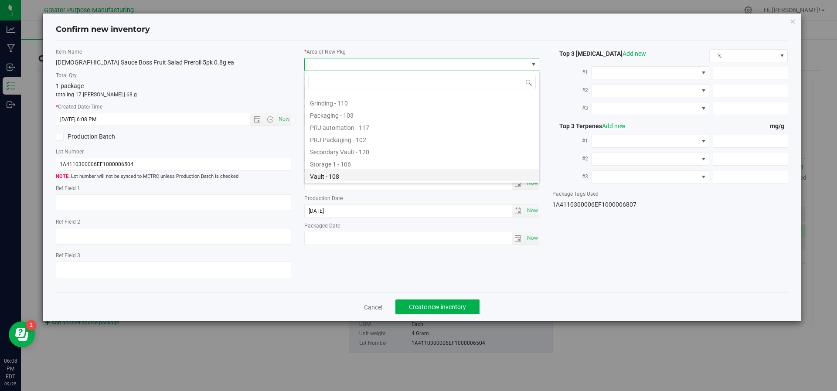
click at [338, 180] on li "Vault - 108" at bounding box center [422, 175] width 235 height 12
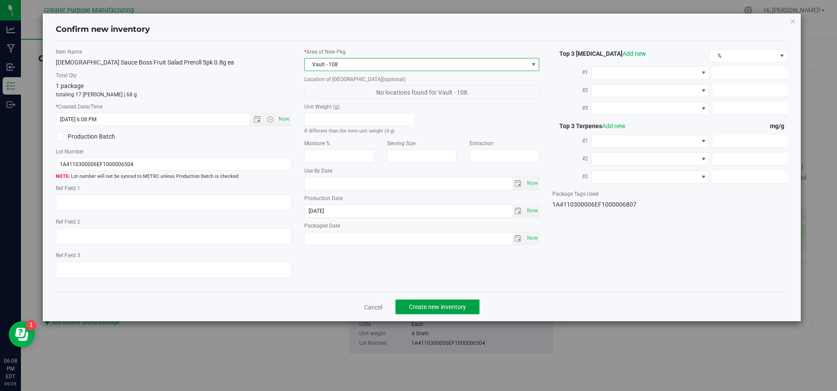
click at [418, 309] on span "Create new inventory" at bounding box center [437, 306] width 57 height 7
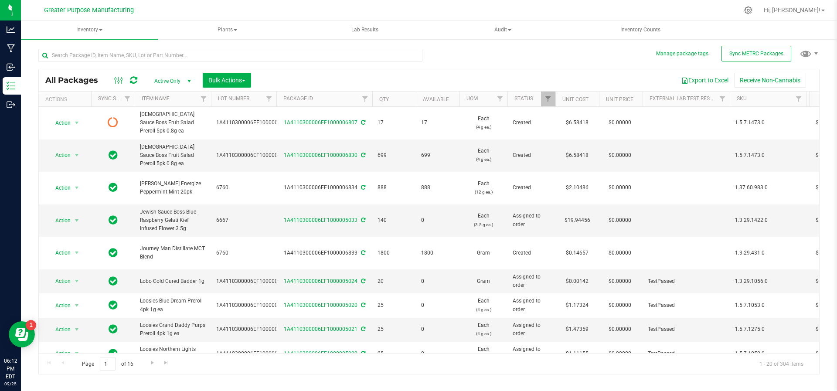
click at [135, 81] on icon at bounding box center [133, 80] width 7 height 9
click at [148, 52] on input "text" at bounding box center [230, 55] width 384 height 13
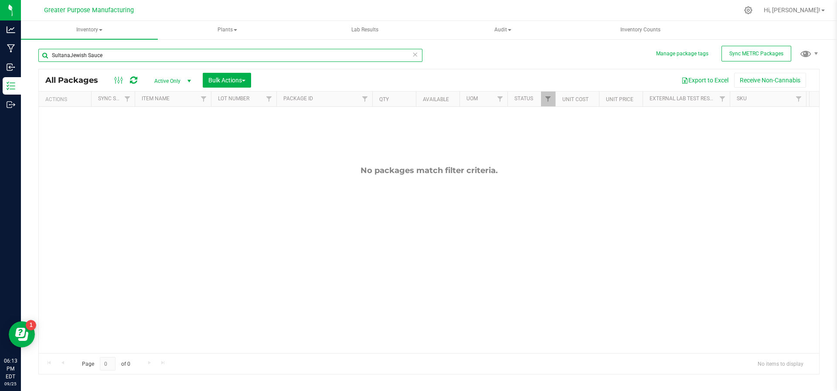
click at [71, 51] on input "SultanaJewish Sauce" at bounding box center [230, 55] width 384 height 13
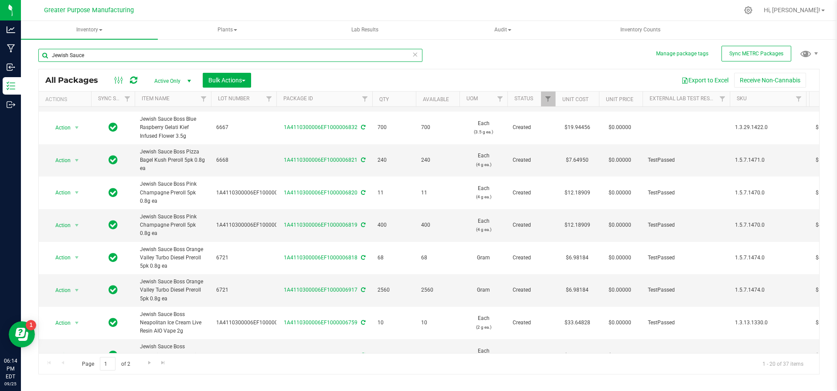
scroll to position [377, 0]
type input "Jewish Sauce"
click at [149, 364] on span "Go to the next page" at bounding box center [149, 362] width 7 height 7
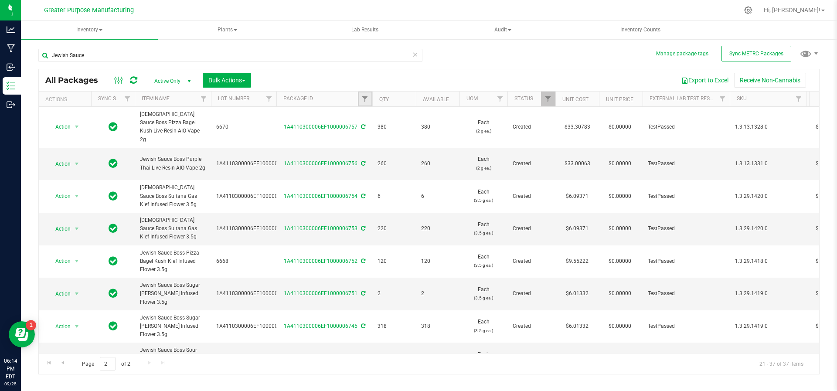
click at [364, 102] on link "Filter" at bounding box center [365, 99] width 14 height 15
type input "6512"
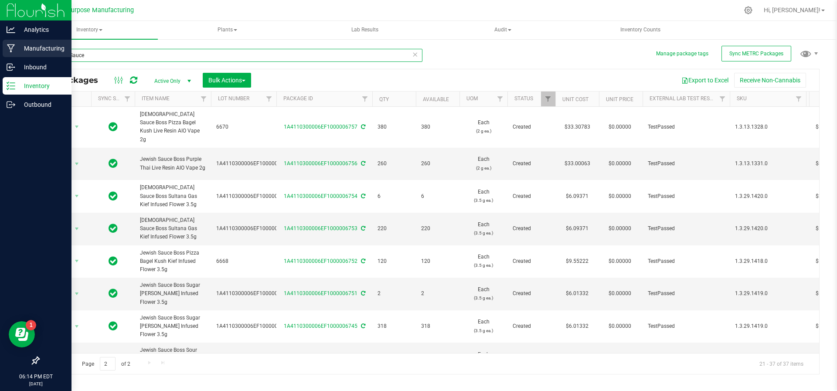
drag, startPoint x: 108, startPoint y: 57, endPoint x: 18, endPoint y: 51, distance: 89.5
click at [18, 51] on div "Analytics Manufacturing Inbound Inventory Outbound 06:14 PM EDT [DATE] 09/25 Gr…" at bounding box center [418, 195] width 837 height 391
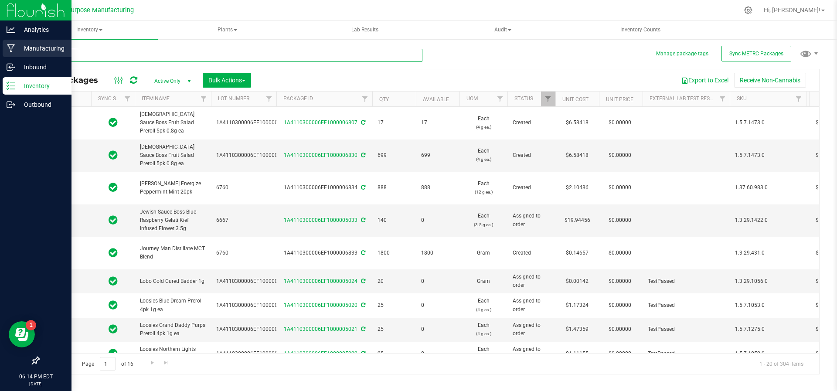
type input "[DATE]"
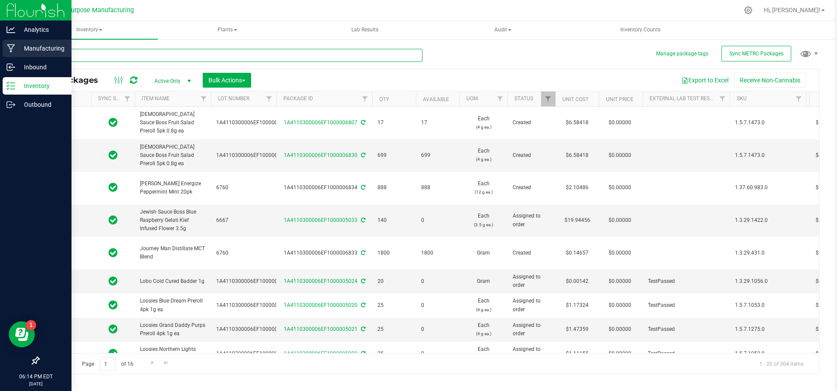
type input "[DATE]"
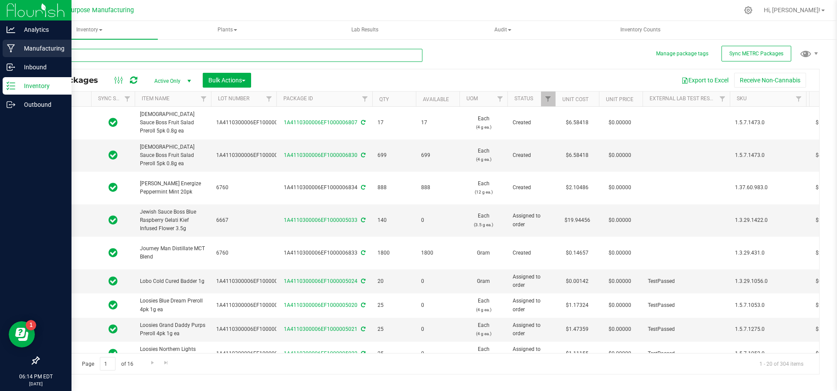
type input "[DATE]"
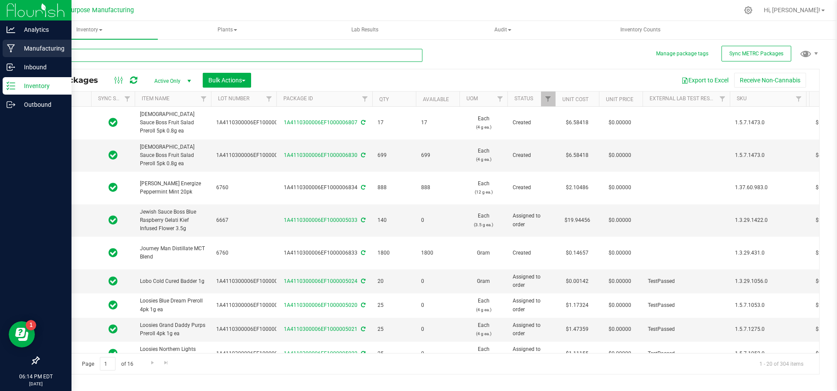
type input "[DATE]"
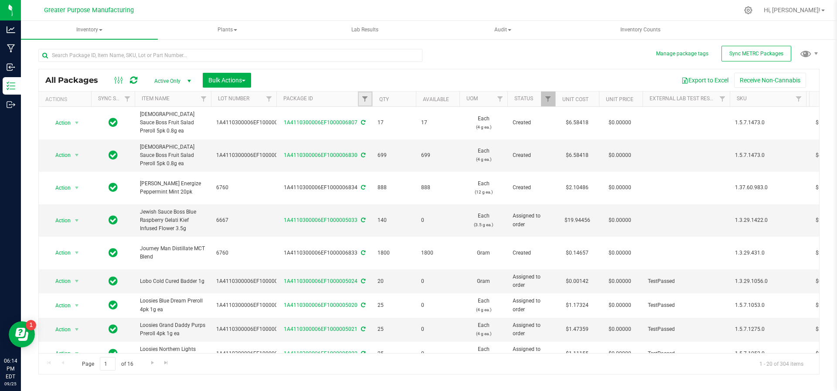
click at [367, 102] on link "Filter" at bounding box center [365, 99] width 14 height 15
click at [387, 122] on input "text" at bounding box center [408, 117] width 90 height 13
type input "6512"
click at [363, 131] on button "Filter" at bounding box center [384, 140] width 42 height 19
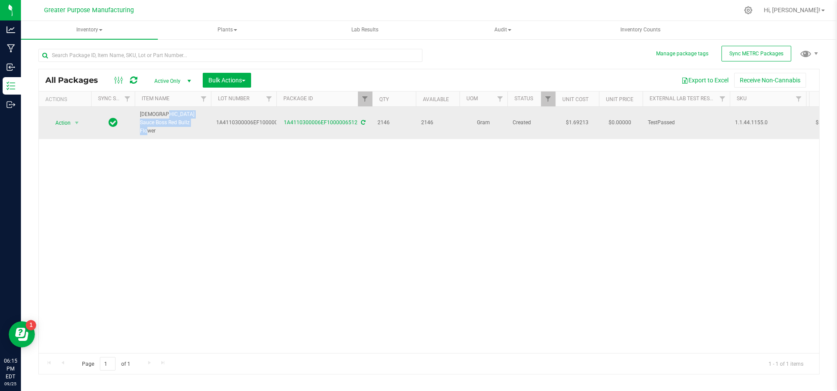
drag, startPoint x: 175, startPoint y: 124, endPoint x: 139, endPoint y: 111, distance: 38.9
click at [139, 111] on td "[DEMOGRAPHIC_DATA] Sauce Boss Red Bullz Flower" at bounding box center [173, 123] width 76 height 32
copy span "[DEMOGRAPHIC_DATA] Sauce Boss Red Bullz Flower"
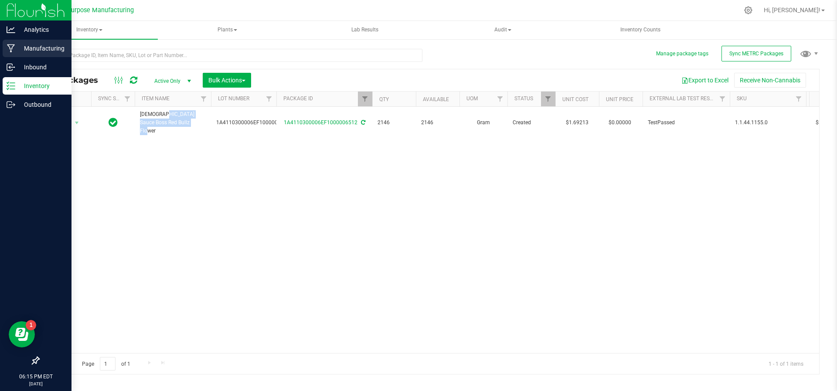
click at [27, 49] on p "Manufacturing" at bounding box center [41, 48] width 52 height 10
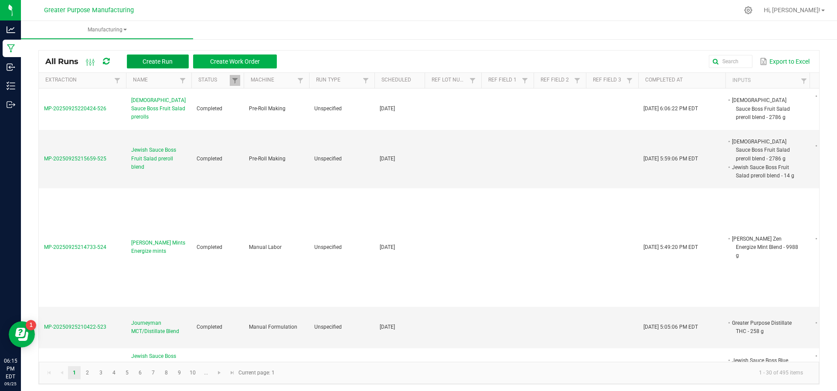
click at [144, 61] on span "Create Run" at bounding box center [158, 61] width 30 height 7
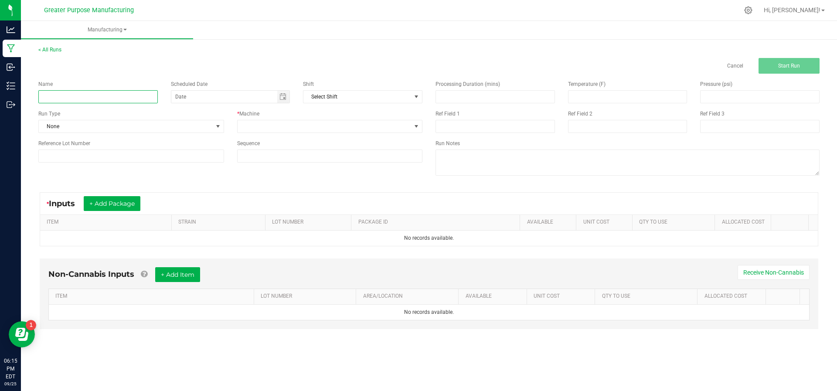
click at [128, 90] on input at bounding box center [97, 96] width 119 height 13
type input "Jewish Sauce Boss Preroll"
click at [112, 207] on button "+ Add Package" at bounding box center [112, 203] width 57 height 15
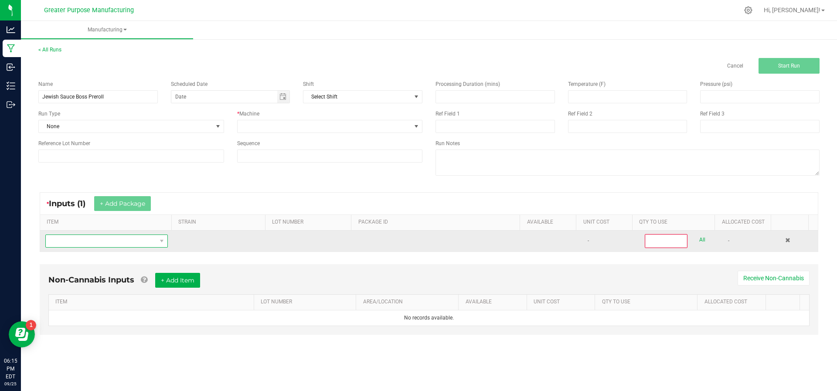
click at [112, 239] on span "NO DATA FOUND" at bounding box center [101, 241] width 111 height 12
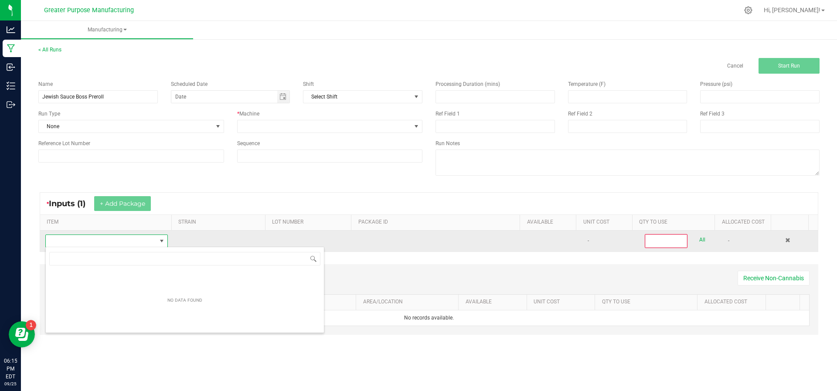
scroll to position [13, 119]
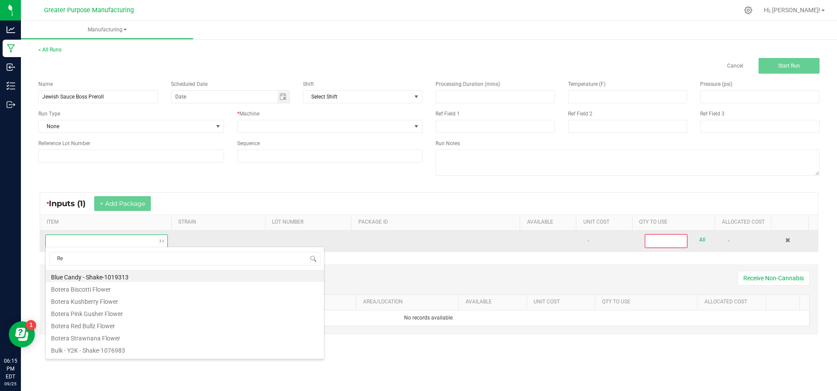
type input "Red"
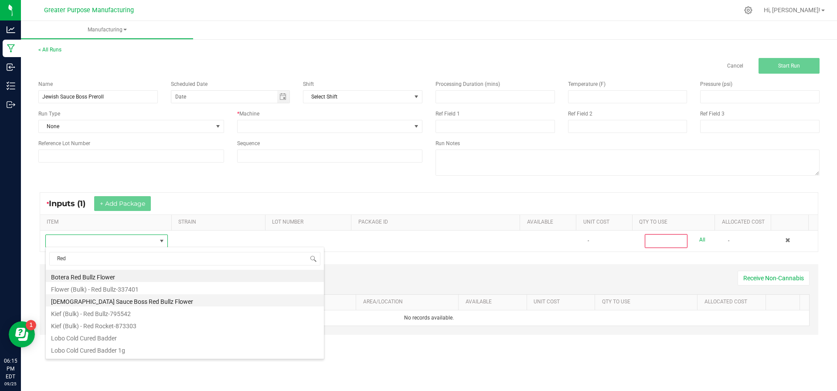
click at [103, 301] on li "[DEMOGRAPHIC_DATA] Sauce Boss Red Bullz Flower" at bounding box center [185, 300] width 278 height 12
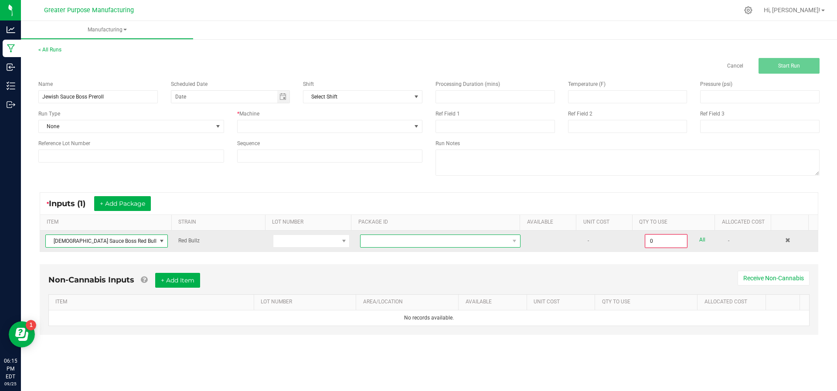
click at [378, 237] on span at bounding box center [434, 241] width 149 height 12
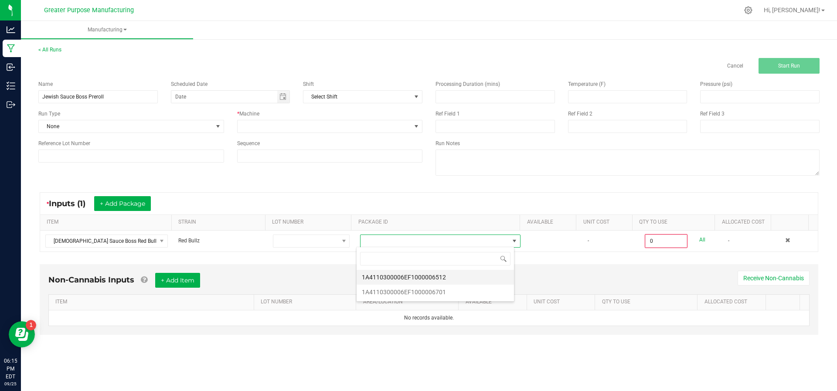
click at [392, 273] on li "1A4110300006EF1000006512" at bounding box center [435, 277] width 157 height 15
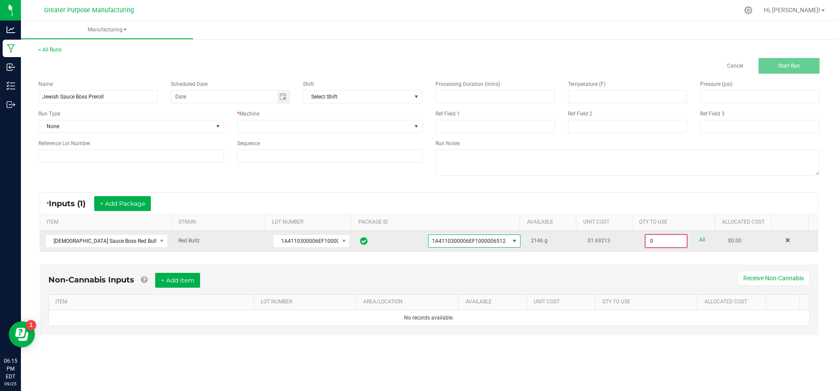
click at [662, 240] on input "0" at bounding box center [666, 241] width 41 height 12
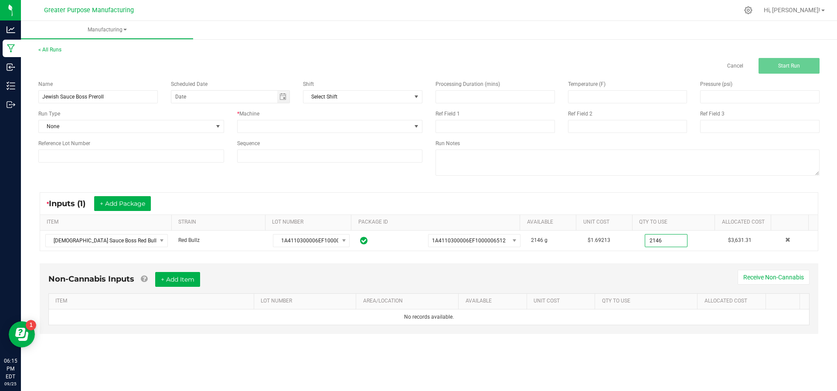
type input "2146.0000 g"
click at [600, 275] on div "Non-Cannabis Inputs + Add Item Receive Non-Cannabis" at bounding box center [428, 282] width 761 height 21
click at [197, 276] on button "+ Add Item" at bounding box center [177, 279] width 45 height 15
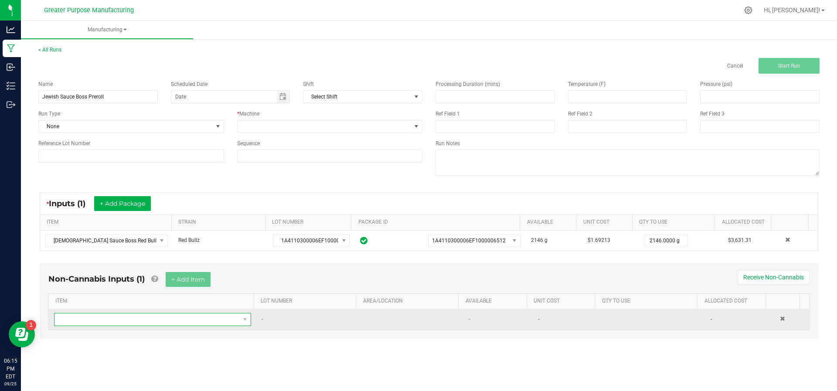
click at [199, 320] on span "NO DATA FOUND" at bounding box center [146, 319] width 185 height 12
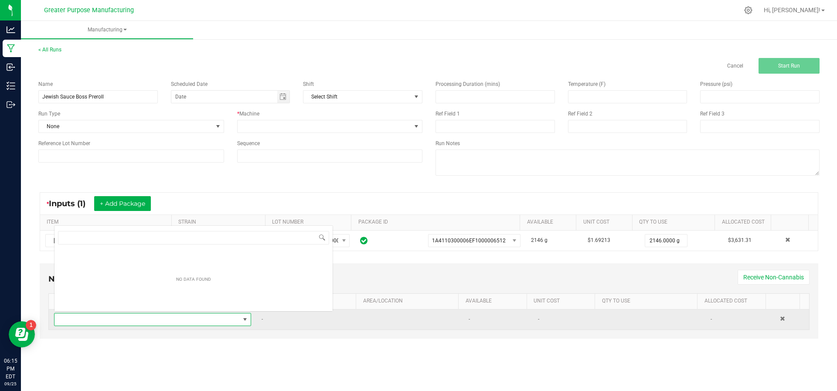
scroll to position [13, 191]
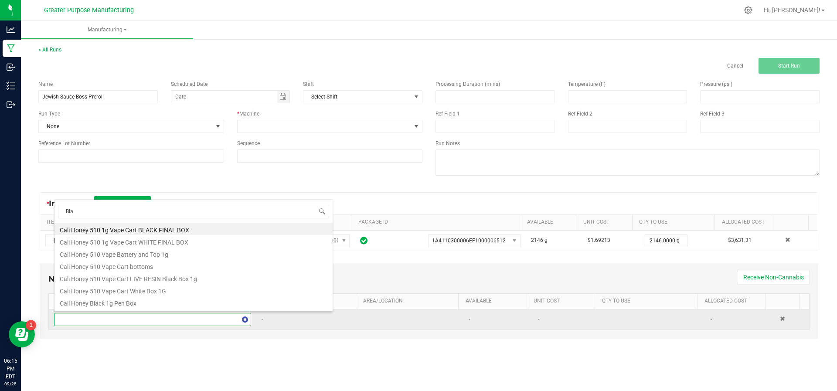
type input "Blaz"
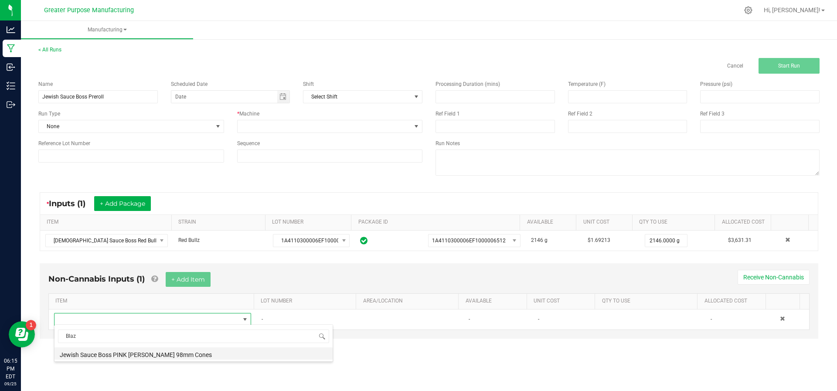
click at [195, 352] on li "Jewish Sauce Boss PINK [PERSON_NAME] 98mm Cones" at bounding box center [193, 353] width 278 height 12
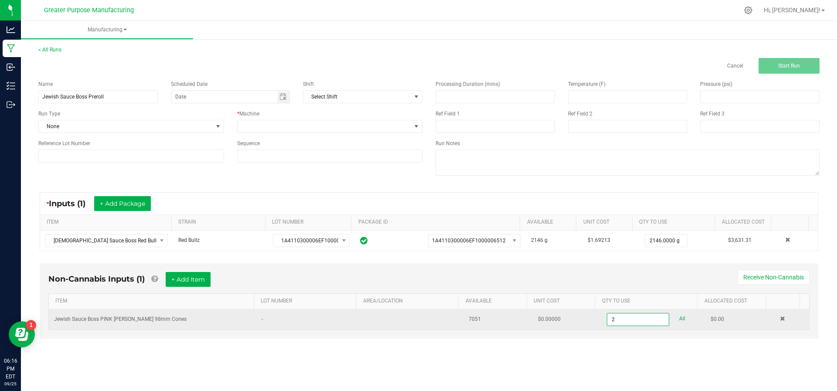
click at [624, 320] on input "2" at bounding box center [637, 319] width 61 height 12
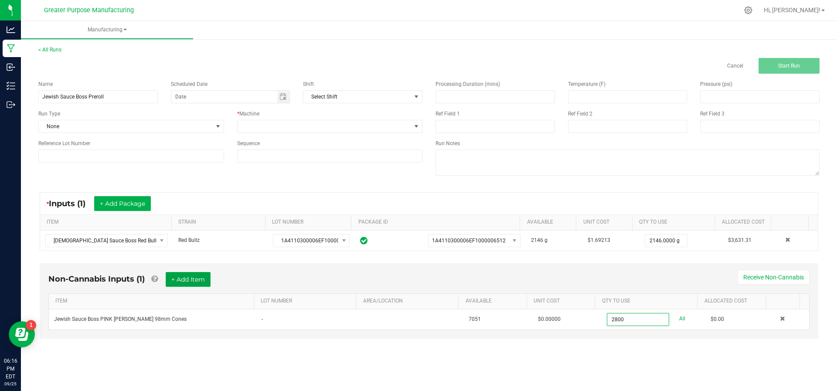
type input "2800 ea"
click at [200, 284] on button "+ Add Item" at bounding box center [188, 279] width 45 height 15
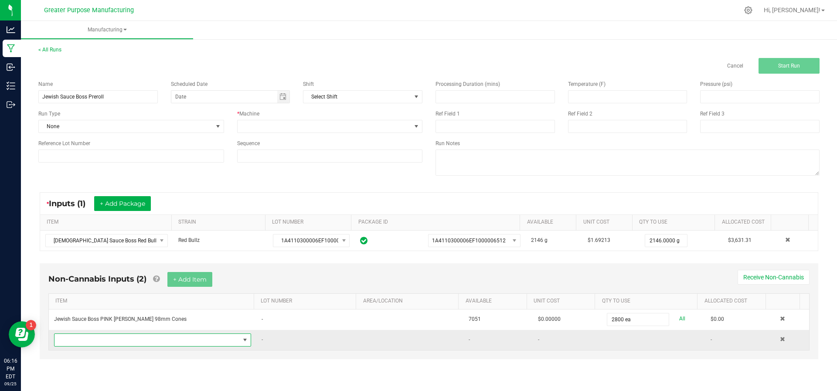
click at [182, 339] on span "NO DATA FOUND" at bounding box center [146, 340] width 185 height 12
click at [272, 361] on div "Non-Cannabis Inputs (2) + Add Item Receive Non-Cannabis ITEM LOT NUMBER AREA/LO…" at bounding box center [429, 317] width 794 height 117
click at [150, 341] on span "NO DATA FOUND" at bounding box center [146, 340] width 185 height 12
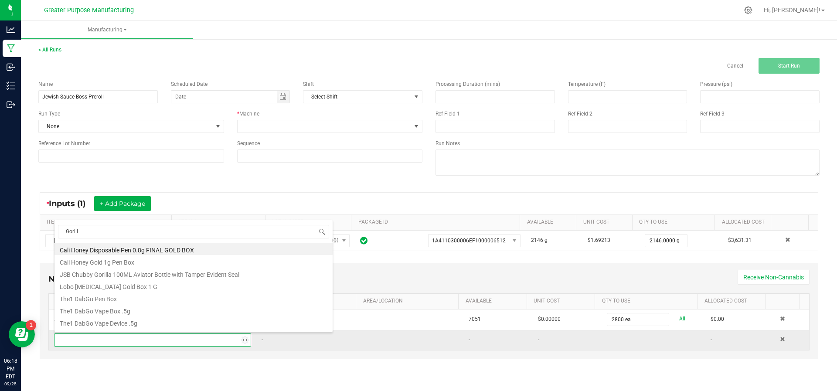
type input "Gorilla"
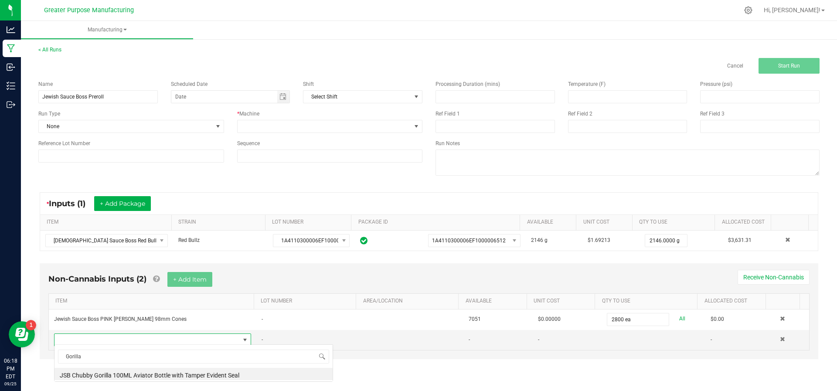
scroll to position [0, 0]
click at [166, 272] on div "Non-Cannabis Inputs (2) + Add Item Receive Non-Cannabis" at bounding box center [428, 282] width 761 height 21
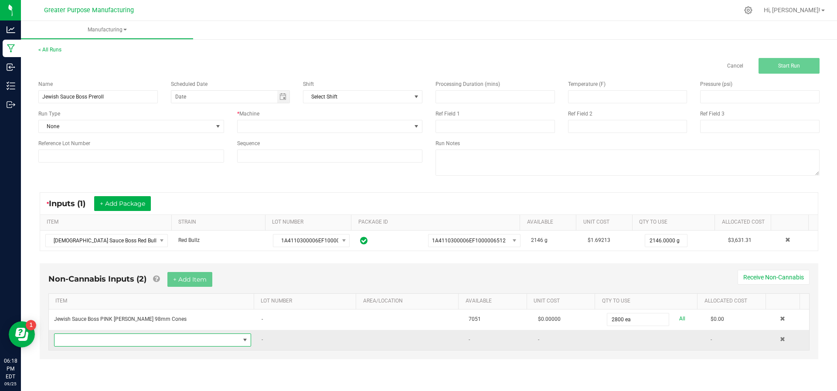
click at [137, 341] on span "NO DATA FOUND" at bounding box center [146, 340] width 185 height 12
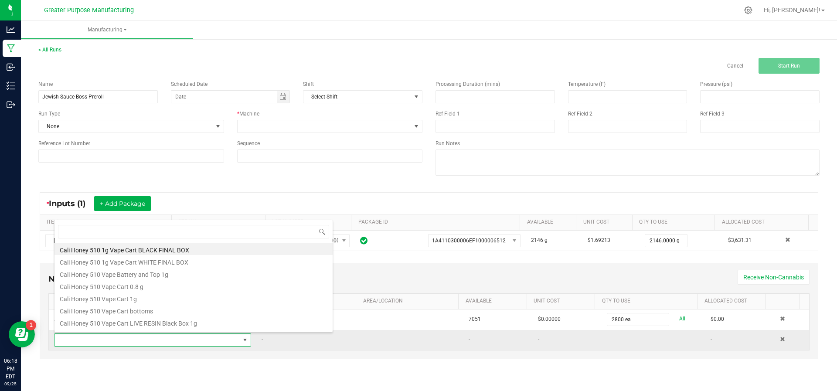
scroll to position [13, 191]
type input "gor"
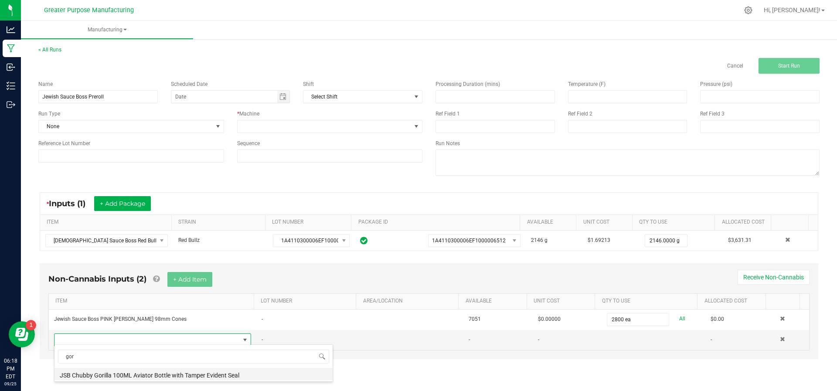
click at [131, 372] on li "JSB Chubby Gorilla 100ML Aviator Bottle with Tamper Evident Seal" at bounding box center [193, 374] width 278 height 12
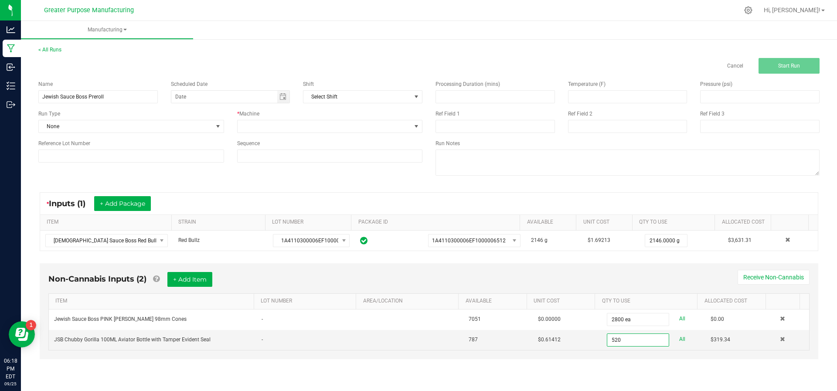
type input "520 ea"
click at [579, 373] on div "Non-Cannabis Inputs (2) + Add Item Receive Non-Cannabis ITEM LOT NUMBER AREA/LO…" at bounding box center [429, 317] width 794 height 117
click at [387, 119] on div "* Machine" at bounding box center [330, 121] width 199 height 23
drag, startPoint x: 387, startPoint y: 119, endPoint x: 382, endPoint y: 127, distance: 9.6
click at [382, 127] on div "* Machine" at bounding box center [330, 121] width 199 height 23
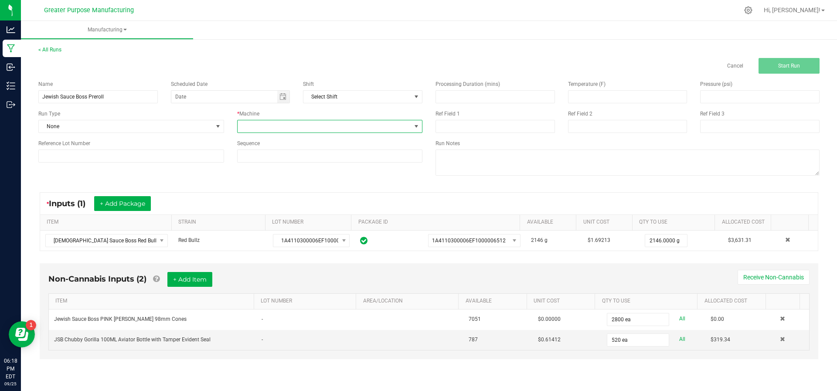
click at [416, 129] on span at bounding box center [416, 126] width 7 height 7
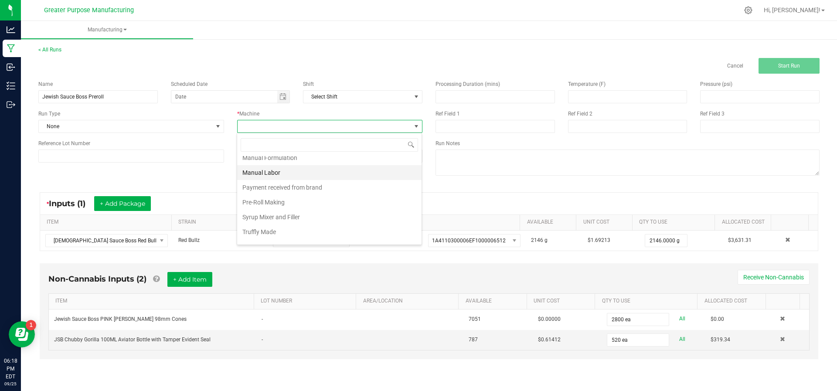
scroll to position [51, 0]
click at [326, 204] on li "Pre-Roll Making" at bounding box center [329, 201] width 184 height 15
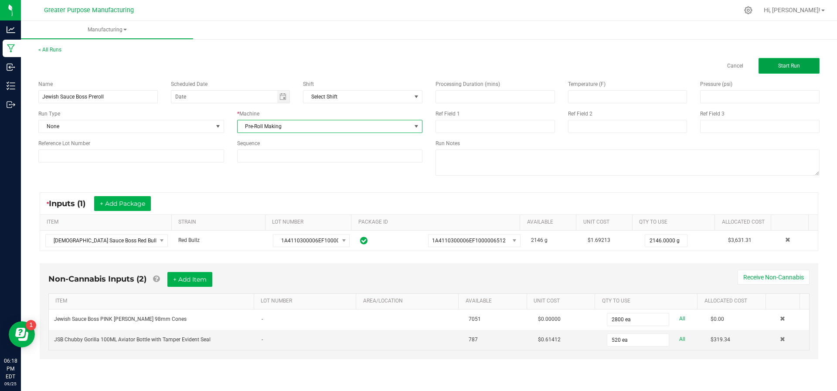
click at [785, 62] on button "Start Run" at bounding box center [788, 66] width 61 height 16
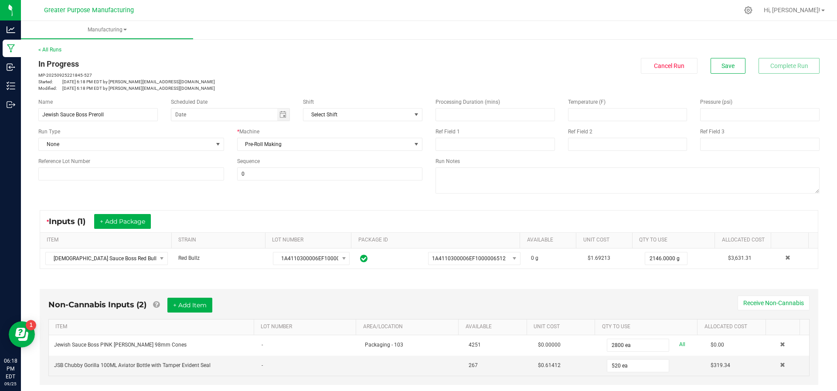
scroll to position [169, 0]
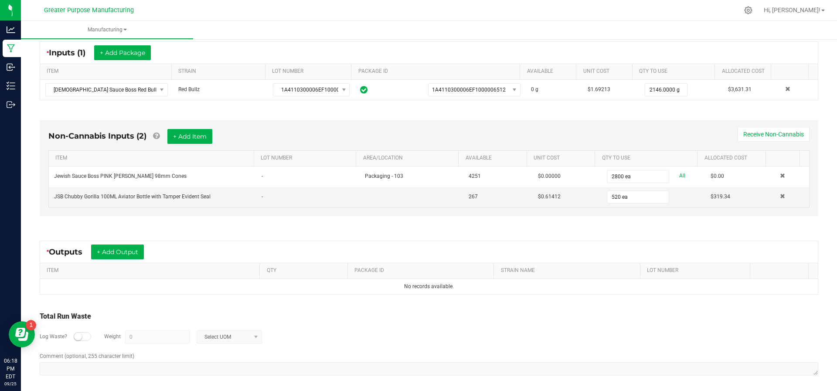
click at [111, 259] on div "* Outputs + Add Output" at bounding box center [429, 252] width 778 height 22
click at [112, 256] on button "+ Add Output" at bounding box center [117, 252] width 53 height 15
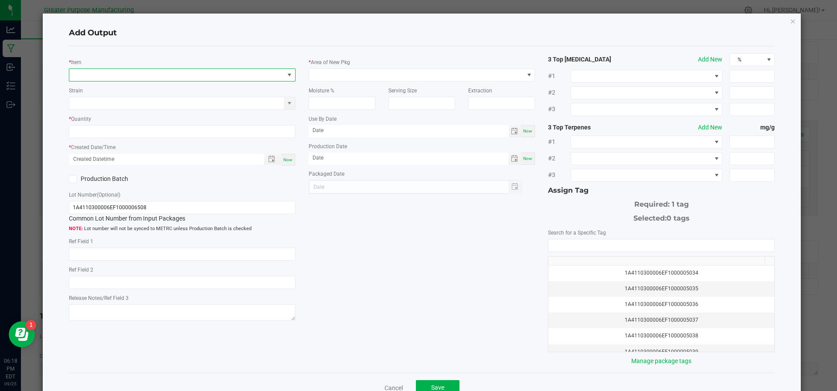
click at [145, 77] on span "NO DATA FOUND" at bounding box center [176, 75] width 215 height 12
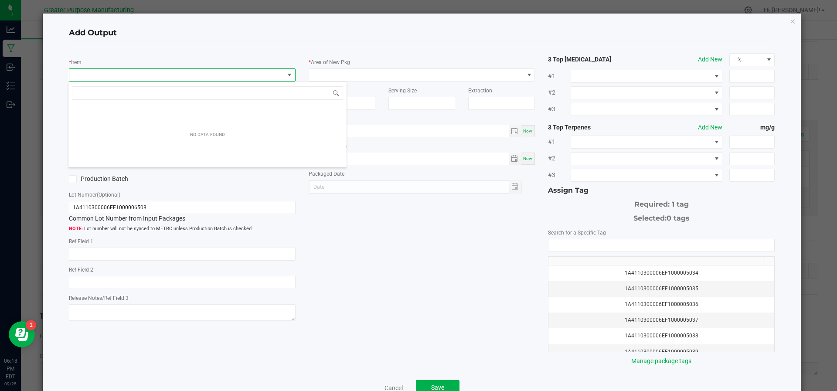
scroll to position [13, 224]
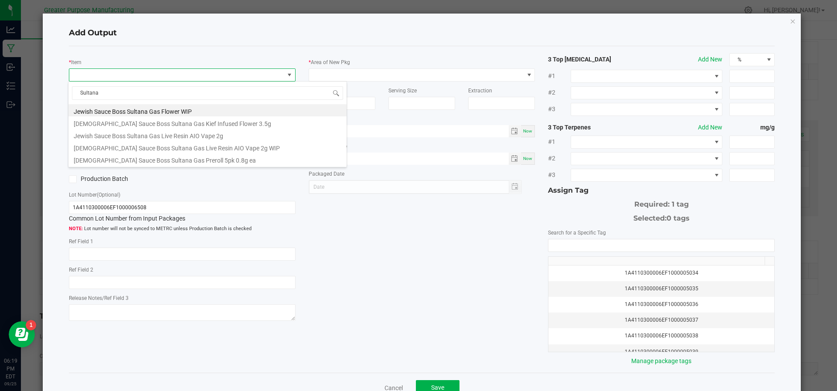
type input "Sultana"
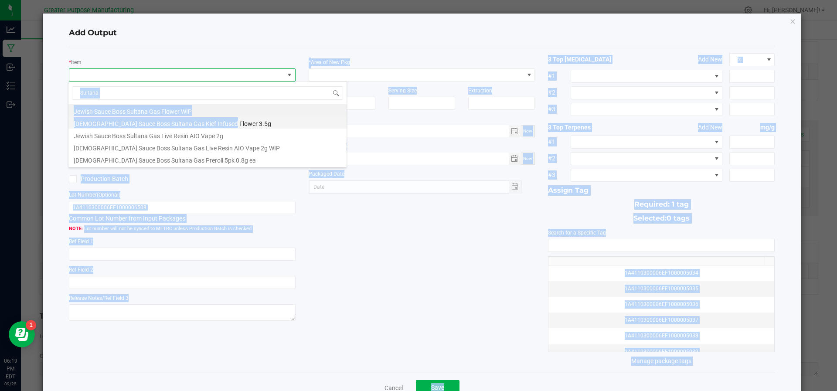
drag, startPoint x: 145, startPoint y: 76, endPoint x: 289, endPoint y: 121, distance: 151.0
click at [289, 121] on body "Analytics Manufacturing Inbound Inventory Outbound 06:19 PM EDT [DATE] 09/25 Gr…" at bounding box center [418, 195] width 837 height 391
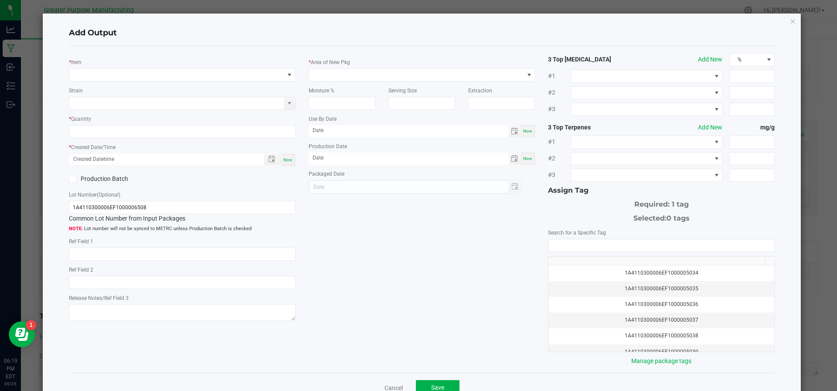
click at [190, 35] on h4 "Add Output" at bounding box center [422, 32] width 706 height 11
click at [139, 69] on span "NO DATA FOUND" at bounding box center [176, 75] width 215 height 12
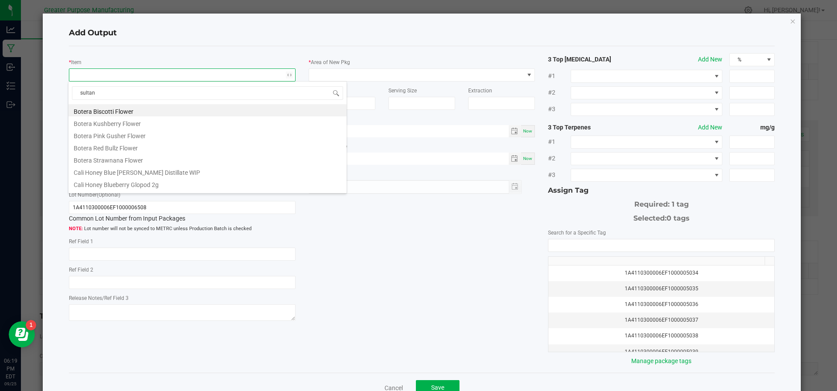
type input "sultana"
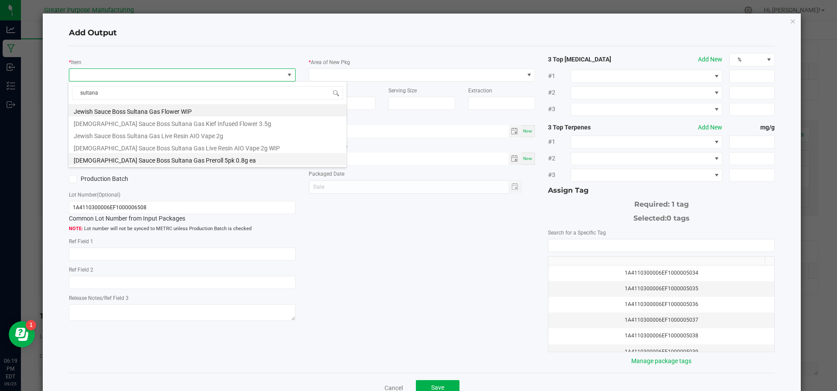
click at [124, 163] on li "[DEMOGRAPHIC_DATA] Sauce Boss Sultana Gas Preroll 5pk 0.8g ea" at bounding box center [207, 159] width 278 height 12
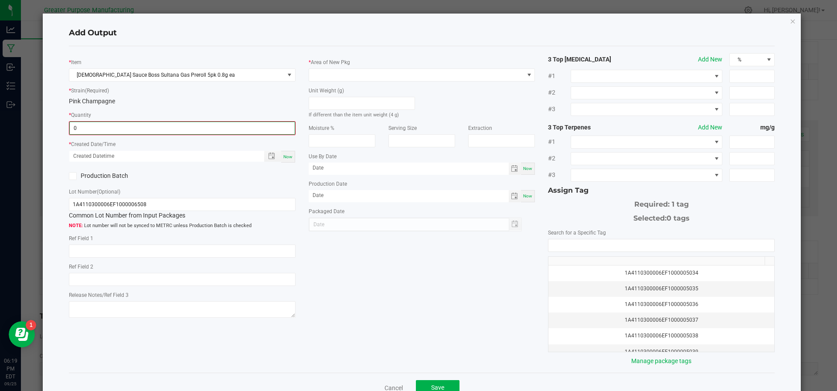
click at [112, 130] on input "0" at bounding box center [182, 128] width 225 height 12
type input "520 ea"
click at [284, 157] on span "Now" at bounding box center [287, 155] width 9 height 5
type input "[DATE] 6:19 PM"
type input "[DATE]"
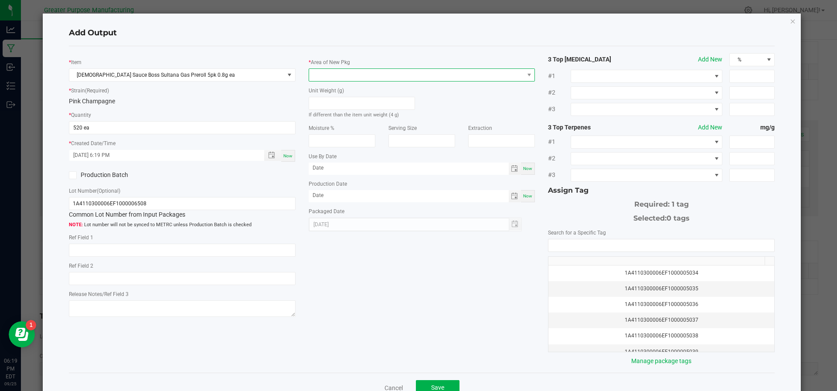
click at [398, 72] on span at bounding box center [416, 75] width 215 height 12
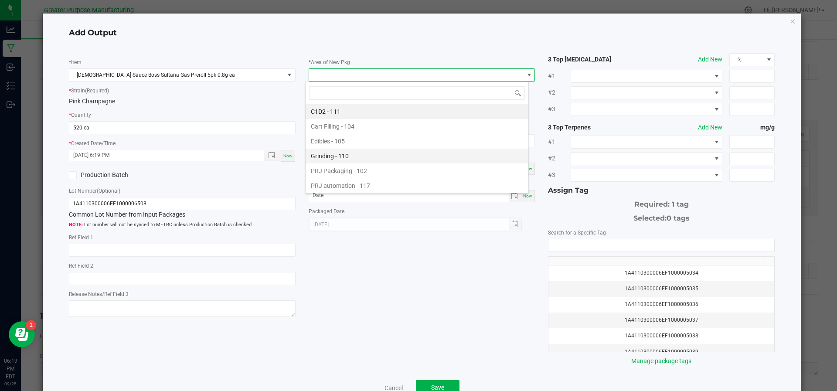
scroll to position [59, 0]
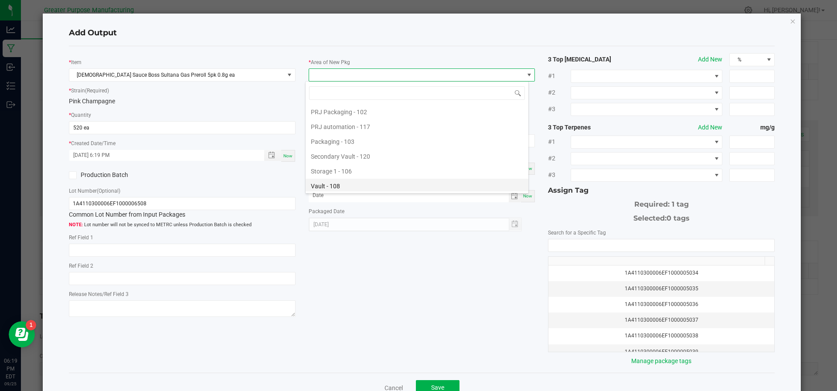
click at [359, 180] on li "Vault - 108" at bounding box center [417, 186] width 223 height 15
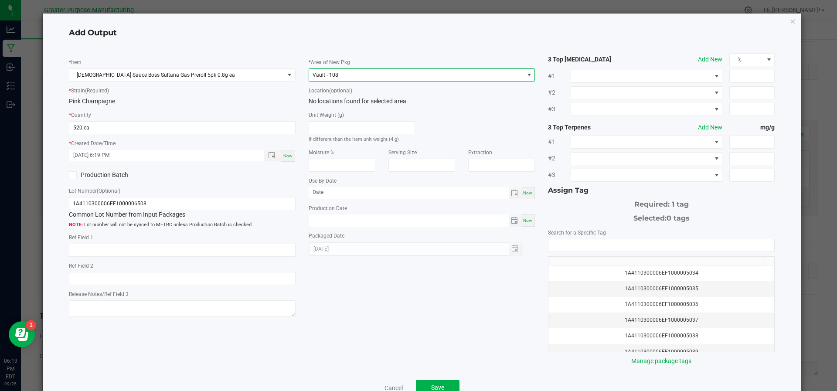
type input "month/day/year"
click at [348, 221] on input "month/day/year" at bounding box center [409, 219] width 200 height 11
click at [523, 222] on span "Now" at bounding box center [527, 220] width 9 height 5
type input "[DATE]"
click at [572, 239] on input "NO DATA FOUND" at bounding box center [661, 245] width 226 height 12
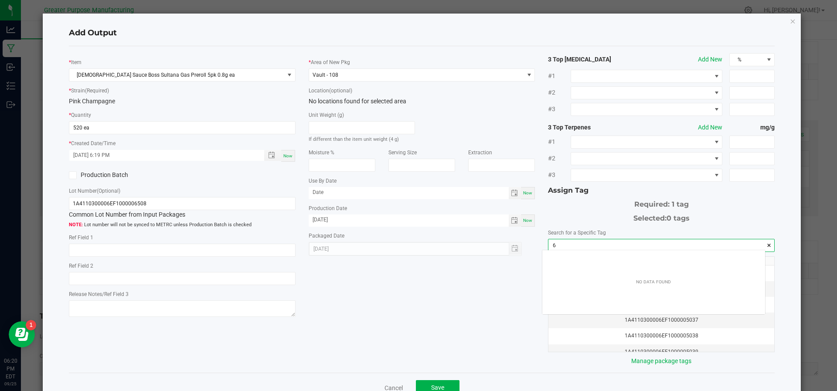
scroll to position [12, 223]
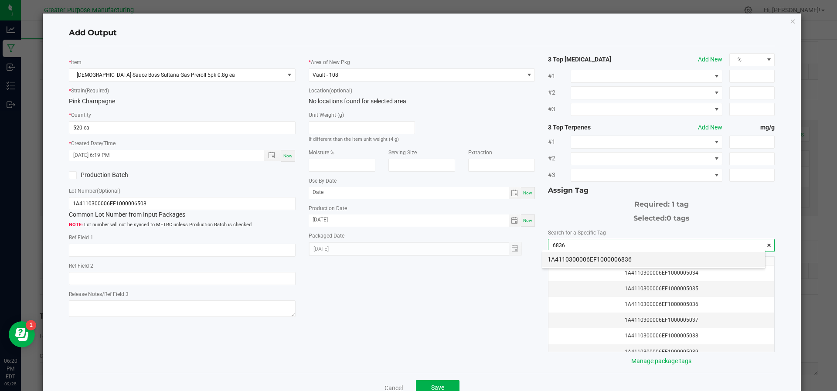
click at [572, 263] on li "1A4110300006EF1000006836" at bounding box center [653, 259] width 223 height 15
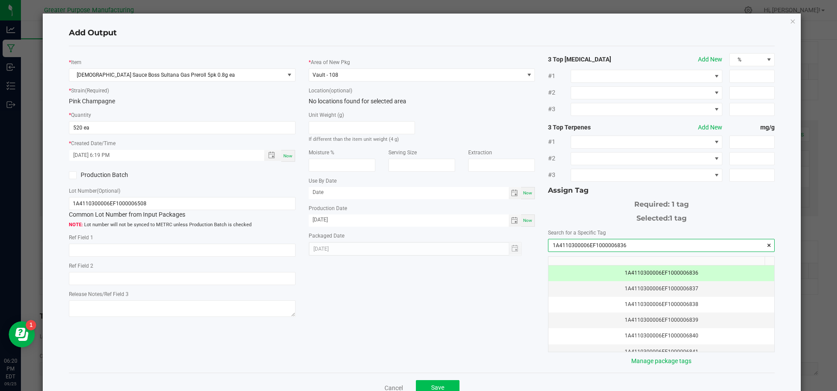
type input "1A4110300006EF1000006836"
click at [433, 388] on span "Save" at bounding box center [437, 387] width 13 height 7
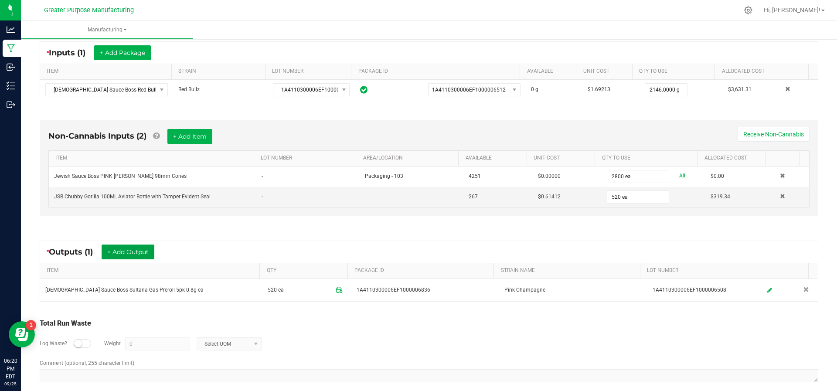
scroll to position [0, 0]
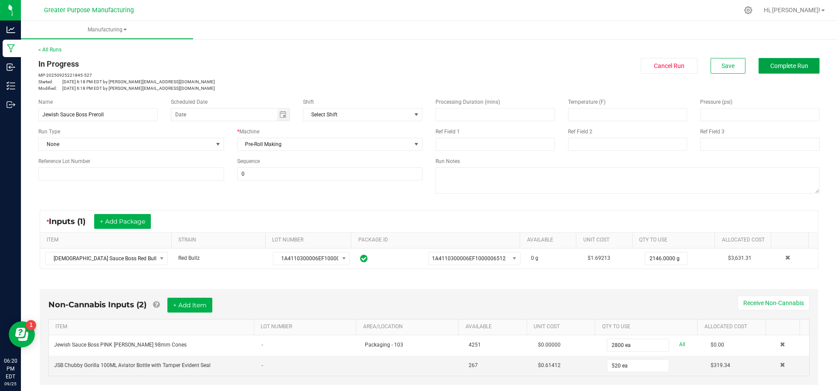
click at [770, 59] on button "Complete Run" at bounding box center [788, 66] width 61 height 16
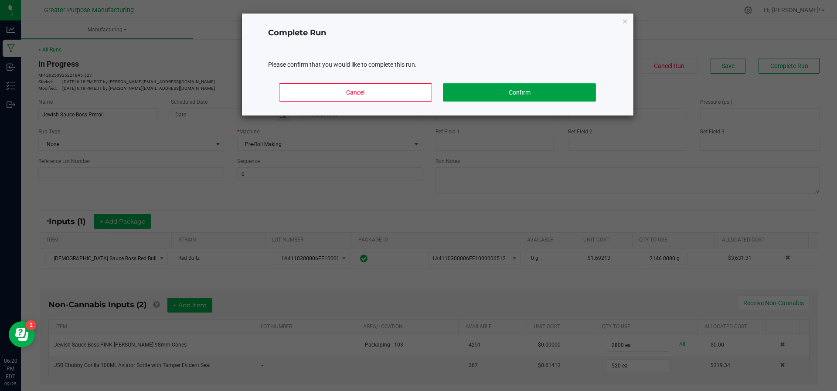
click at [579, 90] on button "Confirm" at bounding box center [519, 92] width 153 height 18
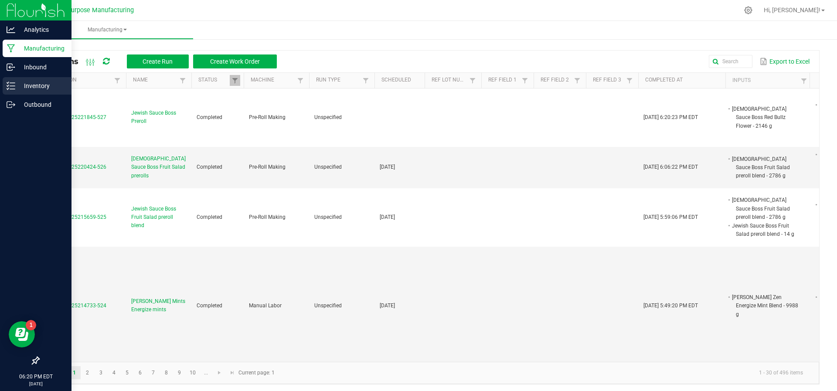
click at [18, 84] on p "Inventory" at bounding box center [41, 86] width 52 height 10
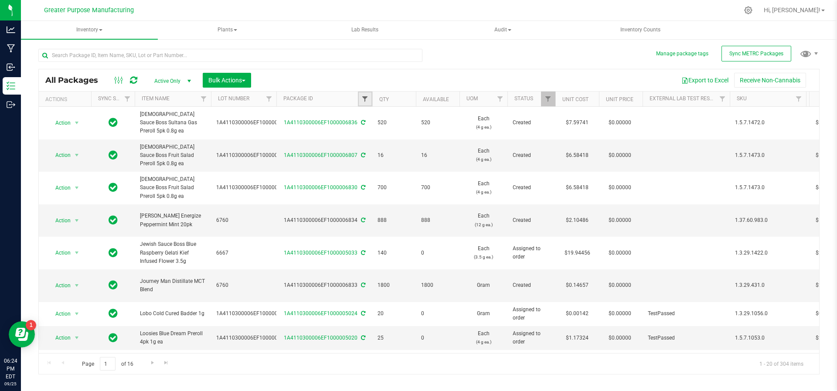
click at [365, 102] on span "Filter" at bounding box center [364, 98] width 7 height 7
click at [363, 131] on button "Filter" at bounding box center [384, 140] width 42 height 19
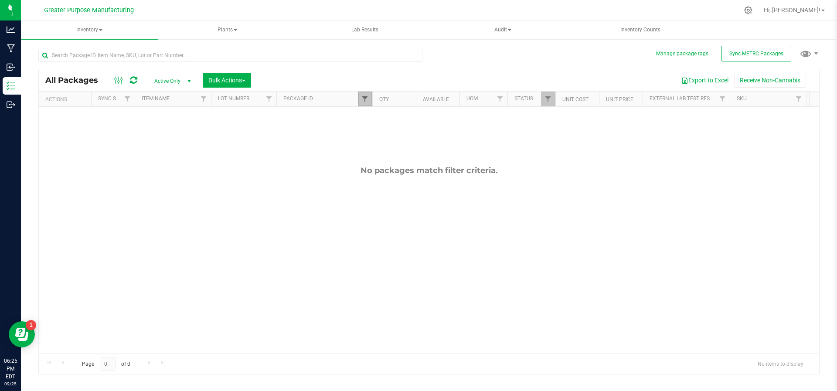
click at [362, 97] on span "Filter" at bounding box center [364, 98] width 7 height 7
drag, startPoint x: 386, startPoint y: 116, endPoint x: 356, endPoint y: 120, distance: 30.9
click at [356, 120] on body "Analytics Manufacturing Inbound Inventory Outbound 06:25 PM EDT [DATE] 09/25 Gr…" at bounding box center [418, 195] width 837 height 391
type input "6783"
click at [363, 131] on button "Filter" at bounding box center [384, 140] width 42 height 19
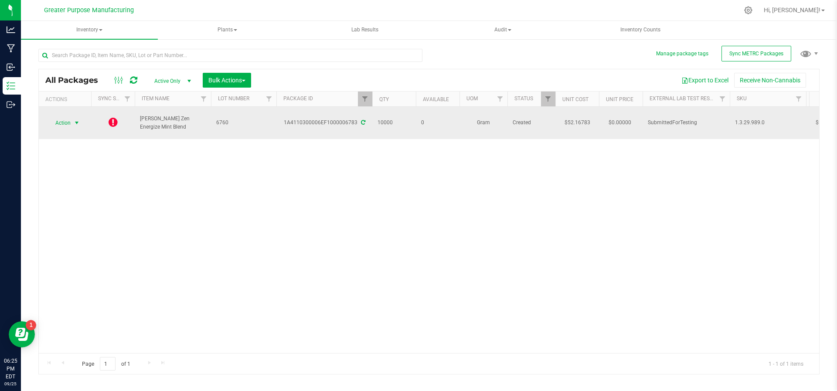
click at [77, 119] on span "select" at bounding box center [76, 122] width 7 height 7
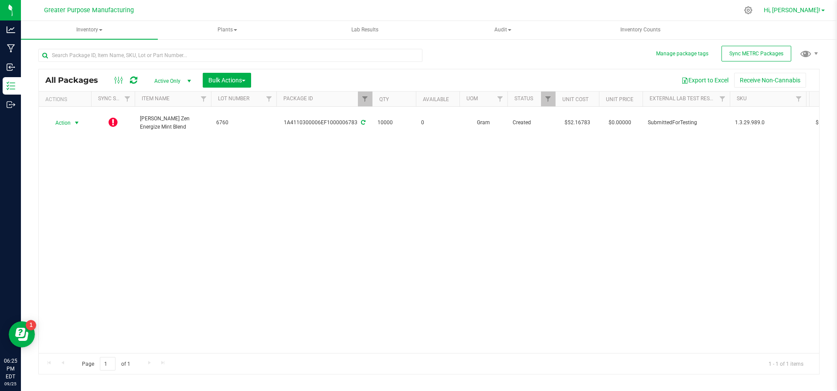
click at [823, 14] on link "Hi, [PERSON_NAME]!" at bounding box center [794, 10] width 68 height 9
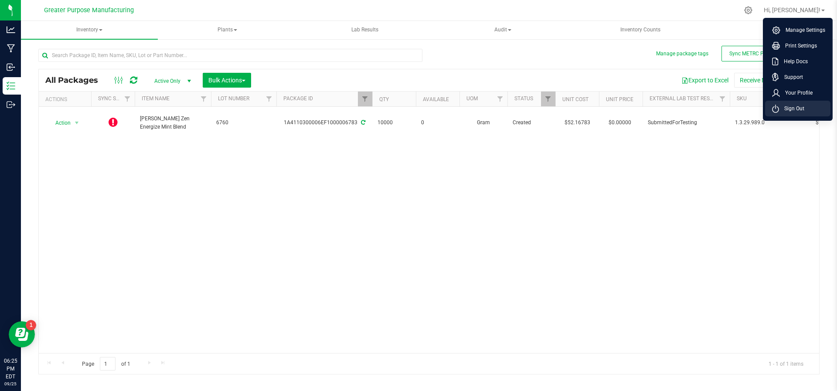
click at [798, 104] on li "Sign Out" at bounding box center [797, 109] width 65 height 16
